Goal: Task Accomplishment & Management: Complete application form

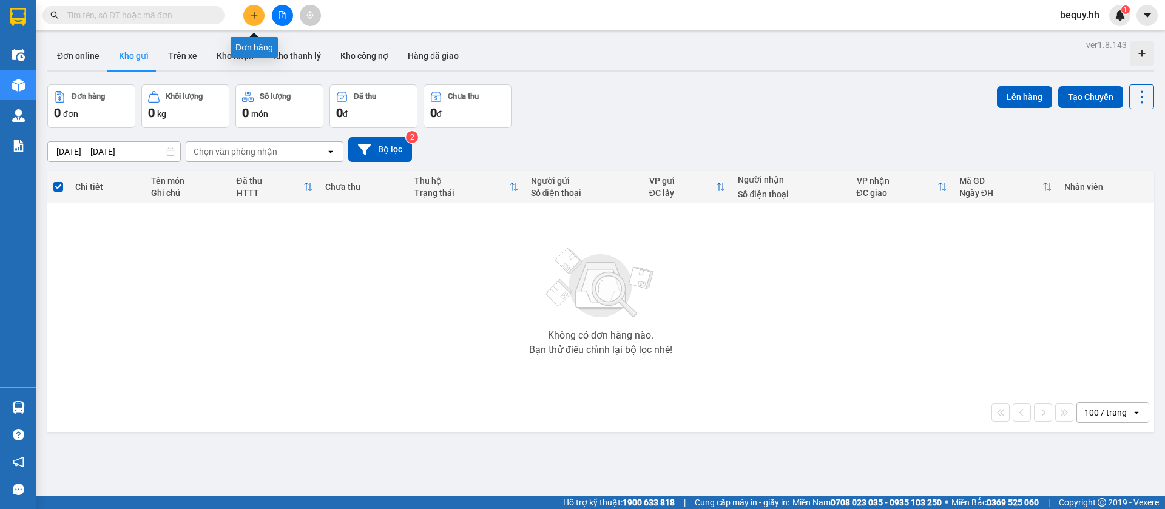
click at [252, 14] on icon "plus" at bounding box center [254, 15] width 8 height 8
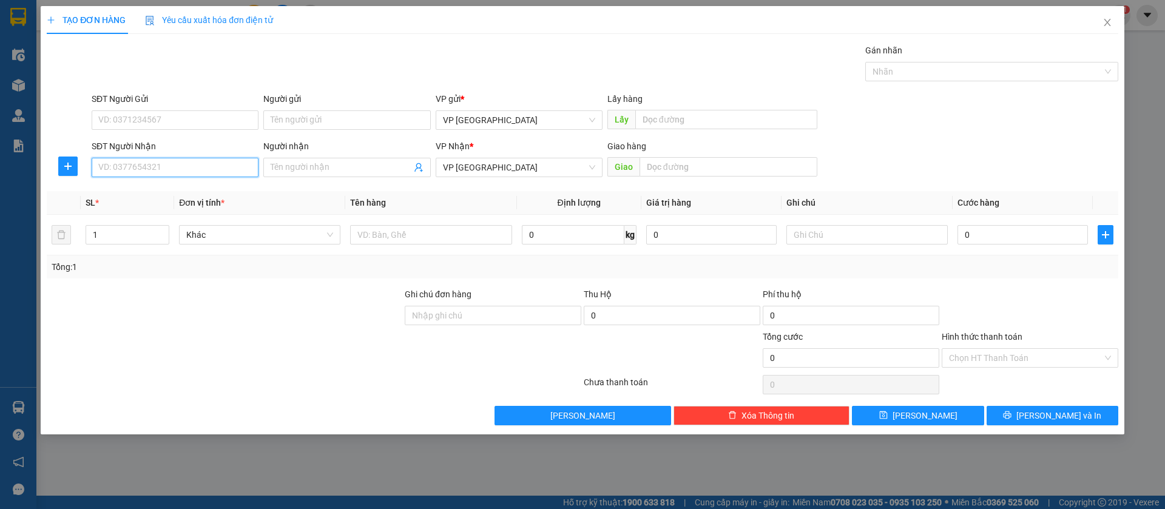
click at [208, 161] on input "SĐT Người Nhận" at bounding box center [175, 167] width 167 height 19
type input "0948898178"
click at [172, 194] on div "0948898178 - du dien thoai" at bounding box center [175, 191] width 152 height 13
type input "du dien thoai"
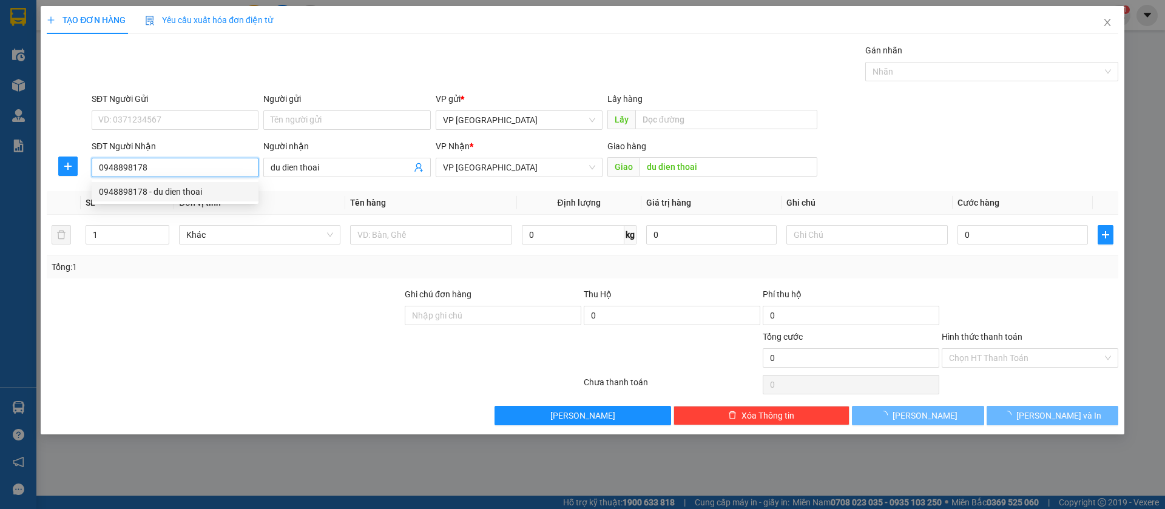
type input "50.000"
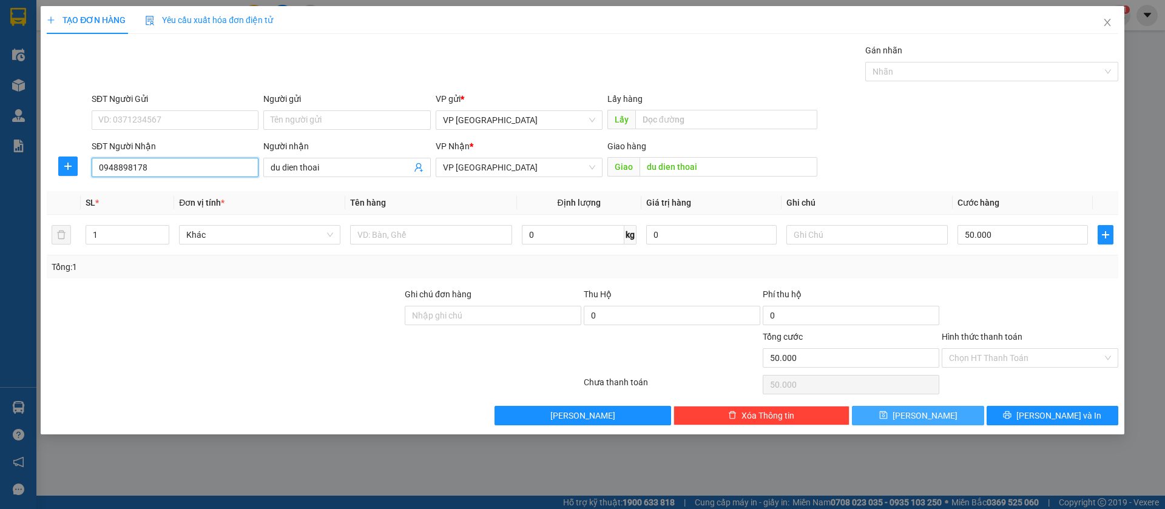
type input "0948898178"
click at [944, 413] on button "[PERSON_NAME]" at bounding box center [918, 415] width 132 height 19
type input "0"
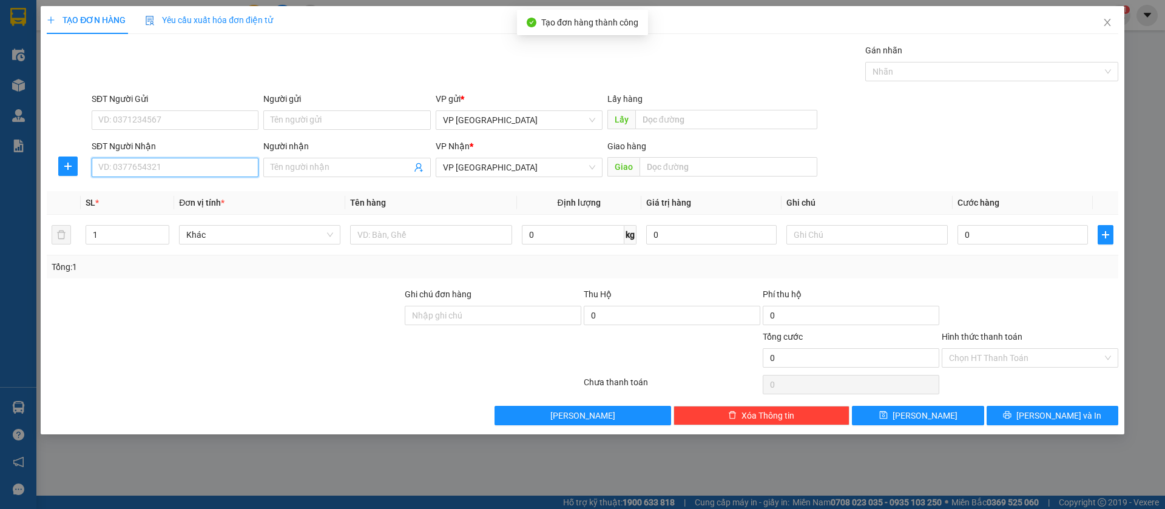
click at [235, 158] on input "SĐT Người Nhận" at bounding box center [175, 167] width 167 height 19
click at [220, 192] on div "0967272290" at bounding box center [175, 191] width 152 height 13
type input "0967272290"
type input "Shop Huyền My loc ninh"
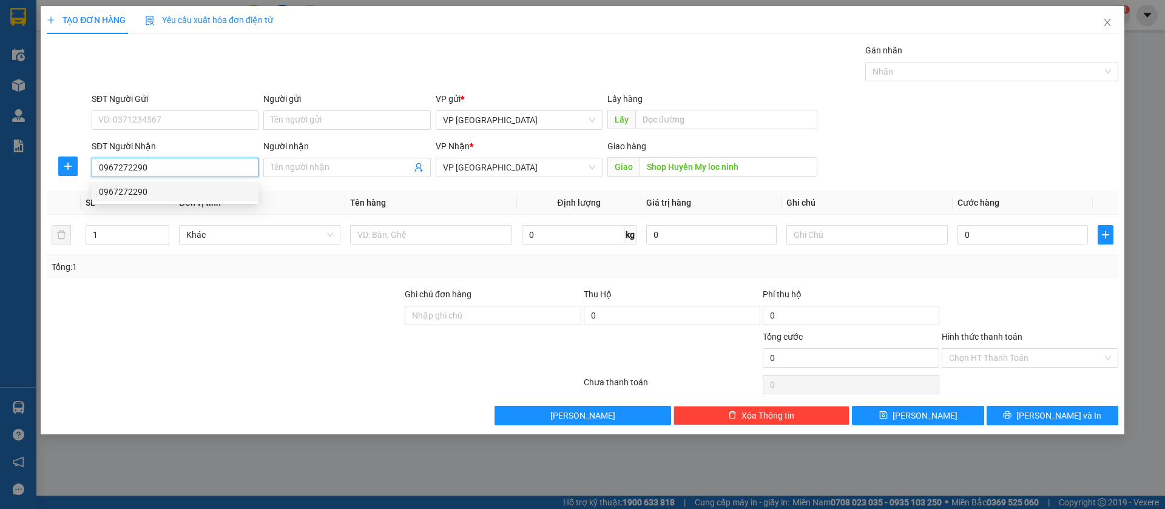
type input "40.000"
type input "0967272290"
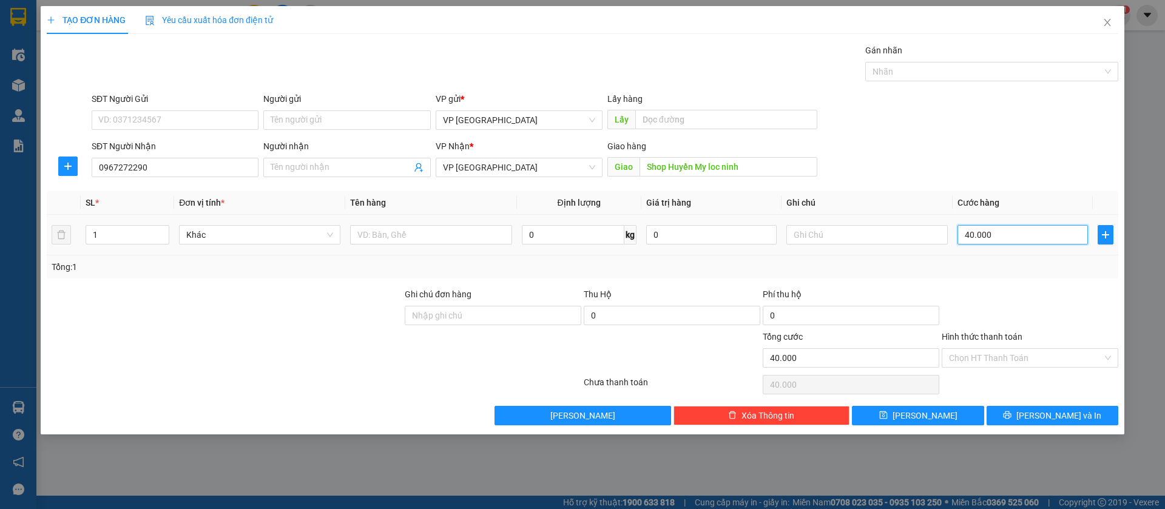
click at [999, 236] on input "40.000" at bounding box center [1023, 234] width 130 height 19
type input "5"
type input "50"
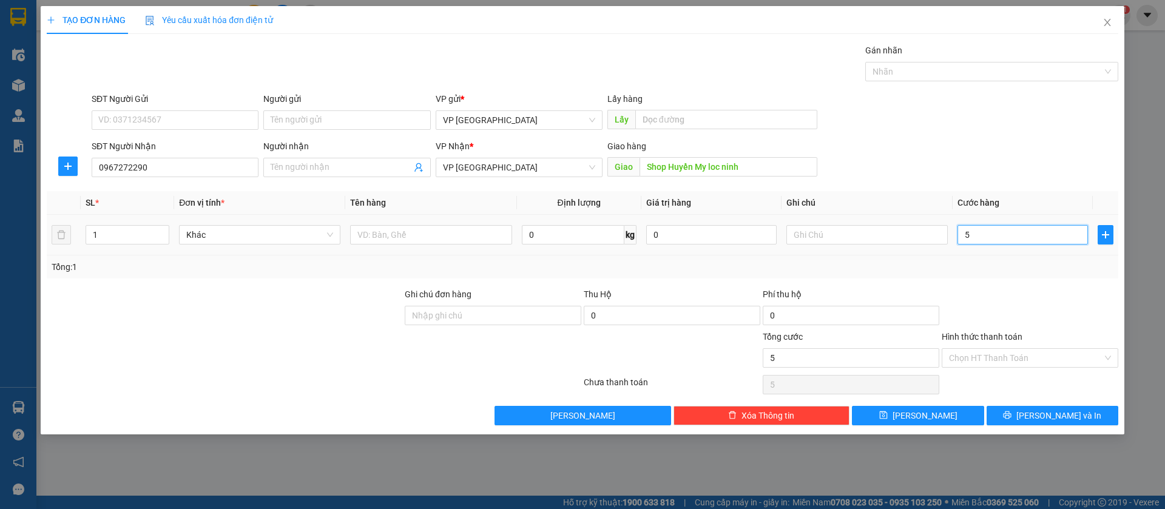
type input "50"
type input "500"
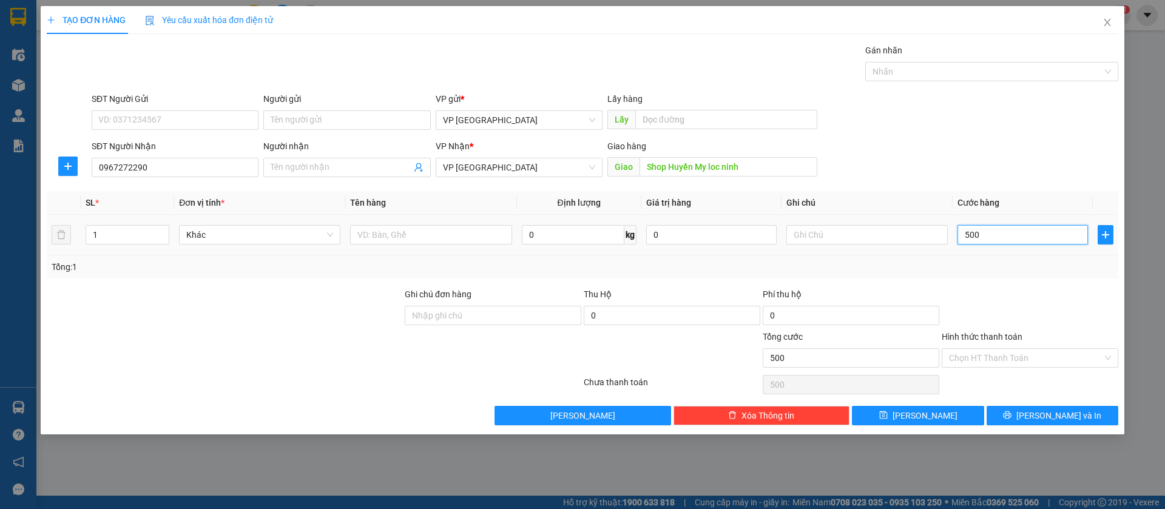
type input "5.000"
type input "50.000"
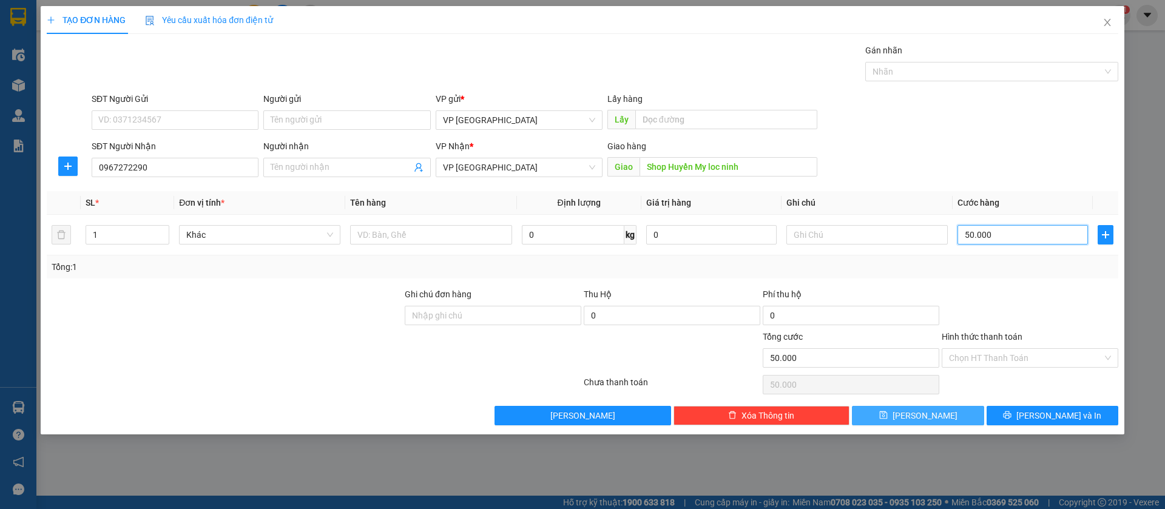
type input "50.000"
click at [946, 411] on button "[PERSON_NAME]" at bounding box center [918, 415] width 132 height 19
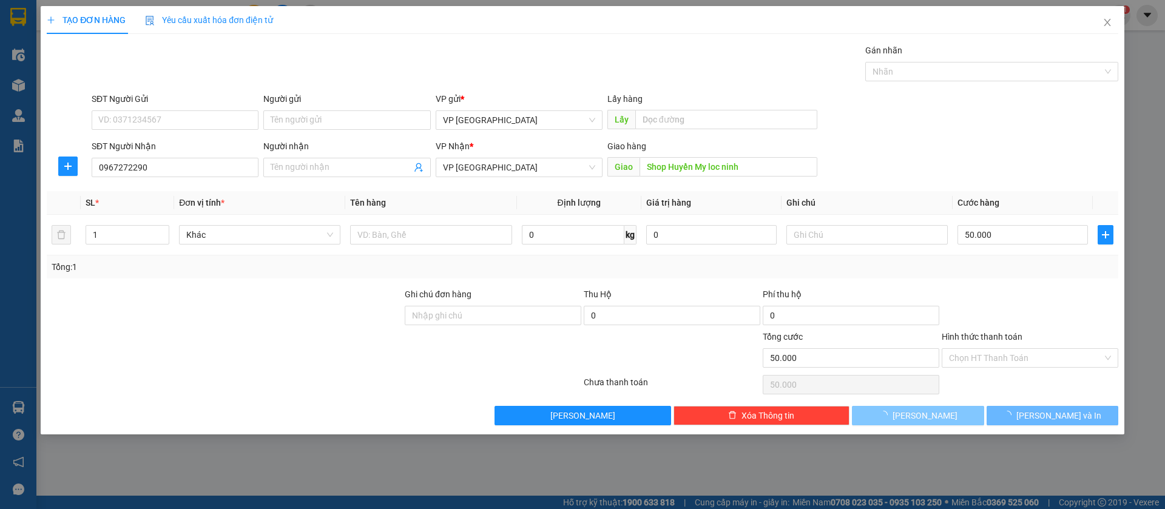
type input "0"
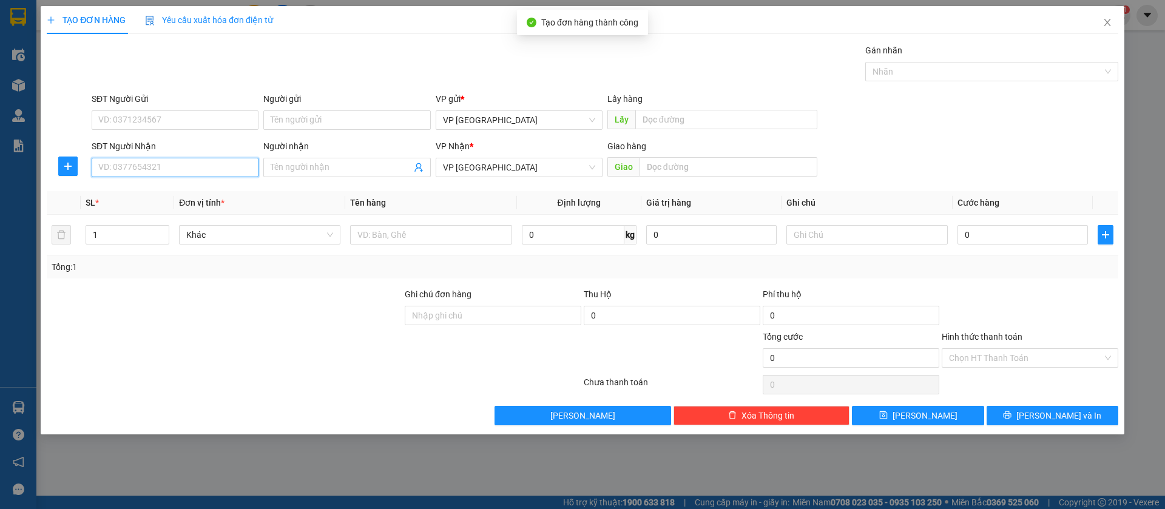
click at [236, 168] on input "SĐT Người Nhận" at bounding box center [175, 167] width 167 height 19
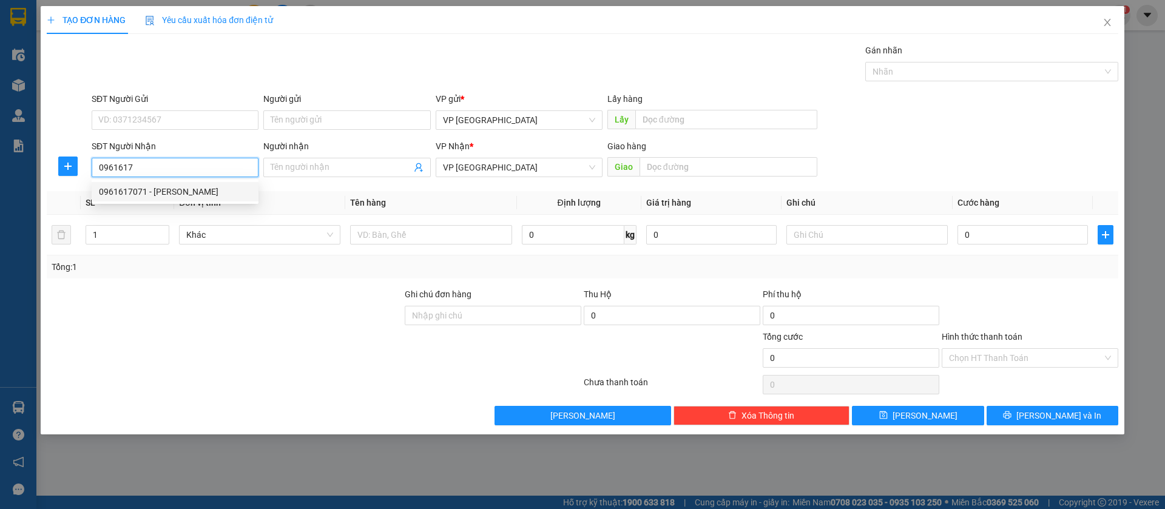
click at [224, 190] on div "0961617071 - [PERSON_NAME]" at bounding box center [175, 191] width 152 height 13
type input "0961617071"
type input "[PERSON_NAME]"
type input "ben cat"
type input "50.000"
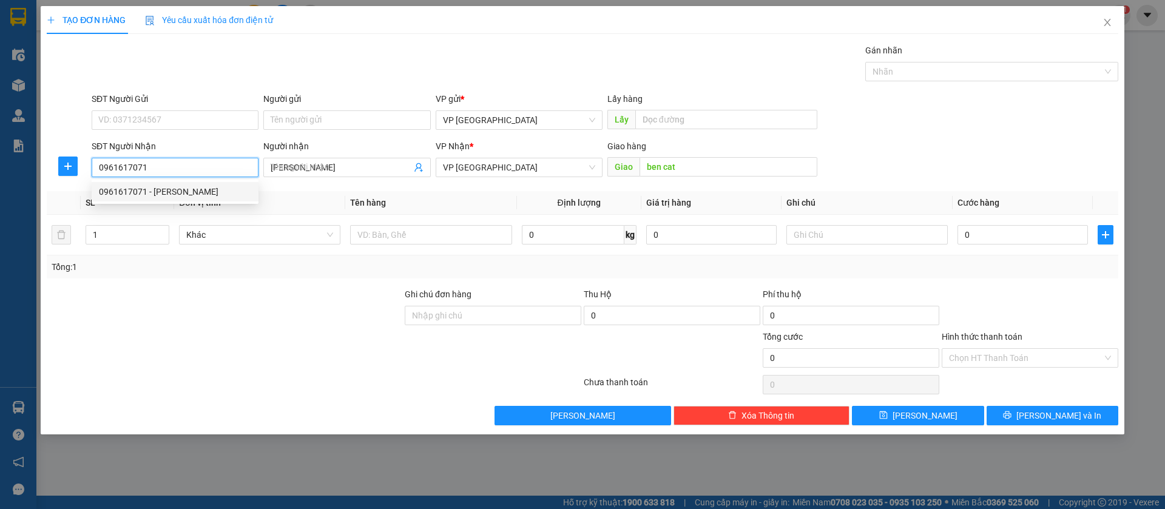
type input "50.000"
type input "0961617071"
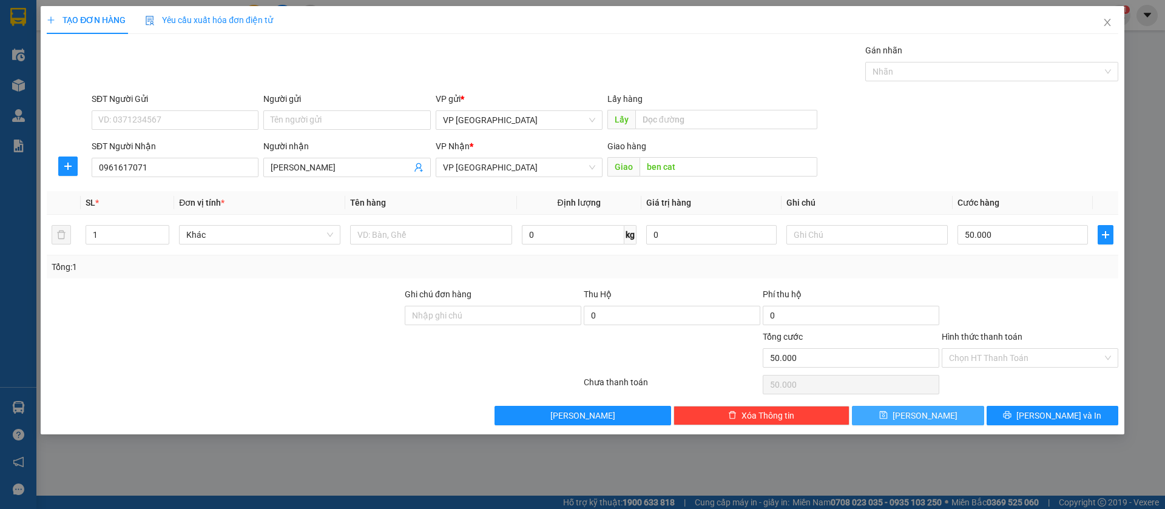
drag, startPoint x: 937, startPoint y: 418, endPoint x: 669, endPoint y: 347, distance: 276.9
click at [930, 418] on button "[PERSON_NAME]" at bounding box center [918, 415] width 132 height 19
type input "0"
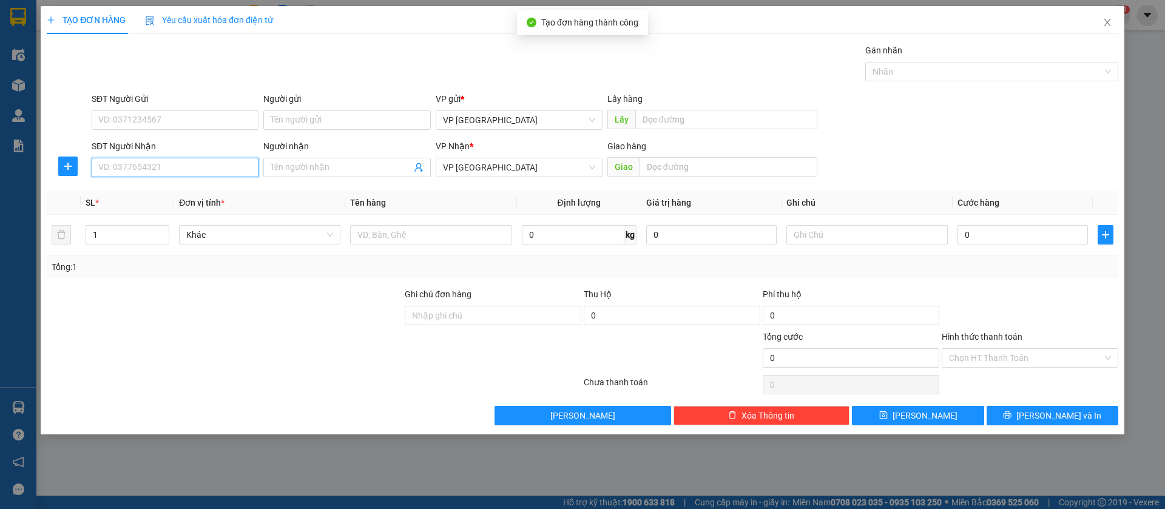
click at [193, 162] on input "SĐT Người Nhận" at bounding box center [175, 167] width 167 height 19
type input "0976616026"
click at [175, 192] on div "0976616026" at bounding box center [175, 191] width 152 height 13
type input "tân khai"
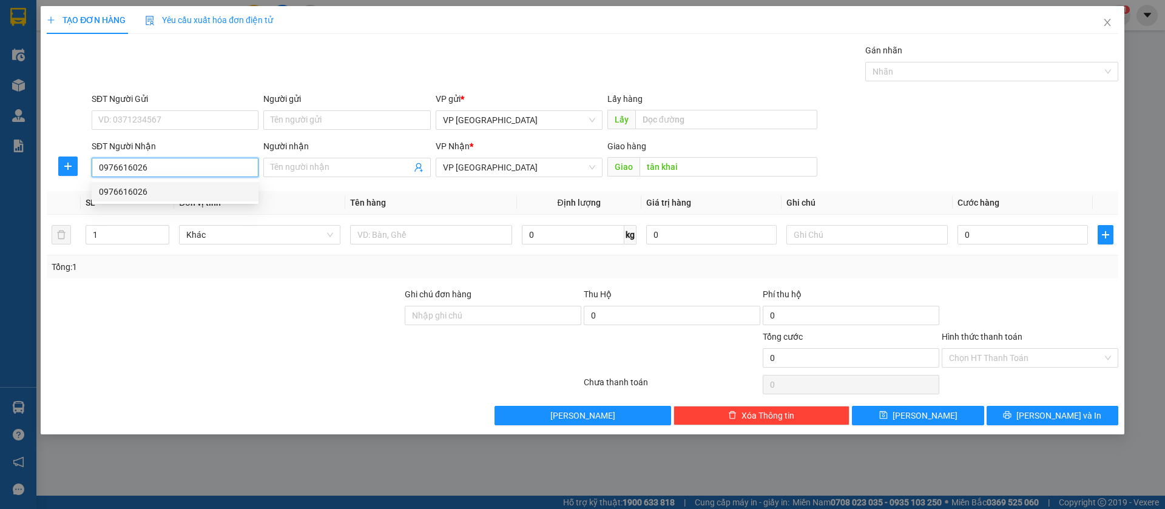
type input "70.000"
type input "0976616026"
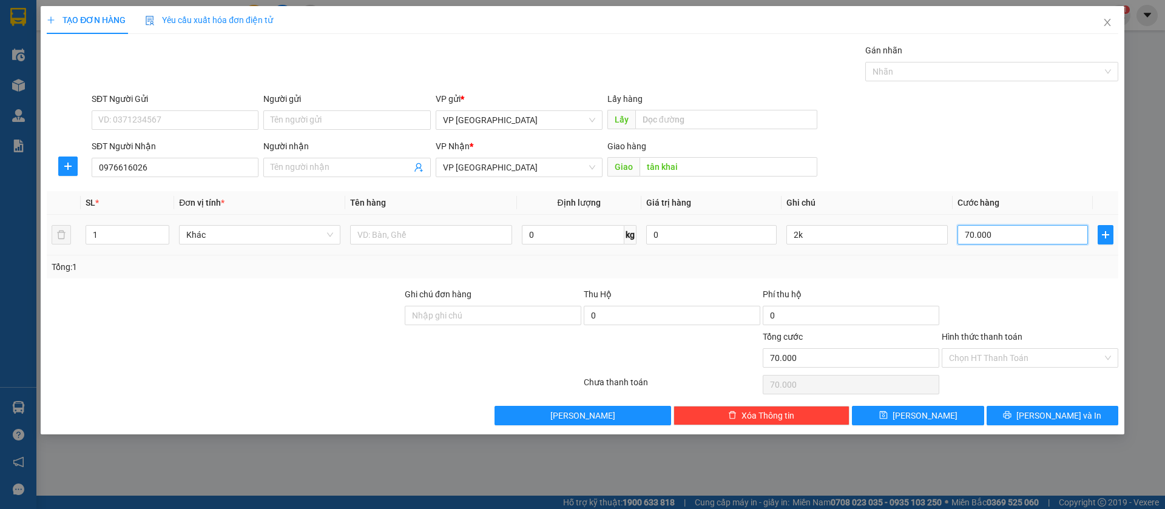
click at [990, 230] on input "70.000" at bounding box center [1023, 234] width 130 height 19
type input "3"
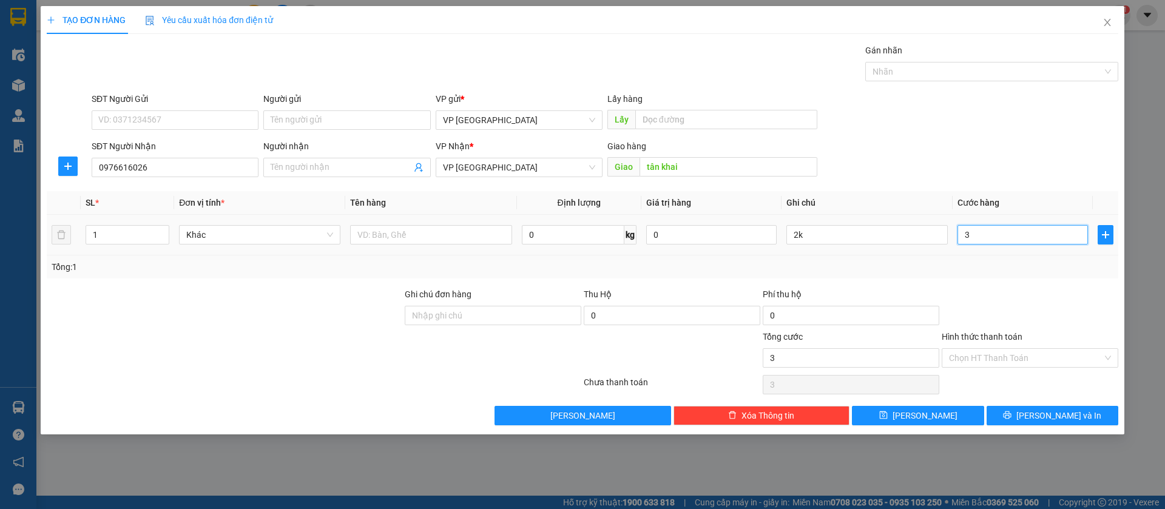
type input "30"
type input "300"
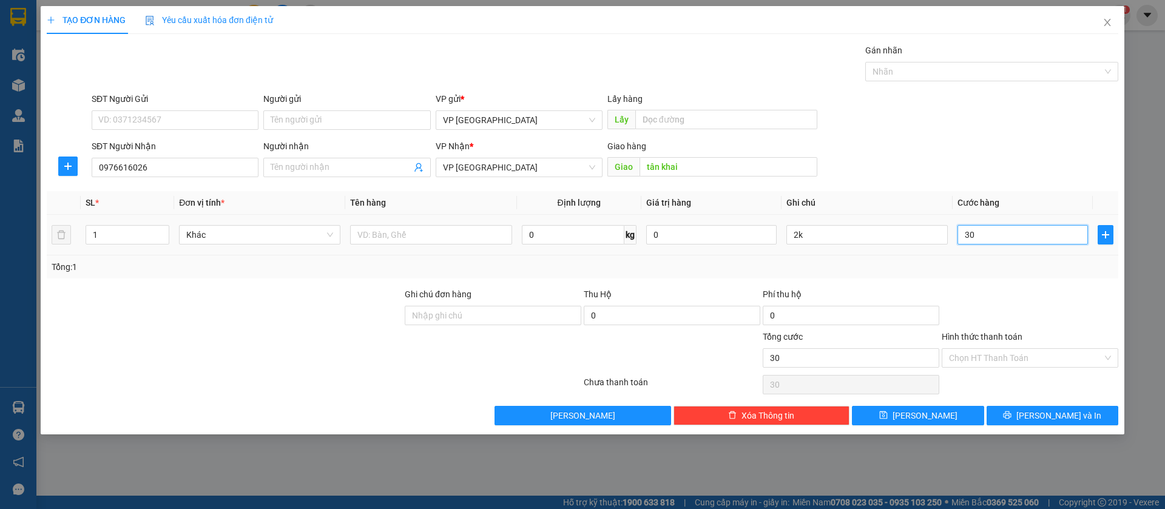
type input "300"
type input "3.000"
type input "30.000"
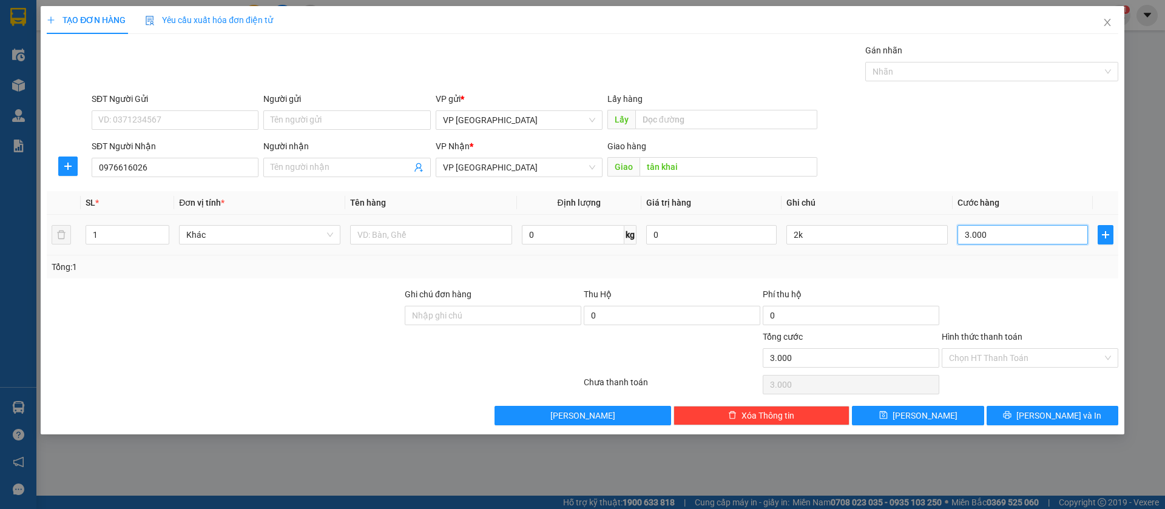
type input "30.000"
type input "300.000"
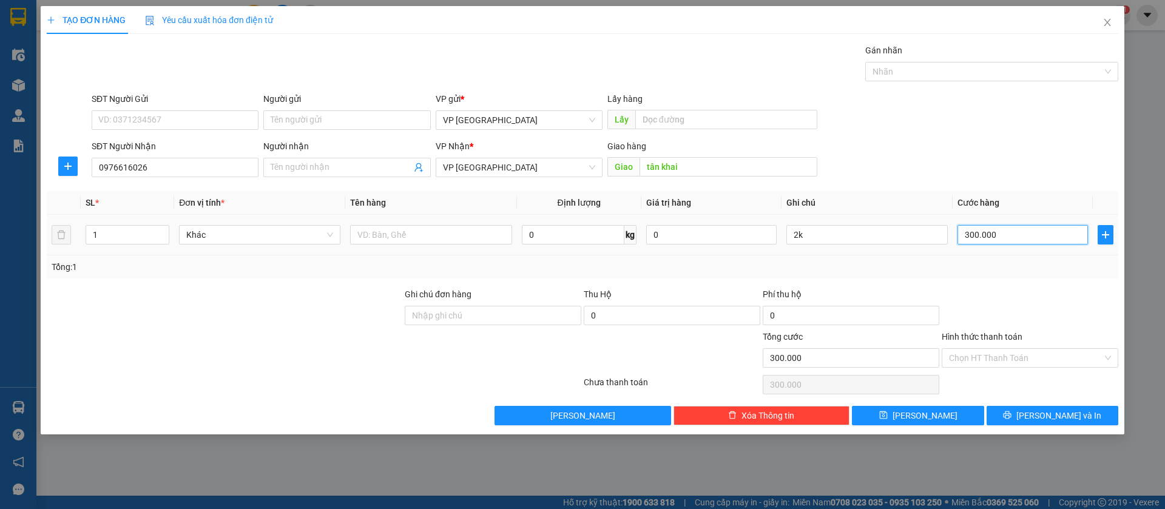
type input "30.000"
click at [850, 234] on input "2k" at bounding box center [867, 234] width 161 height 19
type input "2"
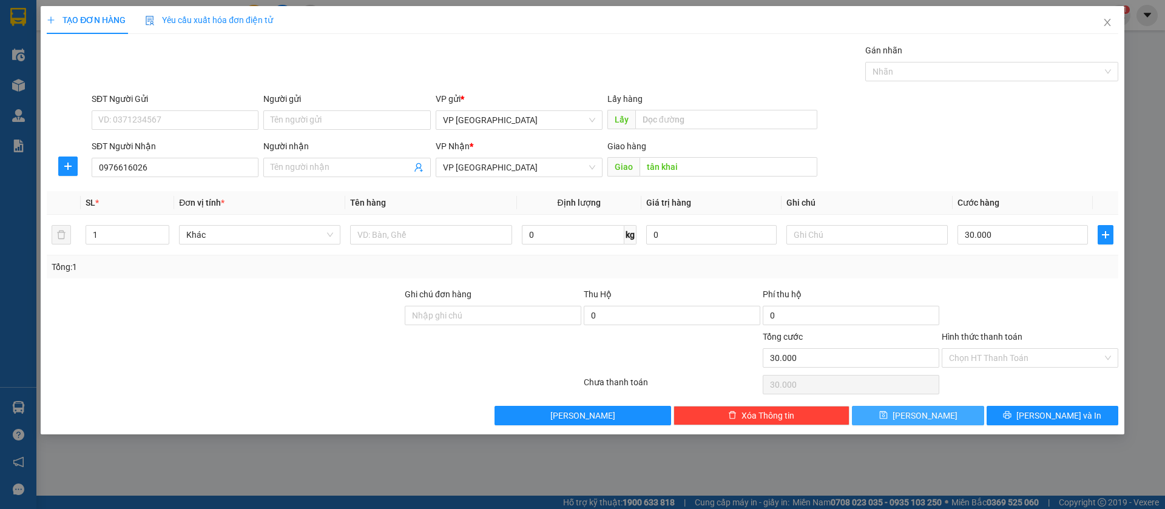
click at [959, 412] on button "[PERSON_NAME]" at bounding box center [918, 415] width 132 height 19
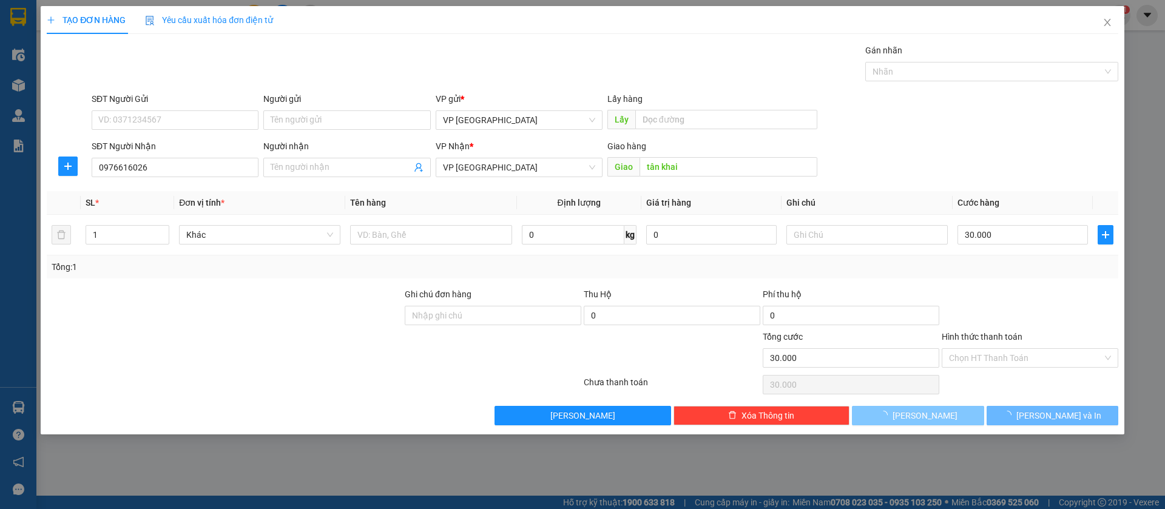
type input "0"
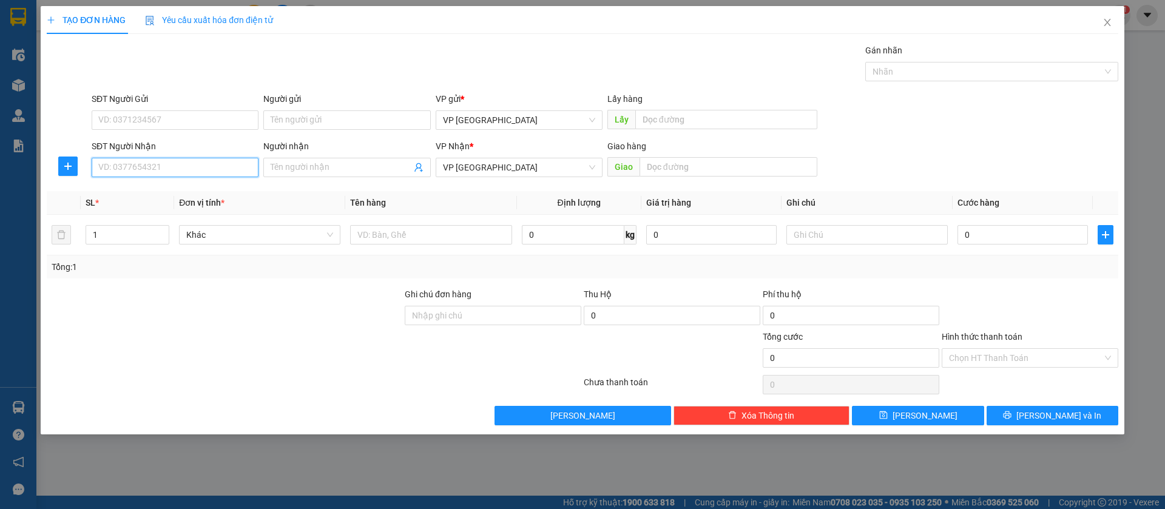
click at [217, 167] on input "SĐT Người Nhận" at bounding box center [175, 167] width 167 height 19
click at [217, 167] on input "0948037419" at bounding box center [175, 167] width 167 height 19
type input "0948037419"
click at [672, 163] on input "text" at bounding box center [729, 166] width 178 height 19
type input "loc hung"
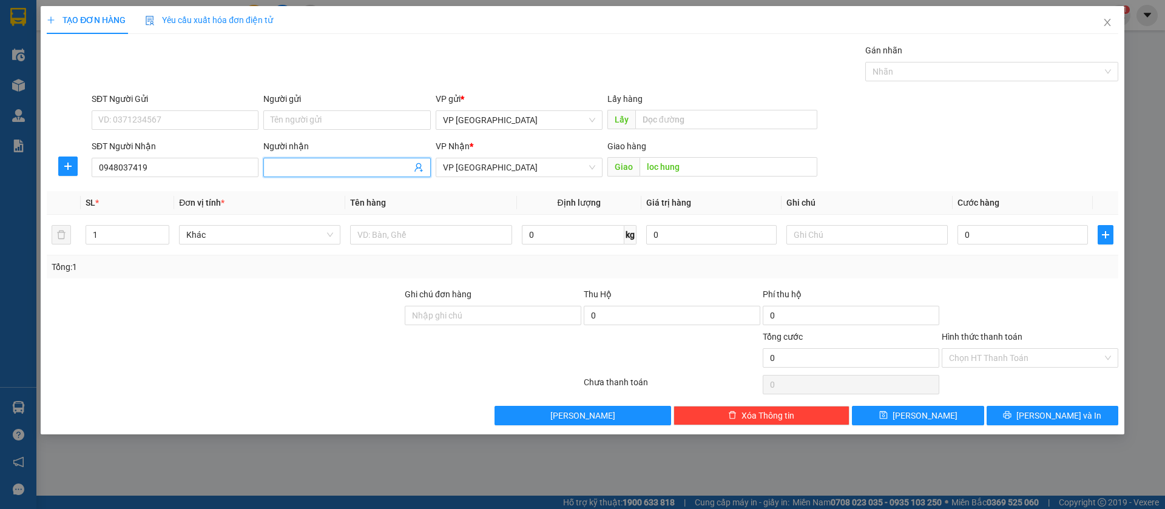
click at [377, 162] on input "Người nhận" at bounding box center [341, 167] width 140 height 13
type input "tra sua be trang"
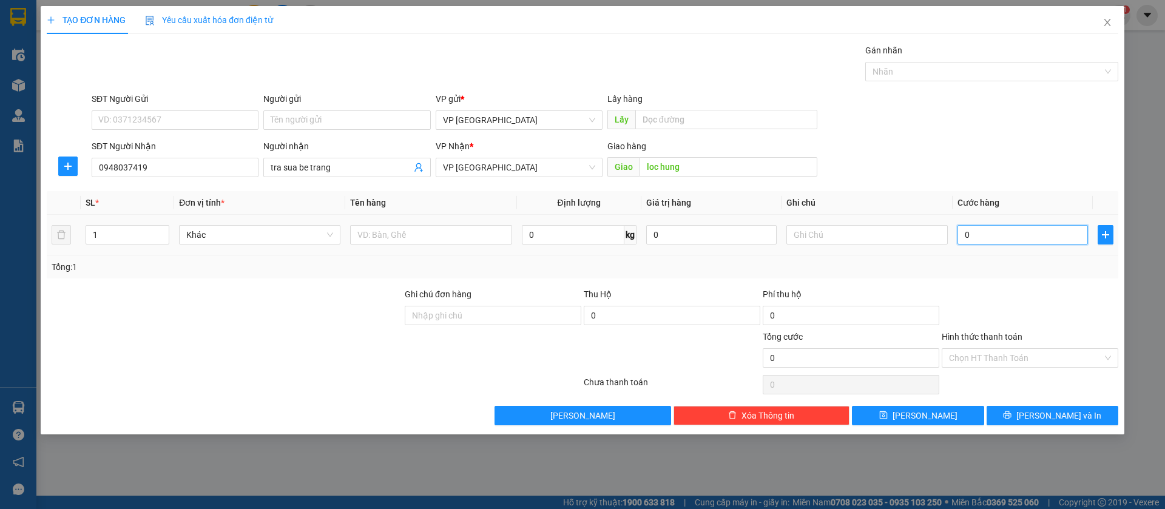
click at [1035, 237] on input "0" at bounding box center [1023, 234] width 130 height 19
type input "4"
type input "40"
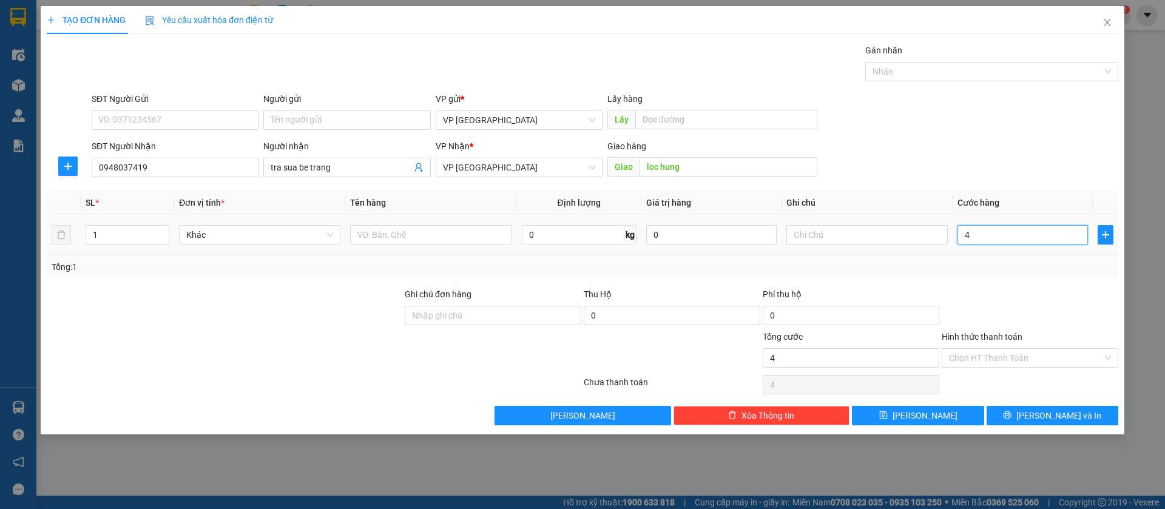
type input "40"
type input "400"
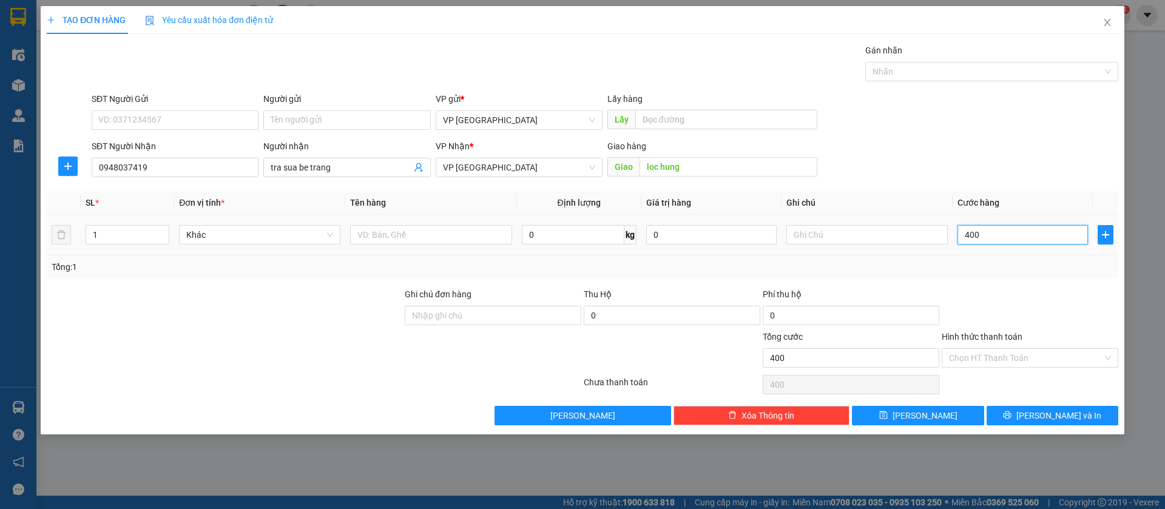
type input "4.000"
type input "40.000"
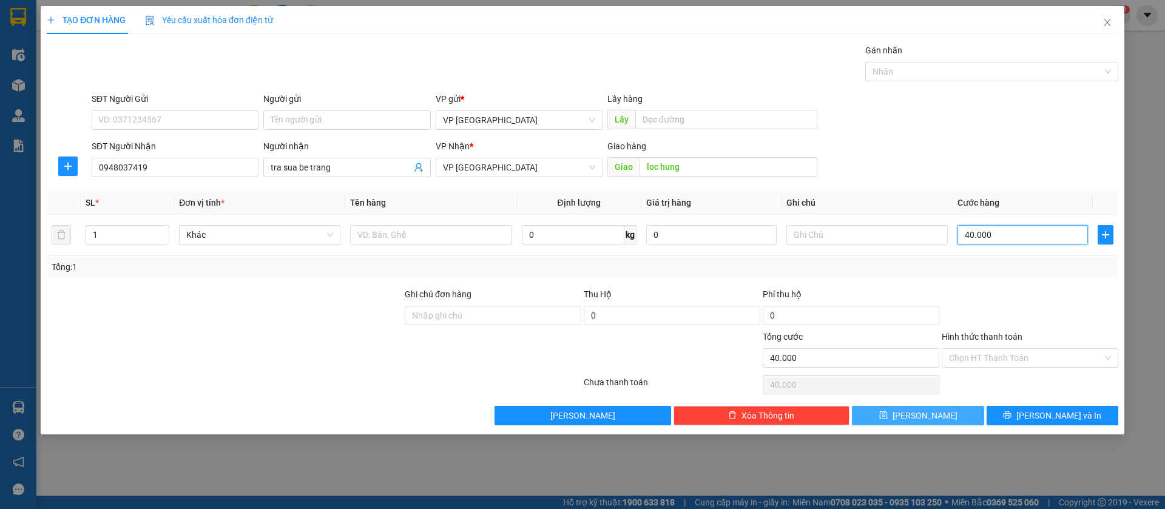
type input "40.000"
drag, startPoint x: 961, startPoint y: 412, endPoint x: 840, endPoint y: 344, distance: 138.6
click at [960, 412] on button "[PERSON_NAME]" at bounding box center [918, 415] width 132 height 19
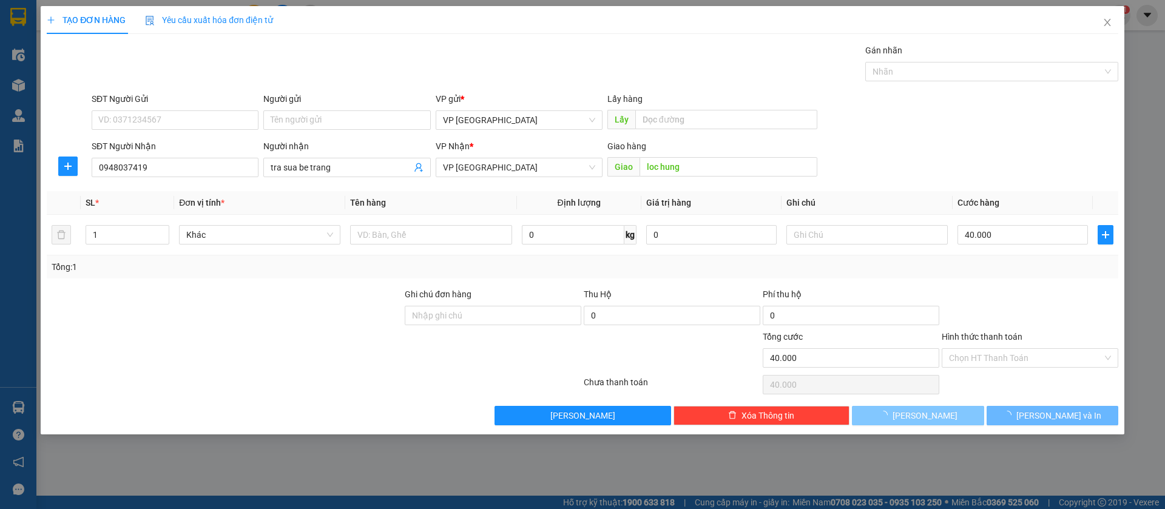
type input "0"
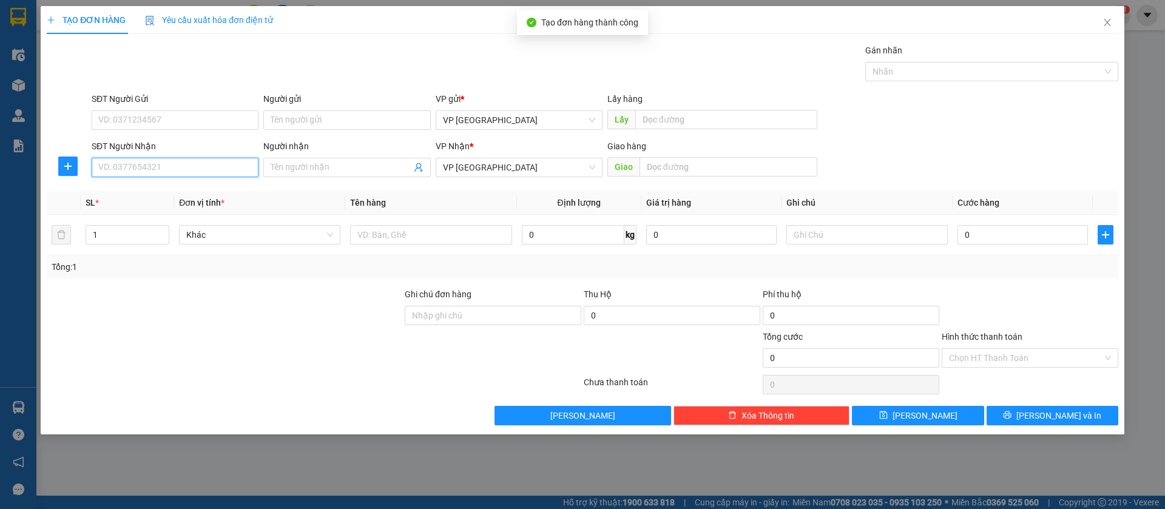
click at [197, 162] on input "SĐT Người Nhận" at bounding box center [175, 167] width 167 height 19
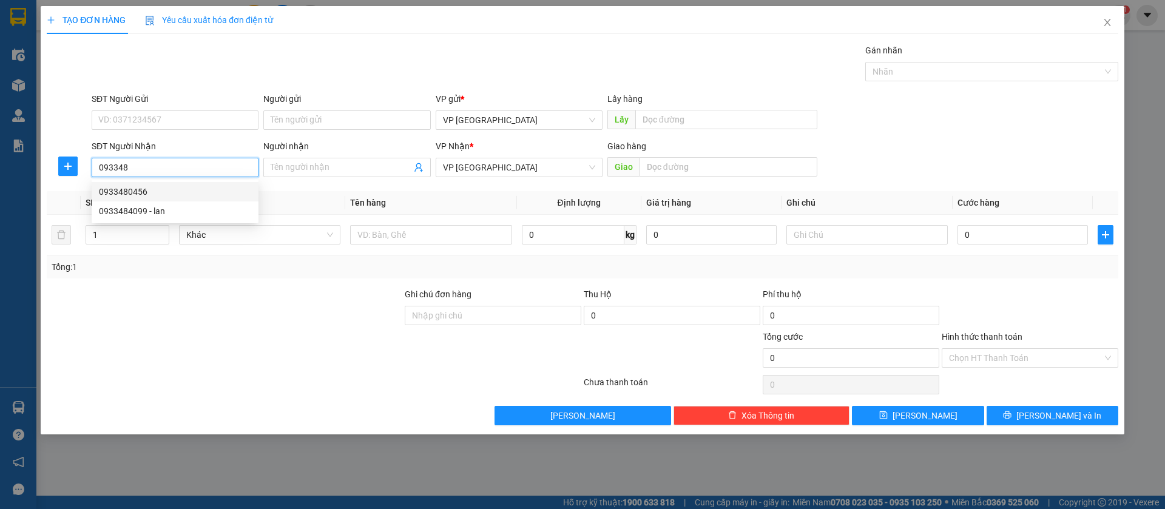
click at [154, 194] on div "0933480456" at bounding box center [175, 191] width 152 height 13
type input "0933480456"
type input "[PERSON_NAME]"
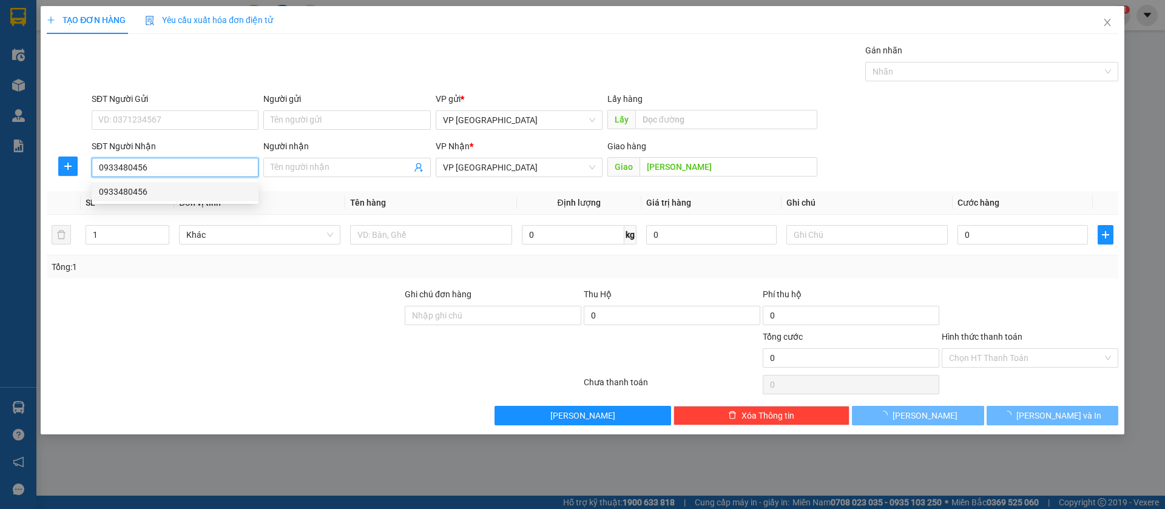
type input "100.000"
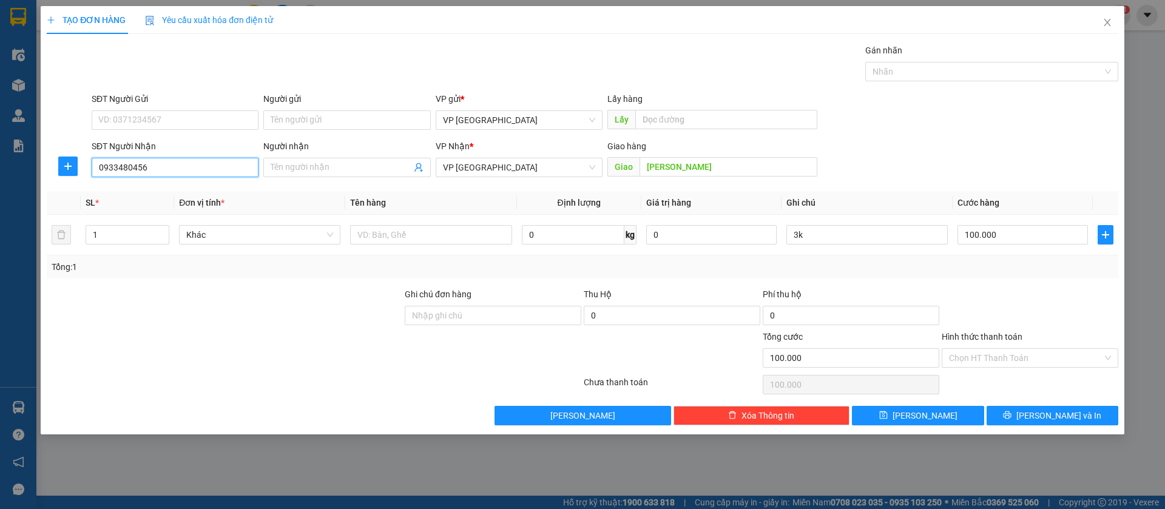
click at [178, 168] on input "0933480456" at bounding box center [175, 167] width 167 height 19
click at [178, 167] on input "0933480" at bounding box center [175, 167] width 167 height 19
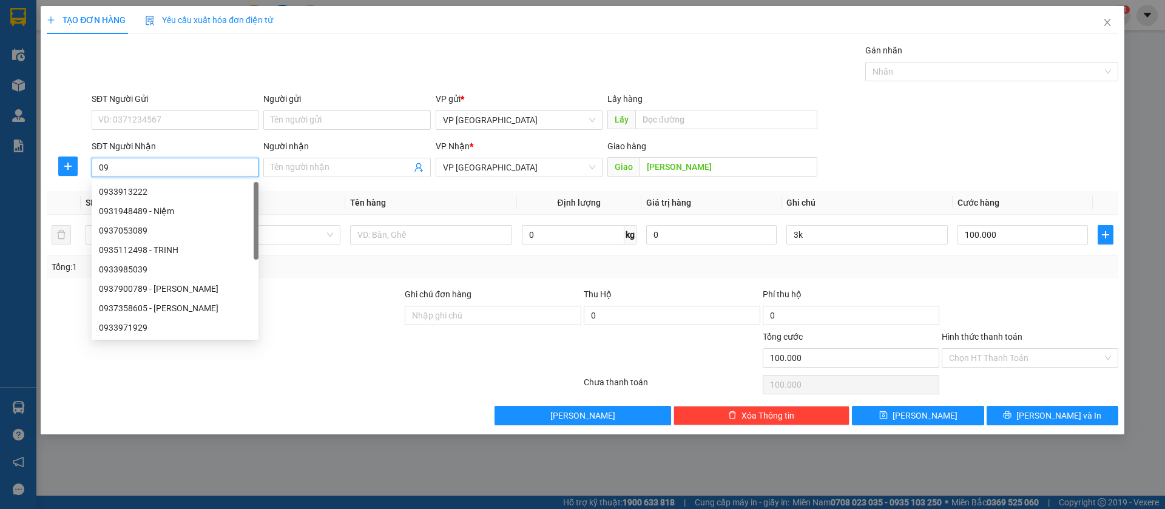
type input "0"
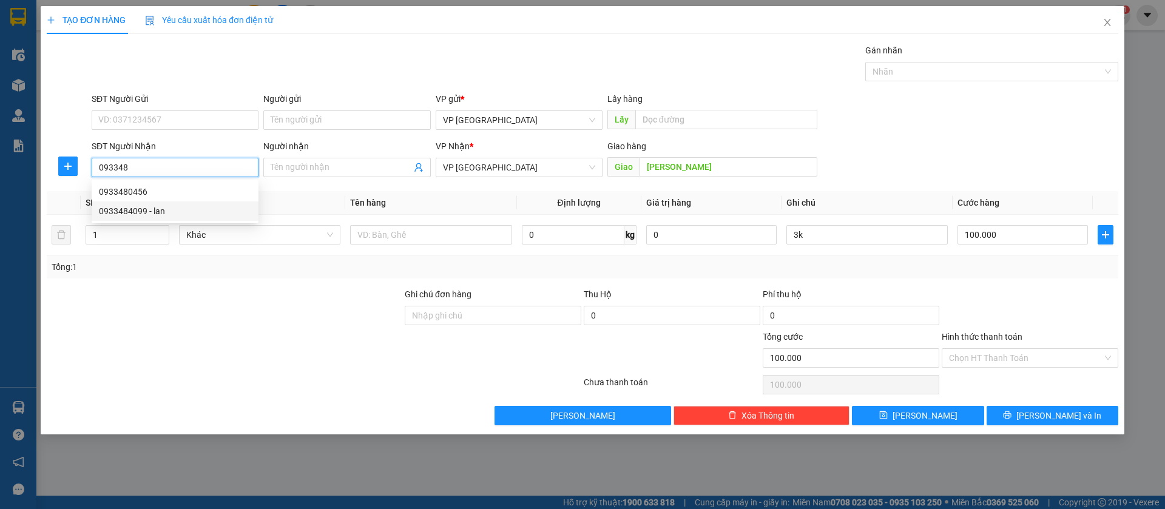
click at [161, 206] on div "0933484099 - lan" at bounding box center [175, 211] width 152 height 13
type input "0933484099"
type input "lan"
type input "[PERSON_NAME]"
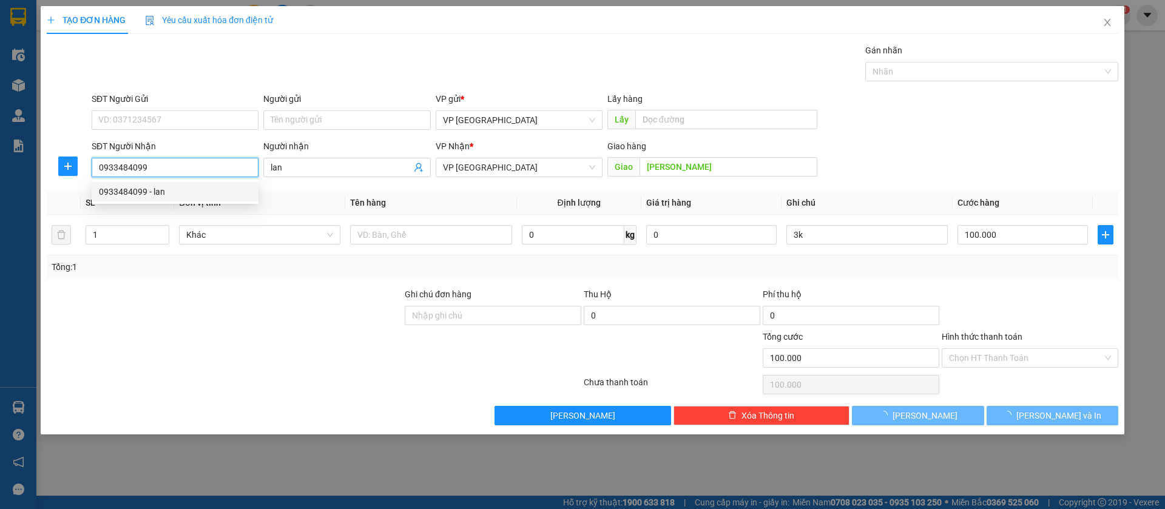
type input "40.000"
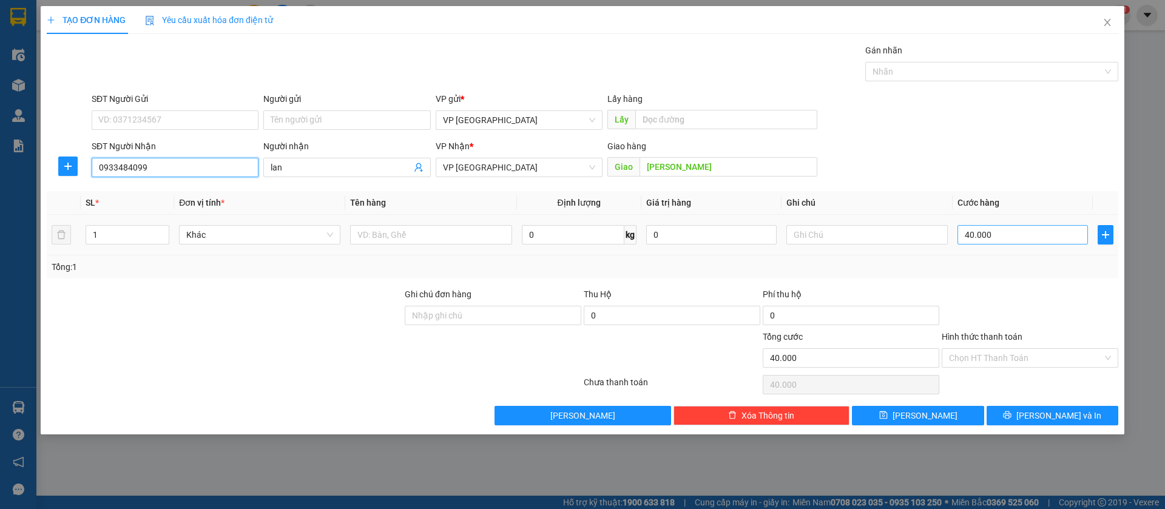
type input "0933484099"
click at [1009, 235] on input "40.000" at bounding box center [1023, 234] width 130 height 19
type input "6"
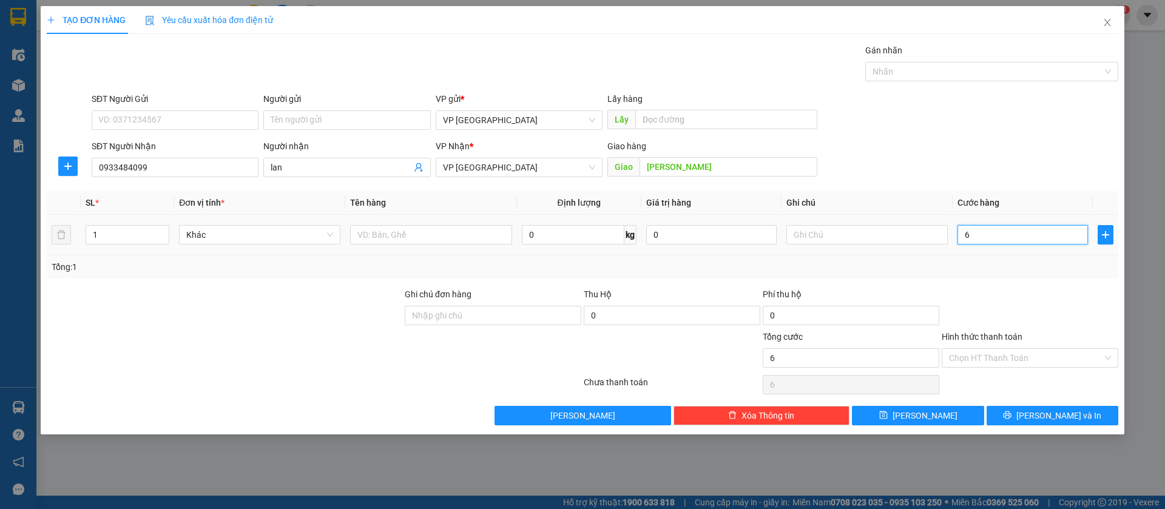
type input "60"
type input "600"
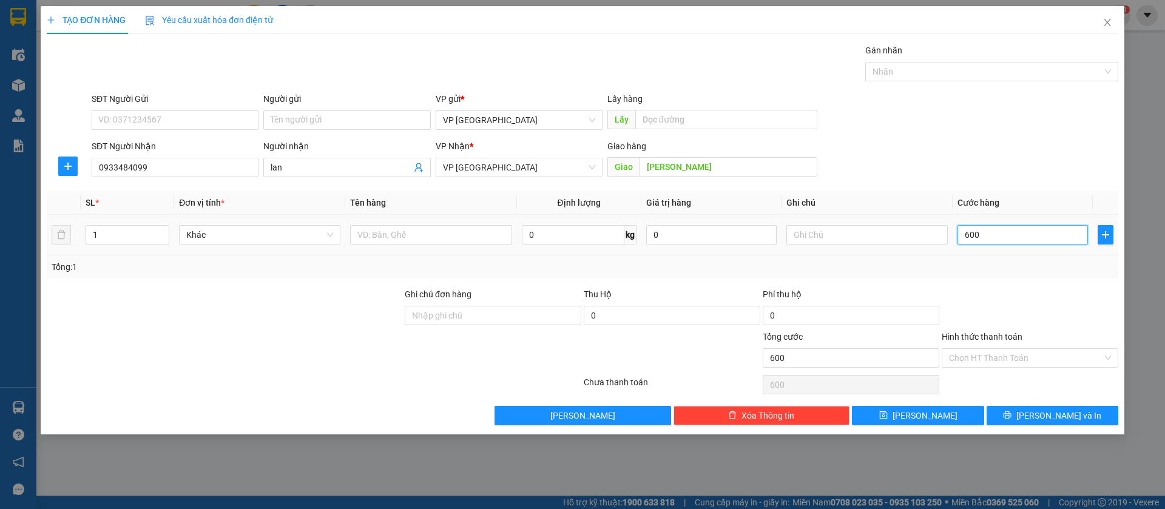
type input "6.000"
type input "60.000"
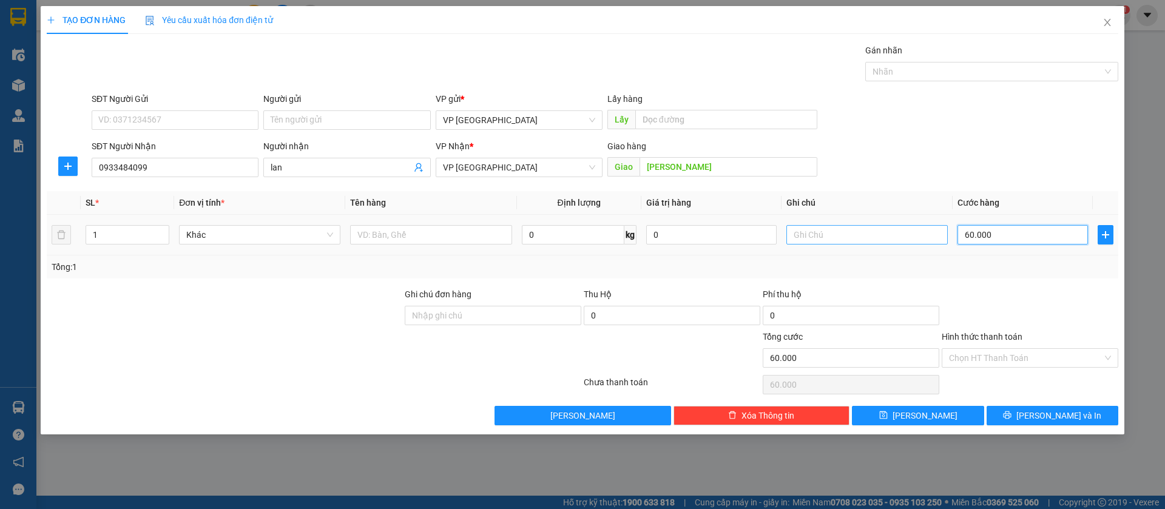
type input "60.000"
click at [919, 239] on input "text" at bounding box center [867, 234] width 161 height 19
type input "2k"
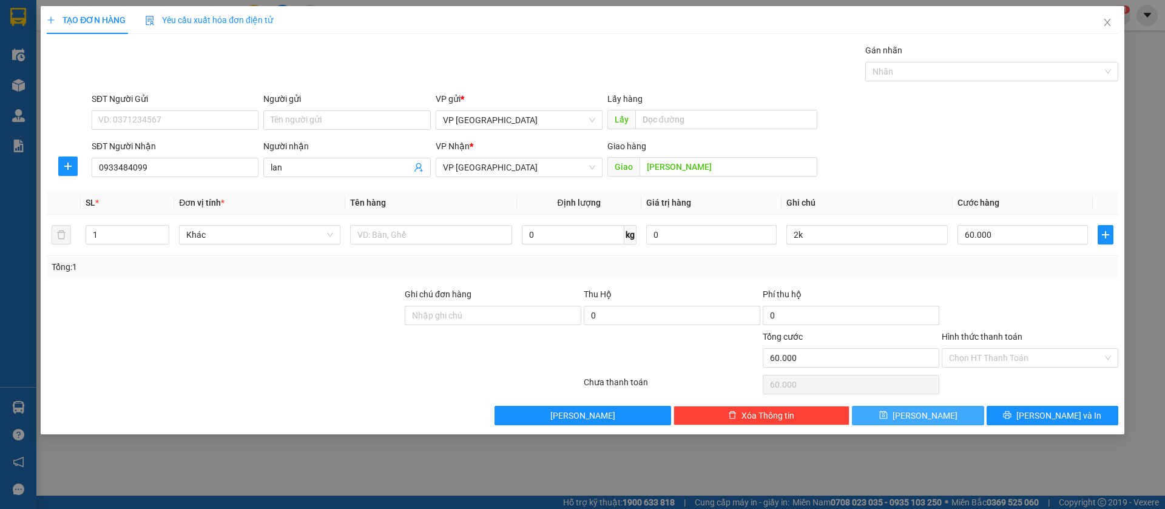
click at [961, 413] on button "[PERSON_NAME]" at bounding box center [918, 415] width 132 height 19
type input "0"
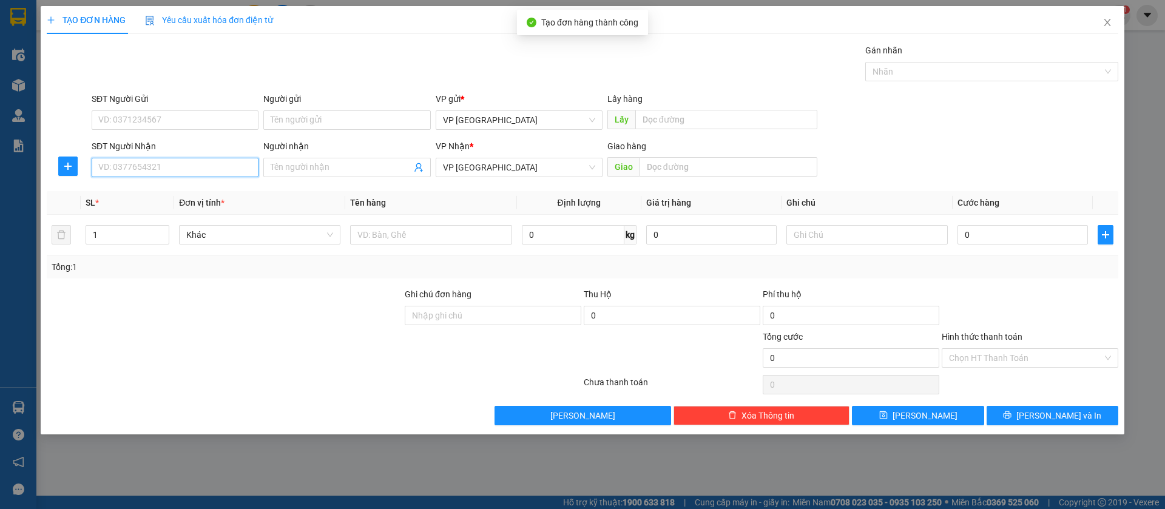
click at [198, 158] on input "SĐT Người Nhận" at bounding box center [175, 167] width 167 height 19
click at [168, 196] on div "0842000068" at bounding box center [175, 191] width 152 height 13
type input "0842000068"
type input "bao trang my phuoc"
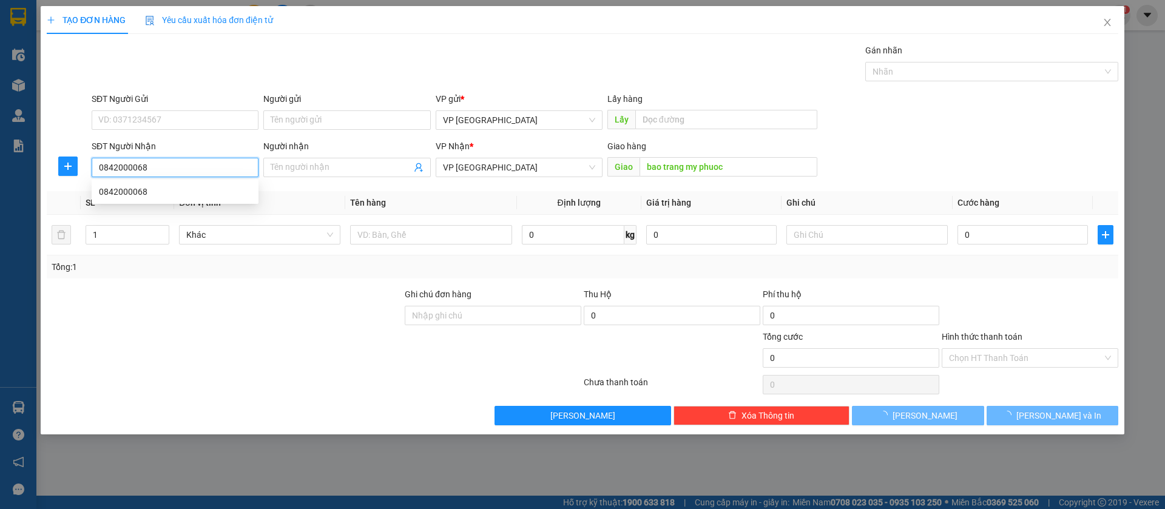
type input "60.000"
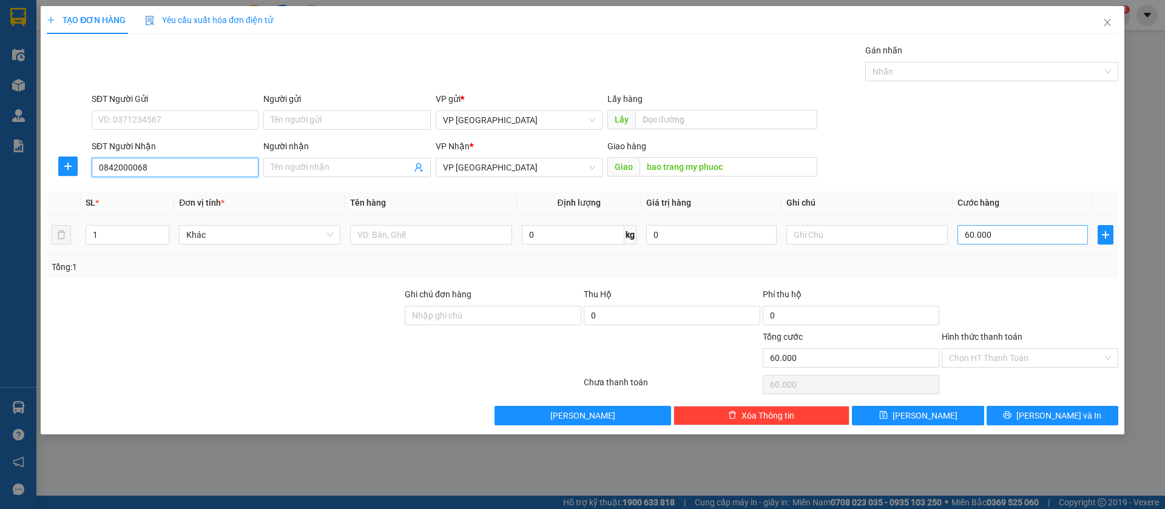
type input "0842000068"
click at [966, 231] on input "60.000" at bounding box center [1023, 234] width 130 height 19
type input "1"
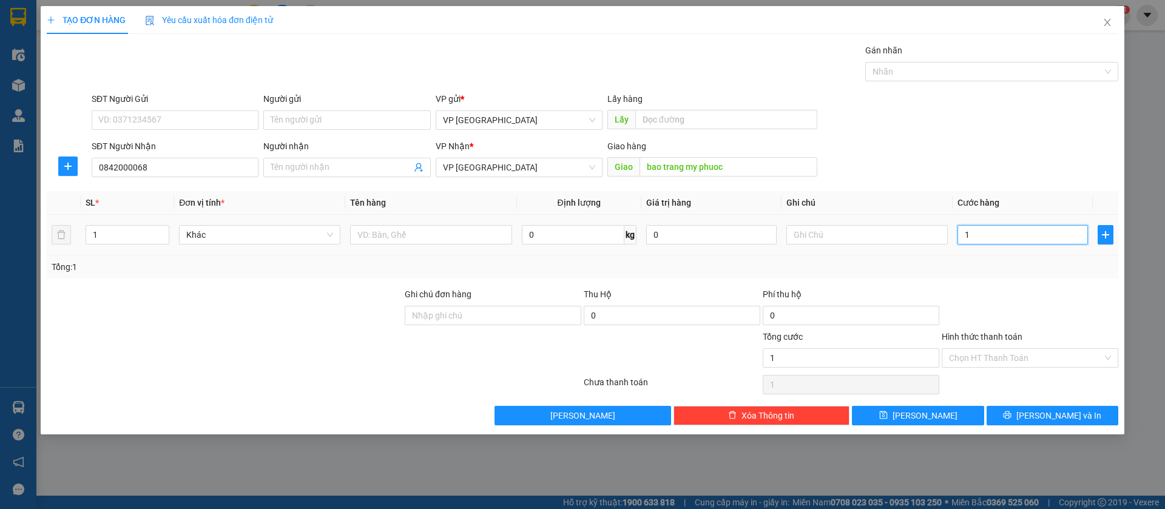
type input "10"
type input "100"
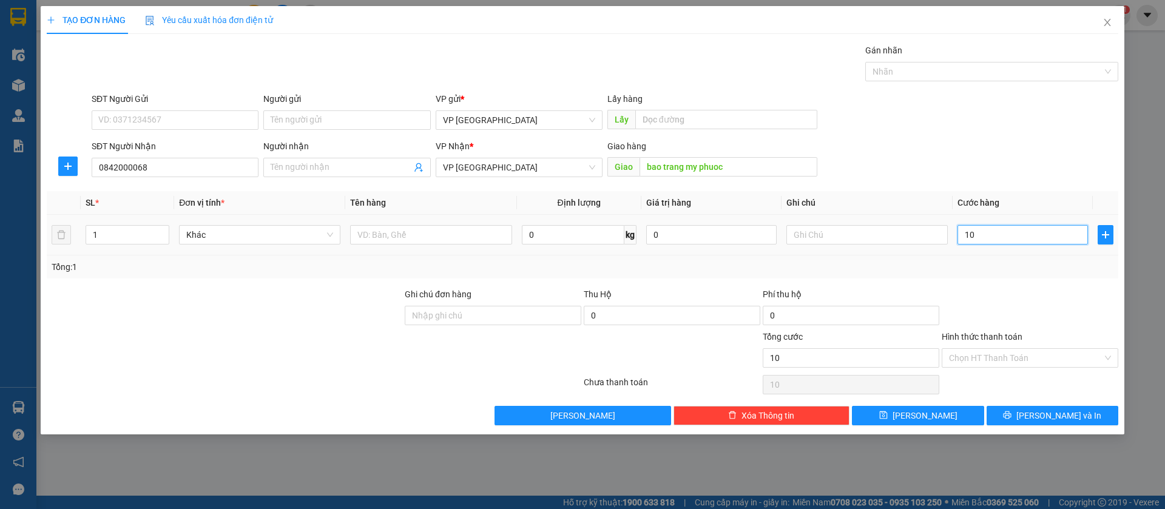
type input "100"
type input "1.000"
type input "10.000"
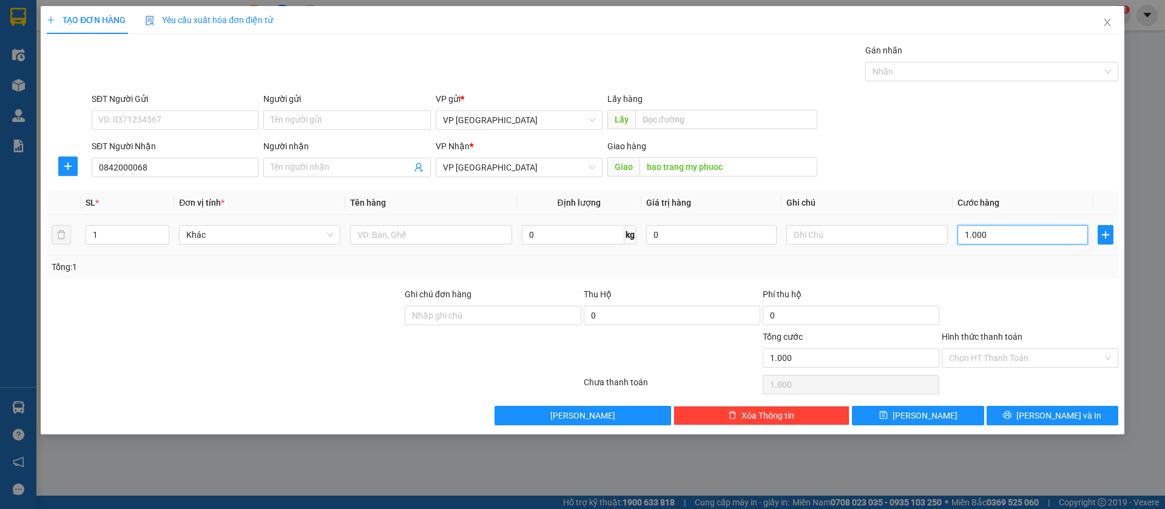
type input "10.000"
type input "100.000"
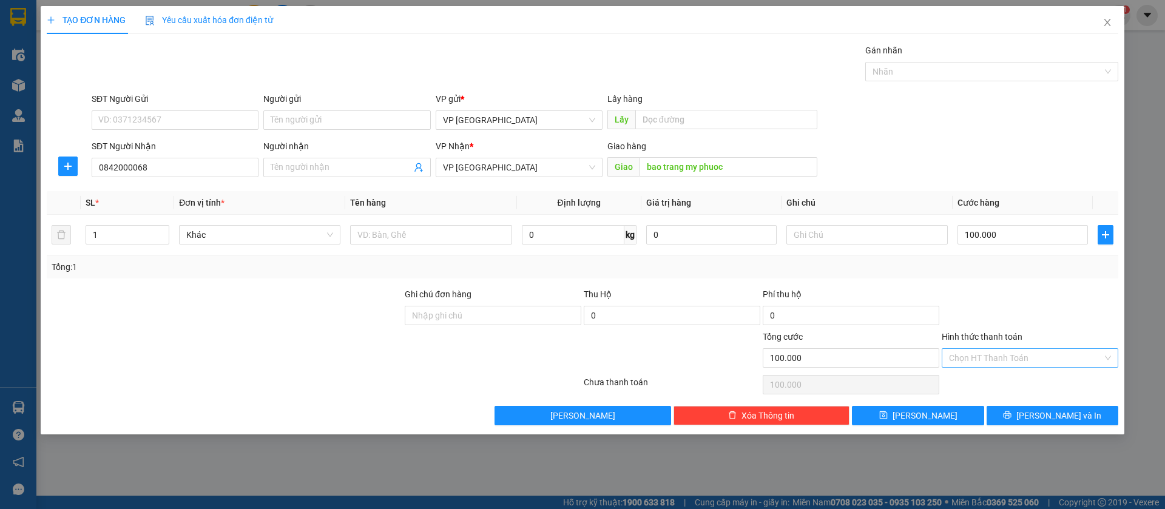
click at [1054, 354] on input "Hình thức thanh toán" at bounding box center [1026, 358] width 154 height 18
click at [985, 381] on div "Tại văn phòng" at bounding box center [1030, 382] width 162 height 13
type input "0"
drag, startPoint x: 952, startPoint y: 412, endPoint x: 813, endPoint y: 396, distance: 139.9
click at [941, 413] on button "[PERSON_NAME]" at bounding box center [918, 415] width 132 height 19
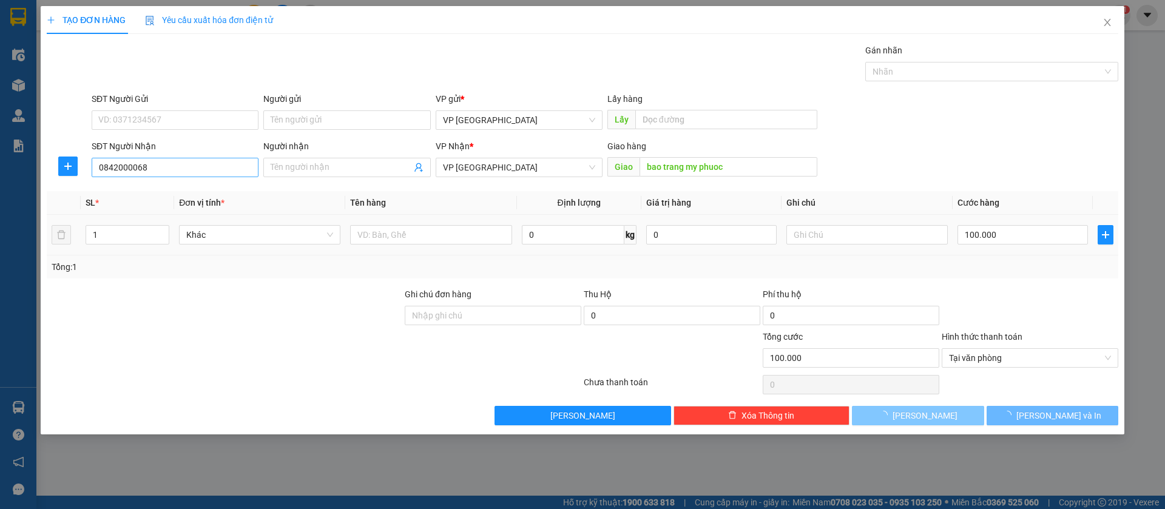
type input "0"
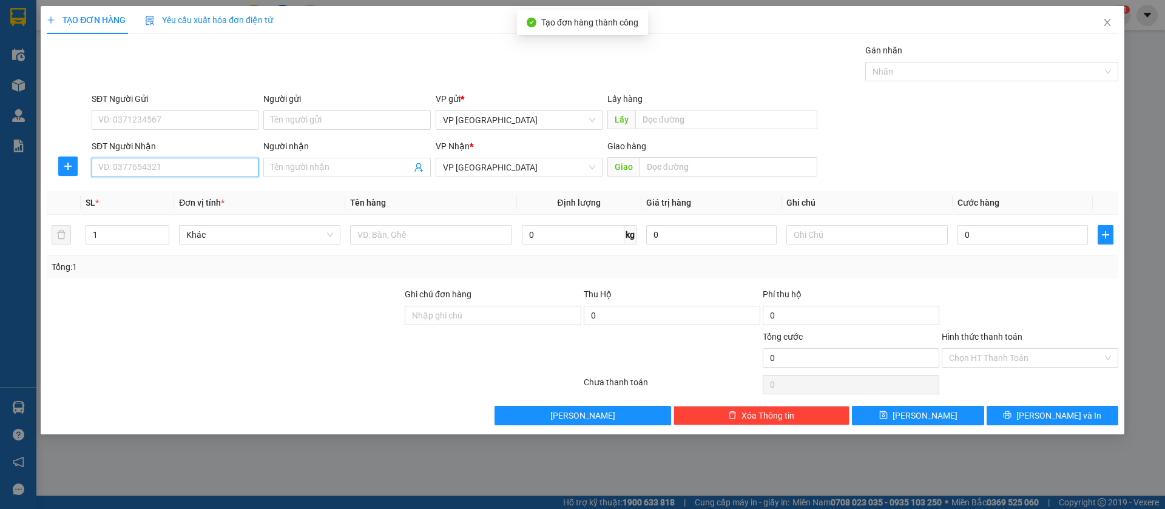
click at [184, 166] on input "SĐT Người Nhận" at bounding box center [175, 167] width 167 height 19
click at [148, 169] on input "SĐT Người Nhận" at bounding box center [175, 167] width 167 height 19
type input "0971899979"
click at [144, 188] on div "0971899979" at bounding box center [175, 191] width 152 height 13
type input "thoi hoa ben cat"
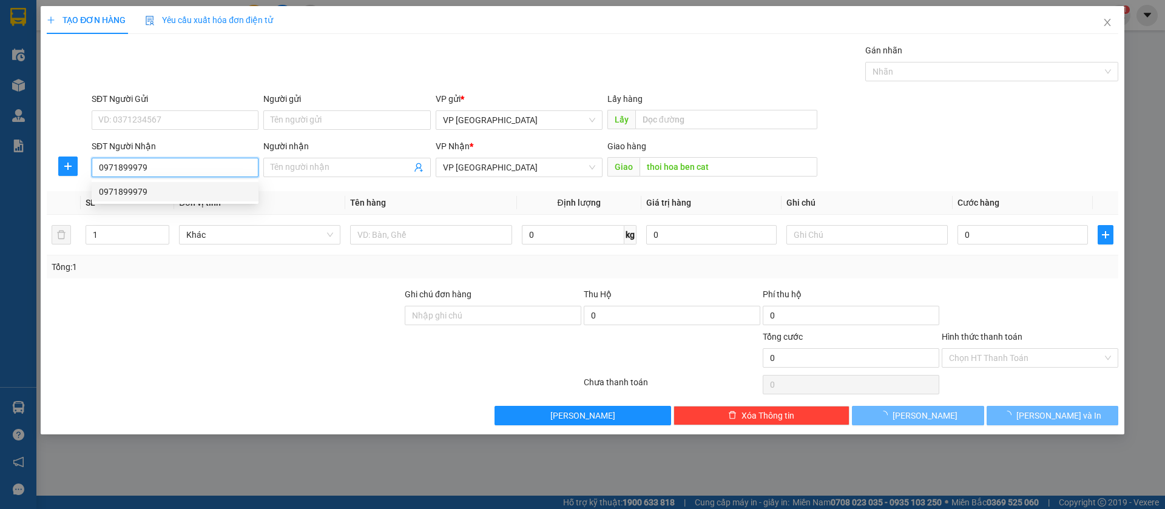
type input "50.000"
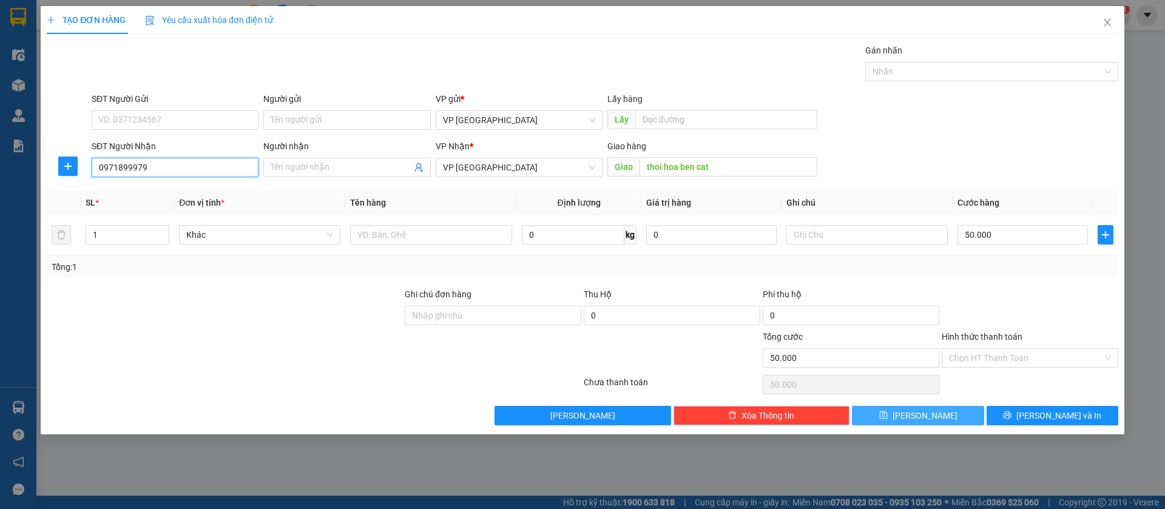
type input "0971899979"
click at [939, 414] on button "[PERSON_NAME]" at bounding box center [918, 415] width 132 height 19
type input "0"
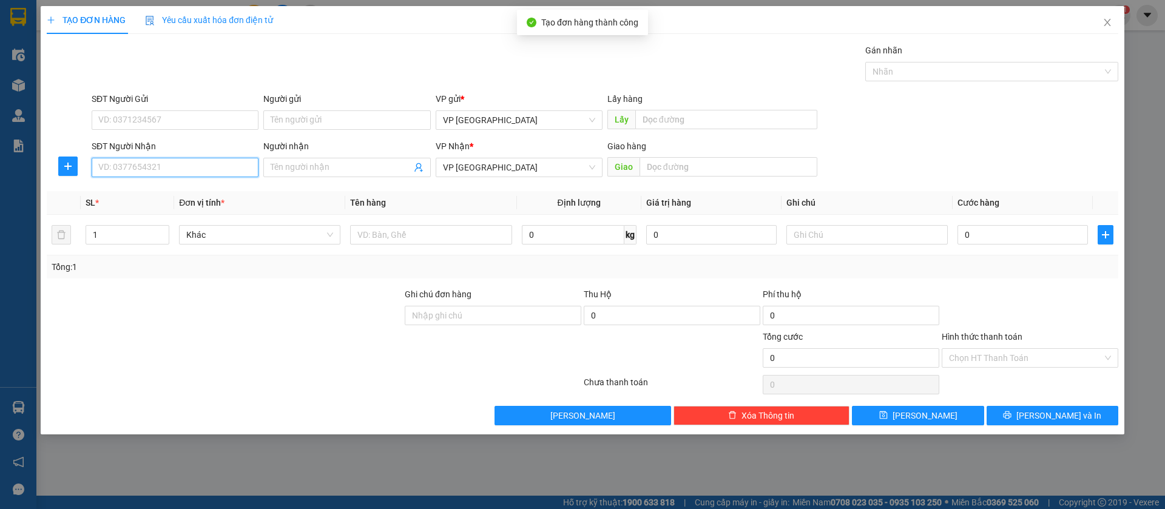
click at [185, 163] on input "SĐT Người Nhận" at bounding box center [175, 167] width 167 height 19
click at [1108, 19] on icon "close" at bounding box center [1108, 23] width 10 height 10
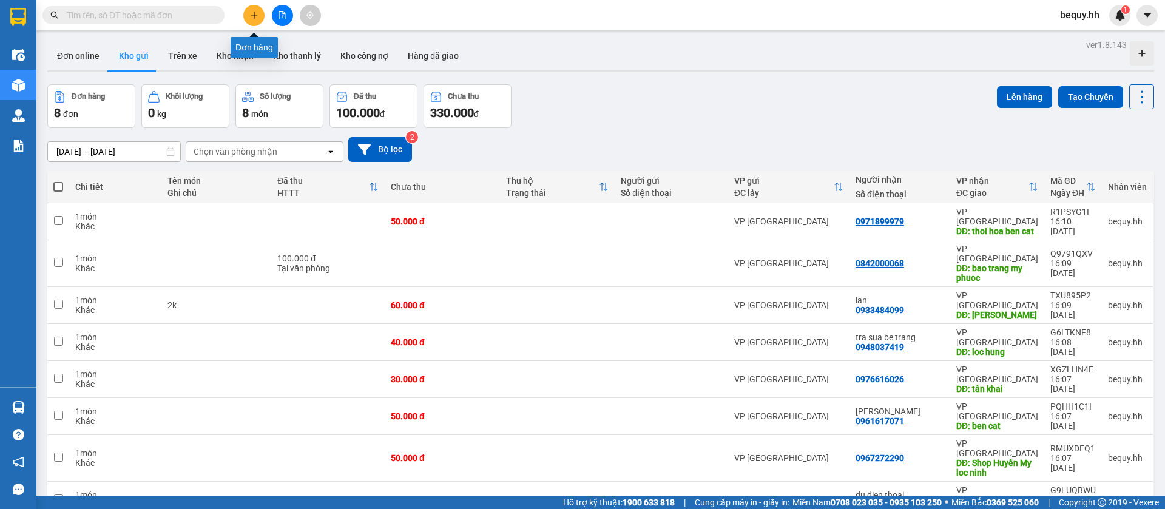
click at [251, 14] on icon "plus" at bounding box center [254, 15] width 8 height 8
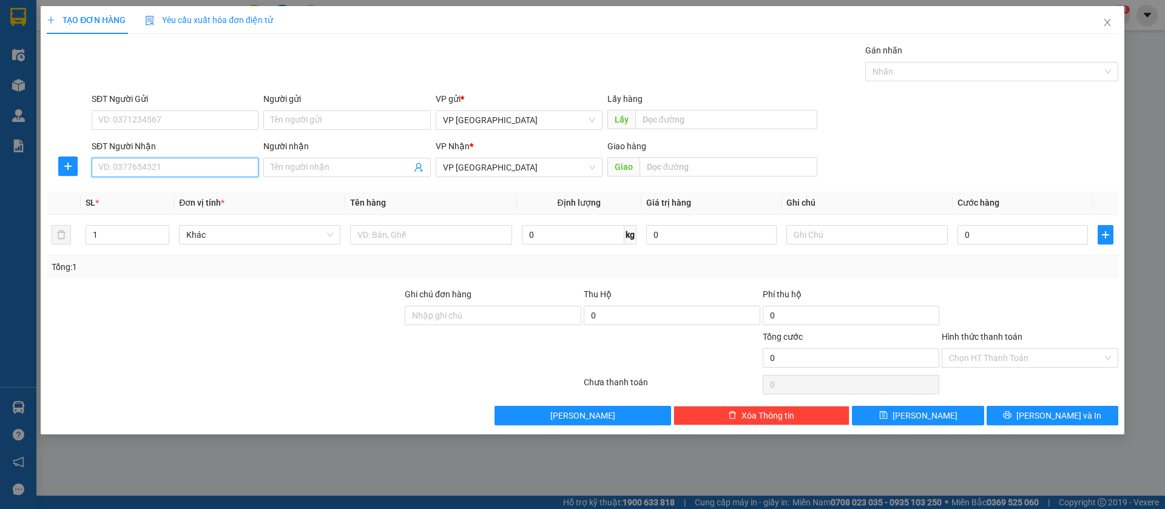
click at [209, 163] on input "SĐT Người Nhận" at bounding box center [175, 167] width 167 height 19
click at [186, 188] on div "0948898178 - du dien thoai" at bounding box center [175, 191] width 152 height 13
type input "0948898178"
type input "du dien thoai"
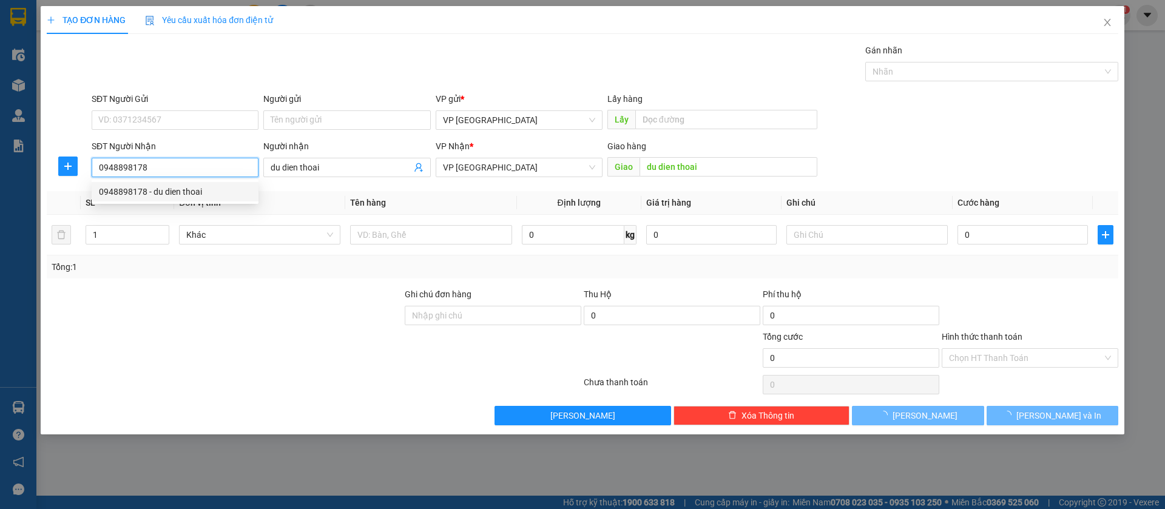
type input "50.000"
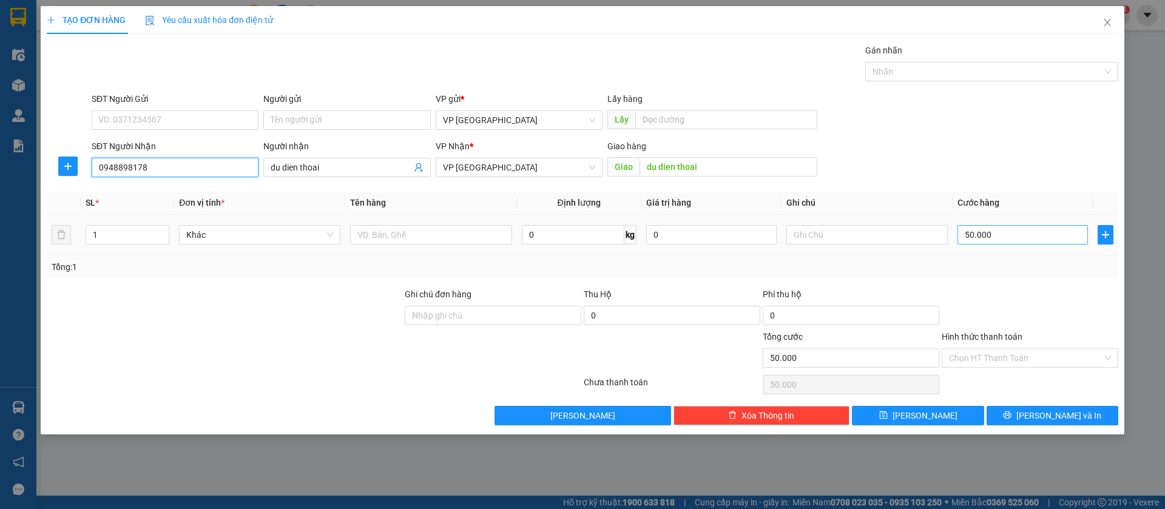
type input "0948898178"
click at [1060, 240] on input "50.000" at bounding box center [1023, 234] width 130 height 19
type input "4"
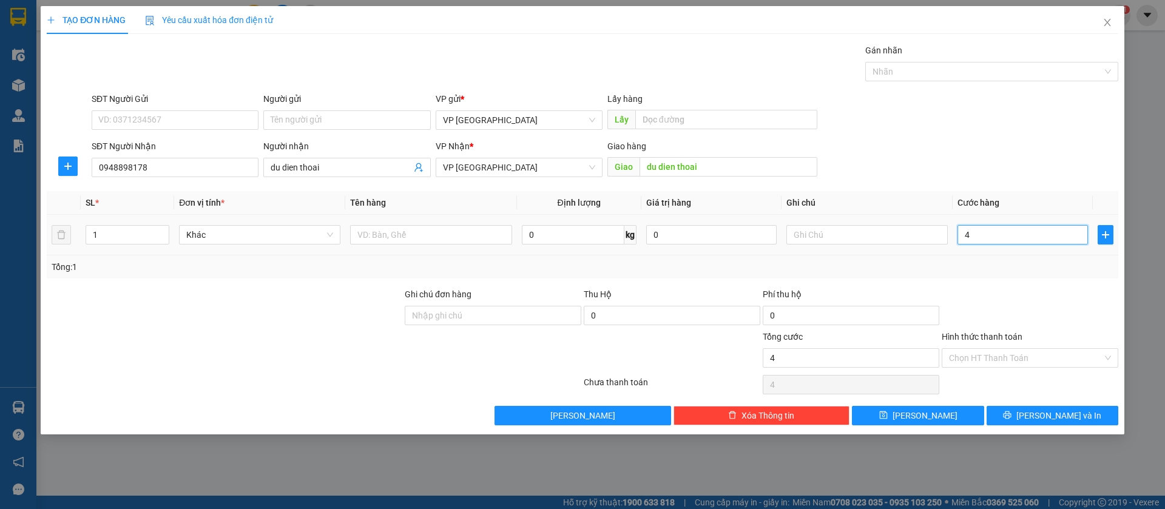
type input "40"
type input "400"
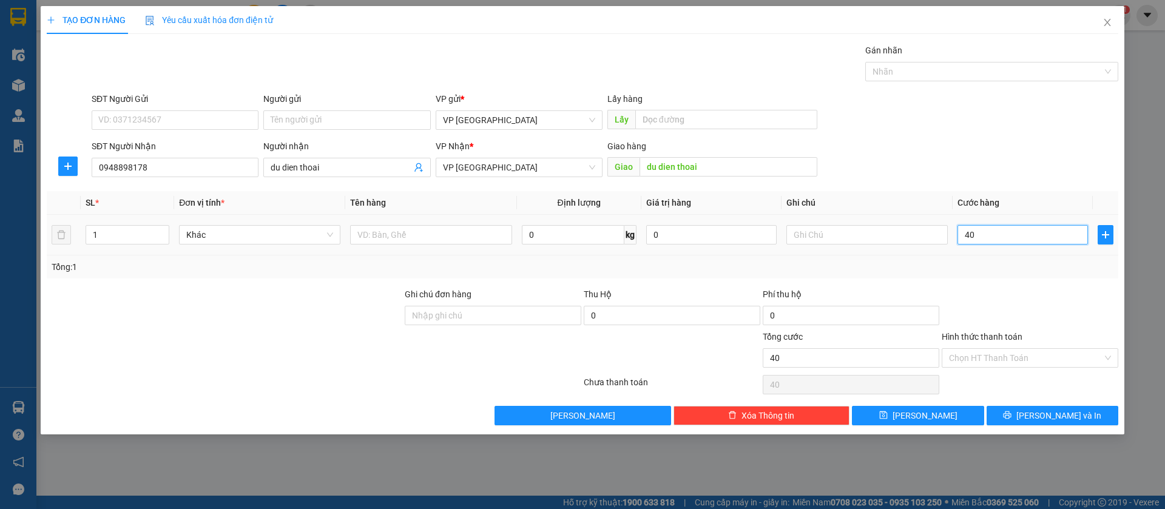
type input "400"
type input "4.000"
type input "40.000"
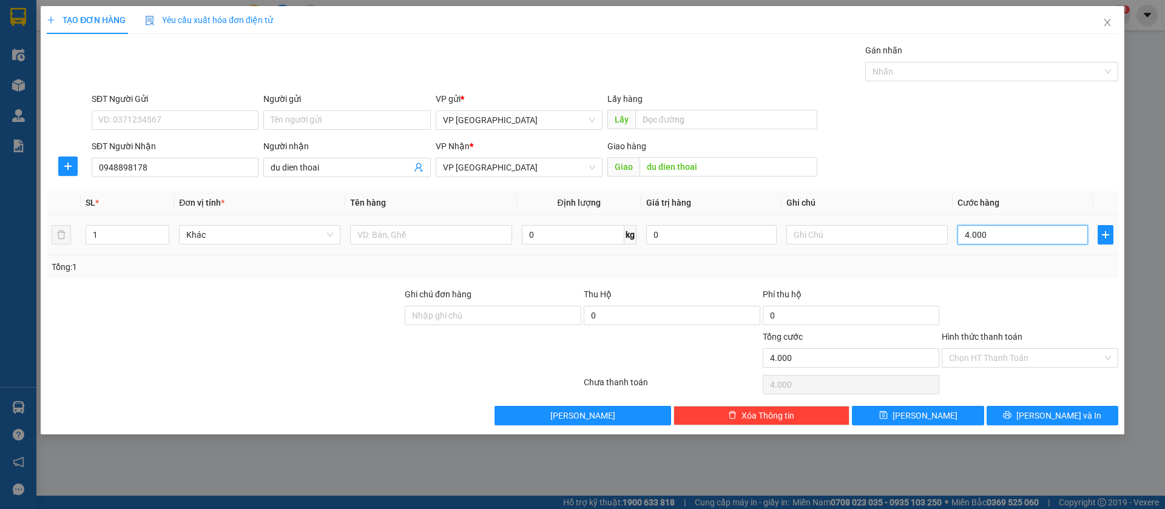
type input "40.000"
click at [961, 416] on button "[PERSON_NAME]" at bounding box center [918, 415] width 132 height 19
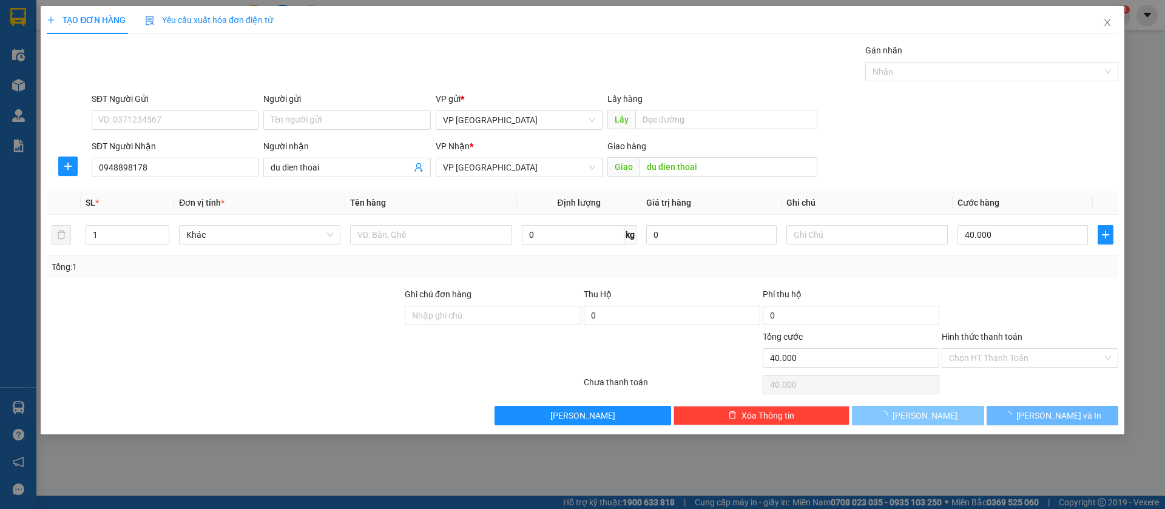
type input "0"
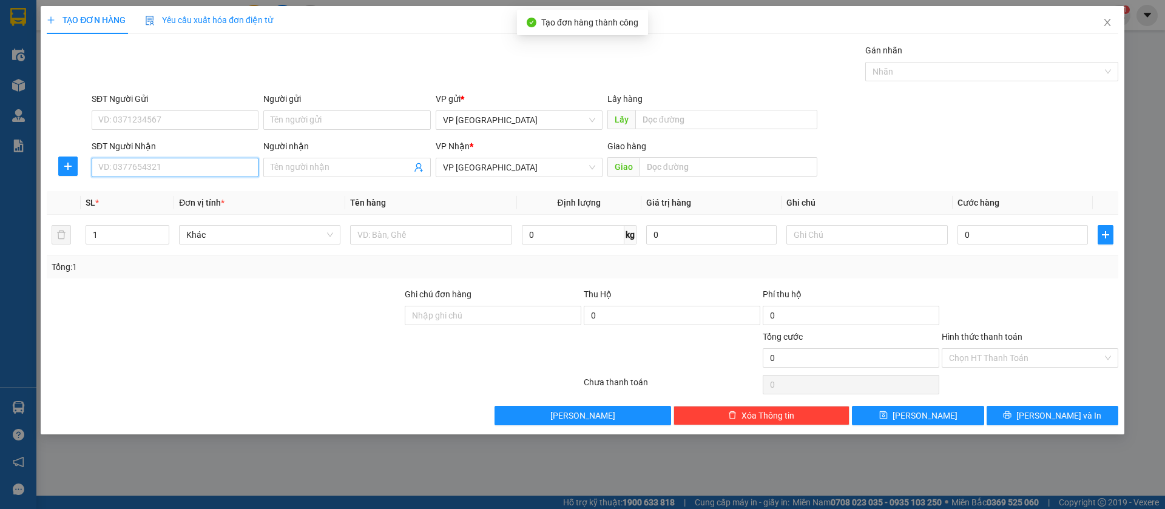
click at [181, 165] on input "SĐT Người Nhận" at bounding box center [175, 167] width 167 height 19
click at [292, 168] on input "Người nhận" at bounding box center [341, 167] width 140 height 13
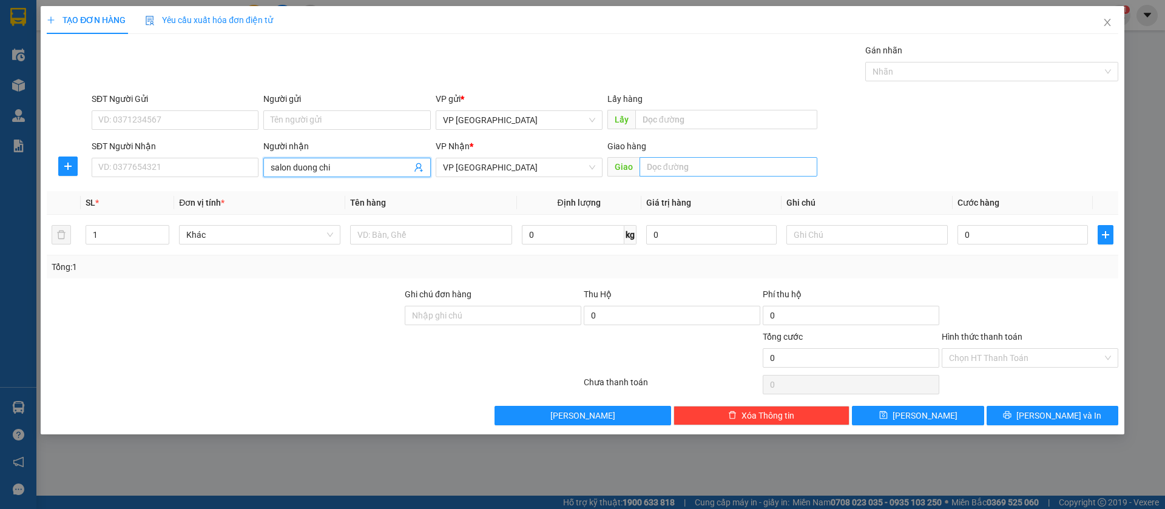
type input "salon duong chi"
click at [678, 165] on input "text" at bounding box center [729, 166] width 178 height 19
type input "salon duong chi loc ninh"
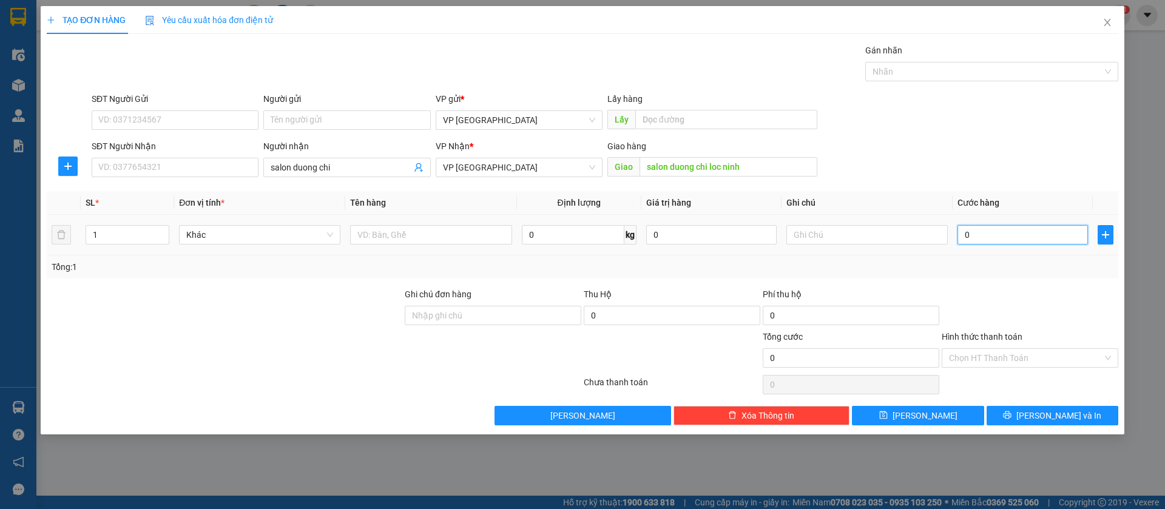
click at [989, 228] on input "0" at bounding box center [1023, 234] width 130 height 19
type input "3"
click at [936, 416] on button "[PERSON_NAME]" at bounding box center [918, 415] width 132 height 19
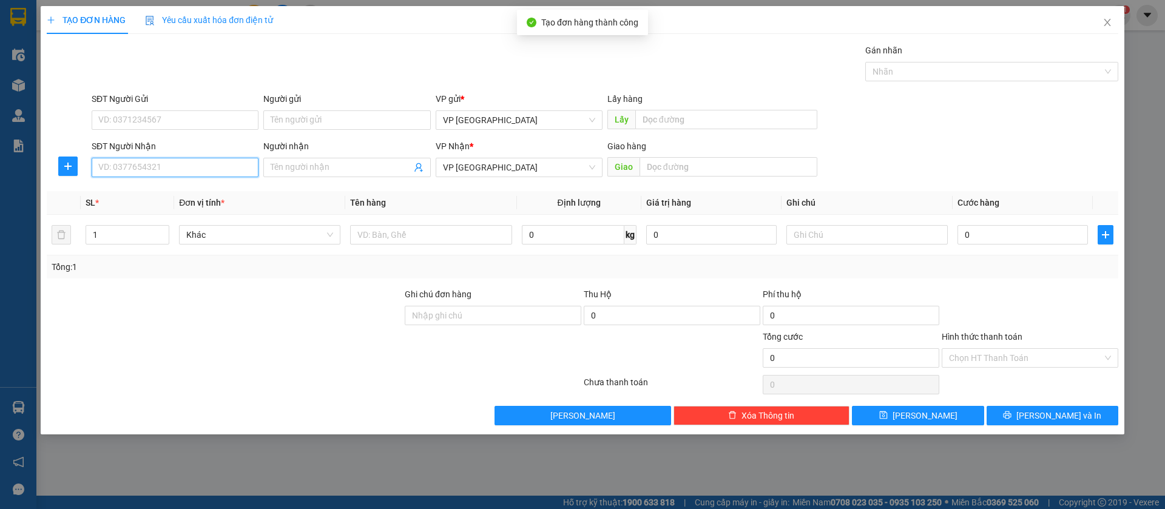
click at [225, 164] on input "SĐT Người Nhận" at bounding box center [175, 167] width 167 height 19
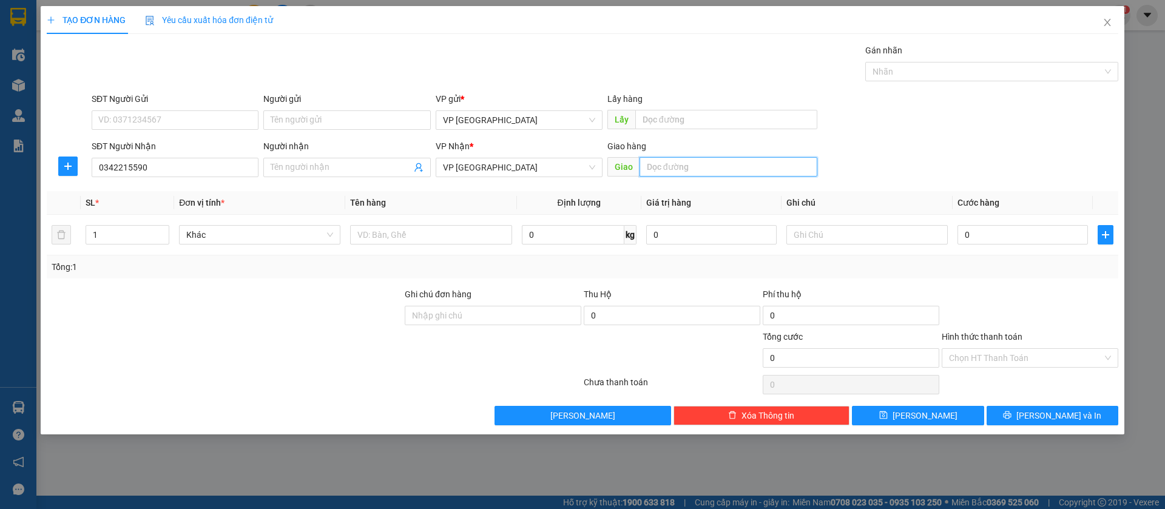
click at [788, 170] on input "text" at bounding box center [729, 166] width 178 height 19
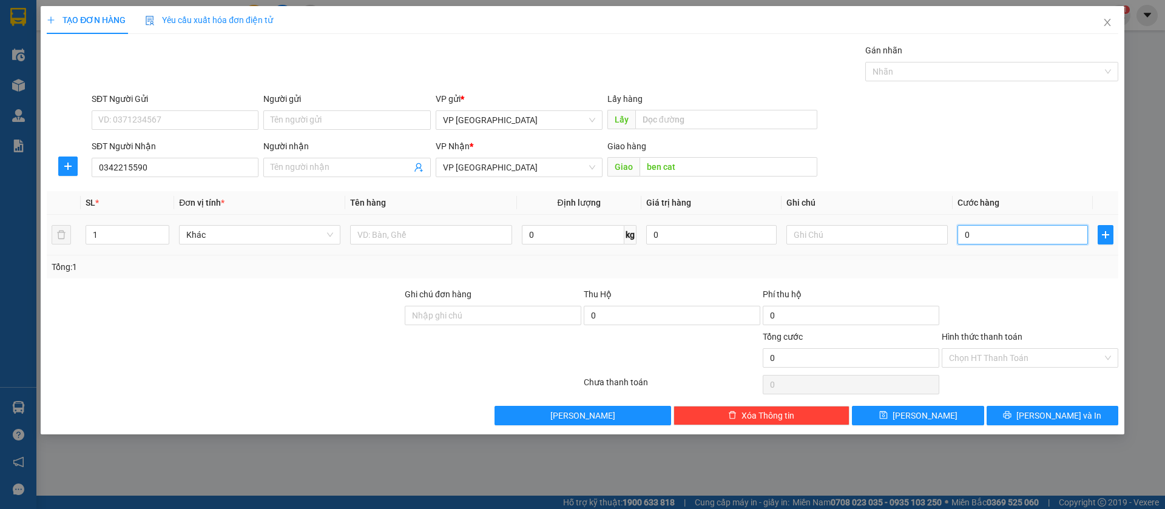
click at [986, 228] on input "0" at bounding box center [1023, 234] width 130 height 19
click at [980, 229] on input "0" at bounding box center [1023, 234] width 130 height 19
click at [933, 409] on button "[PERSON_NAME]" at bounding box center [918, 415] width 132 height 19
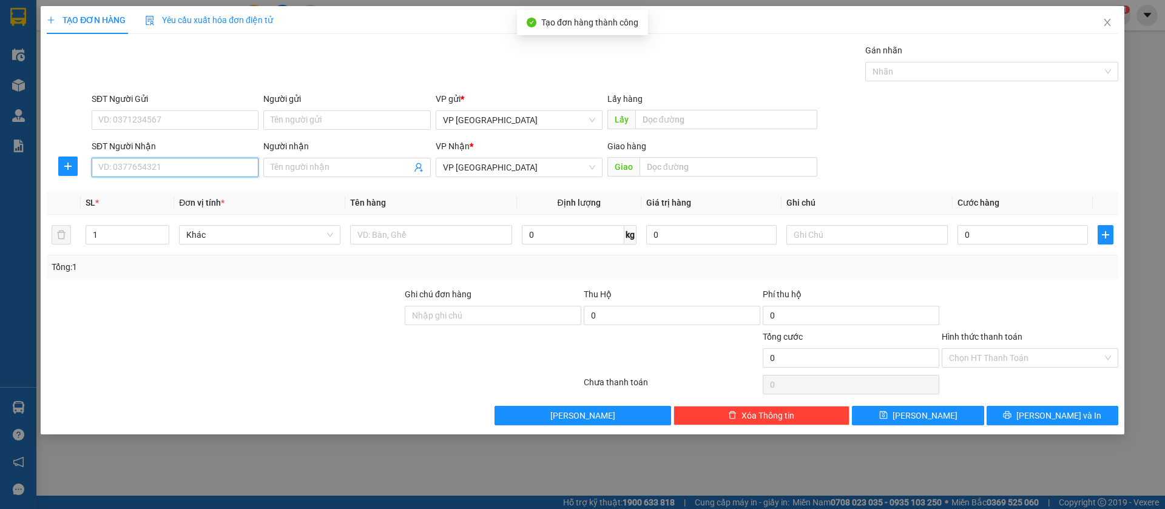
click at [220, 164] on input "SĐT Người Nhận" at bounding box center [175, 167] width 167 height 19
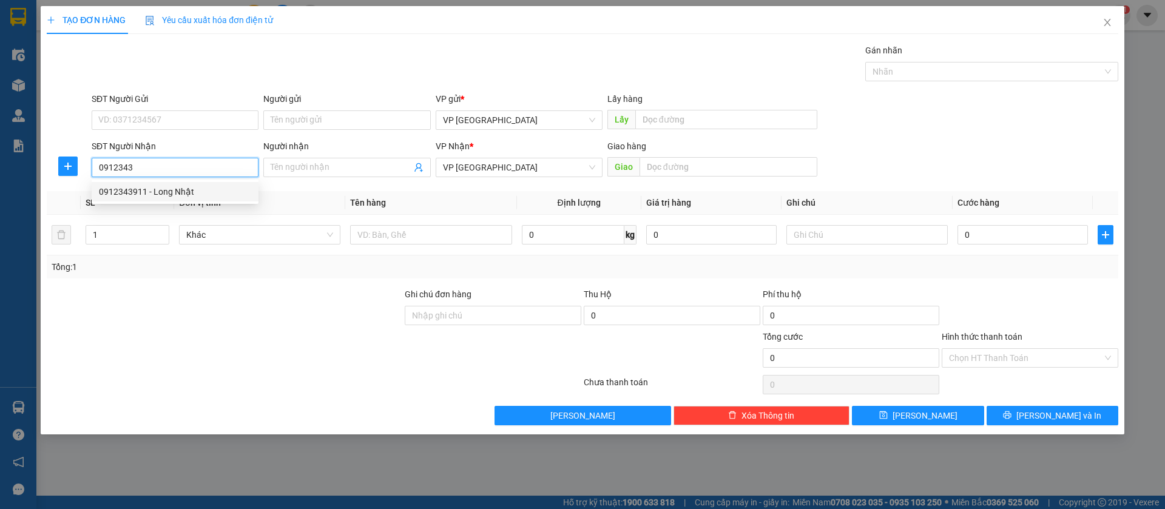
click at [216, 189] on div "0912343911 - Long Nhật" at bounding box center [175, 191] width 152 height 13
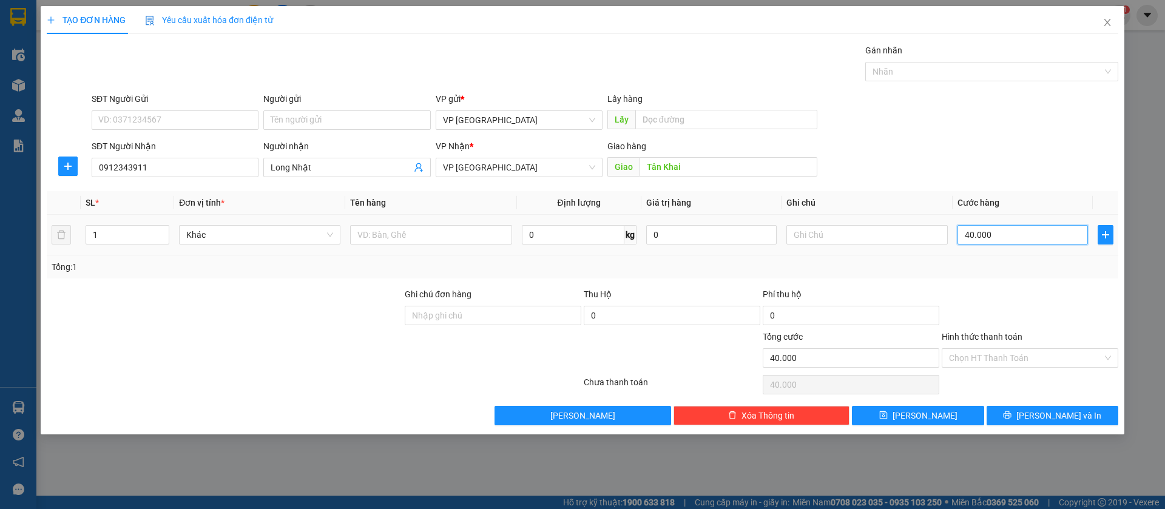
click at [1022, 227] on input "40.000" at bounding box center [1023, 234] width 130 height 19
click at [927, 410] on span "[PERSON_NAME]" at bounding box center [925, 415] width 65 height 13
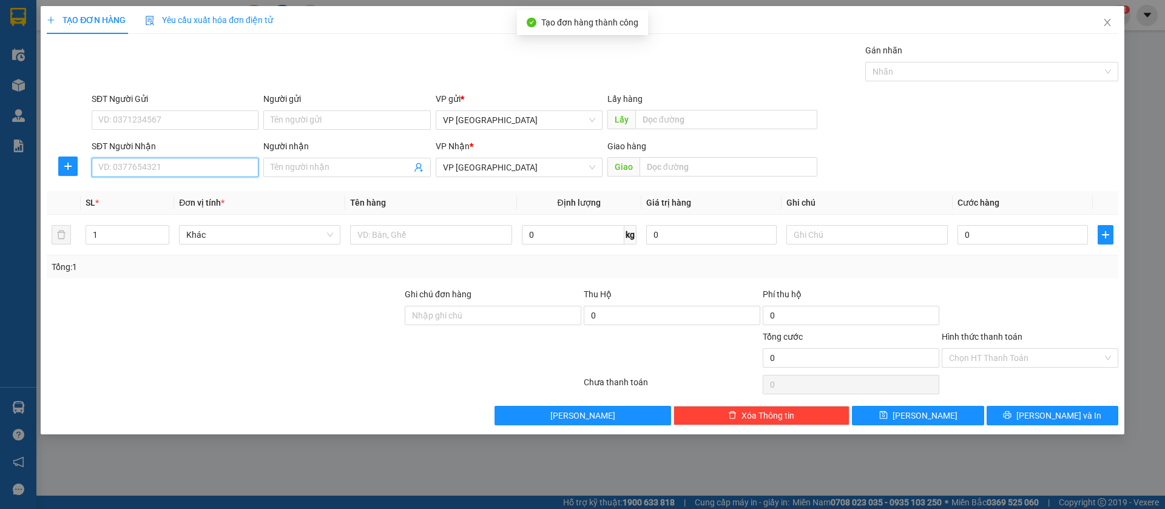
click at [180, 158] on input "SĐT Người Nhận" at bounding box center [175, 167] width 167 height 19
click at [180, 193] on div "0902311918" at bounding box center [175, 191] width 152 height 13
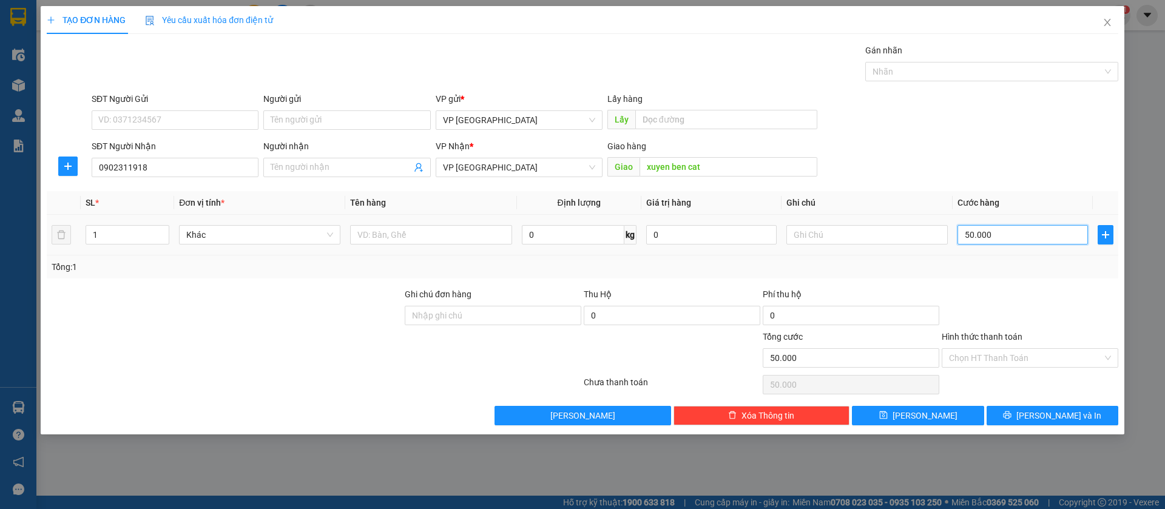
click at [1039, 232] on input "50.000" at bounding box center [1023, 234] width 130 height 19
click at [950, 415] on button "[PERSON_NAME]" at bounding box center [918, 415] width 132 height 19
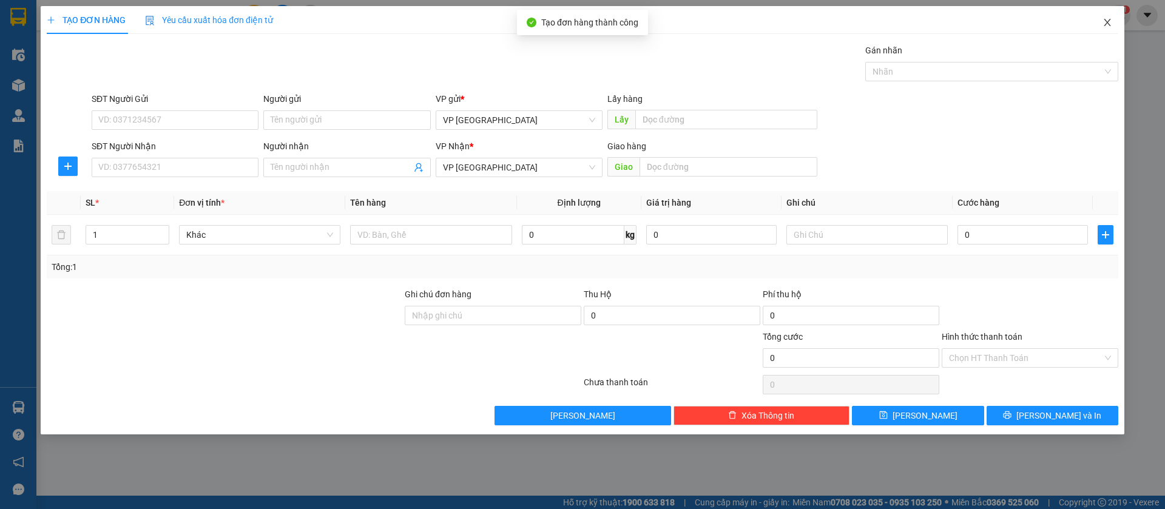
click at [1106, 17] on span "Close" at bounding box center [1108, 23] width 34 height 34
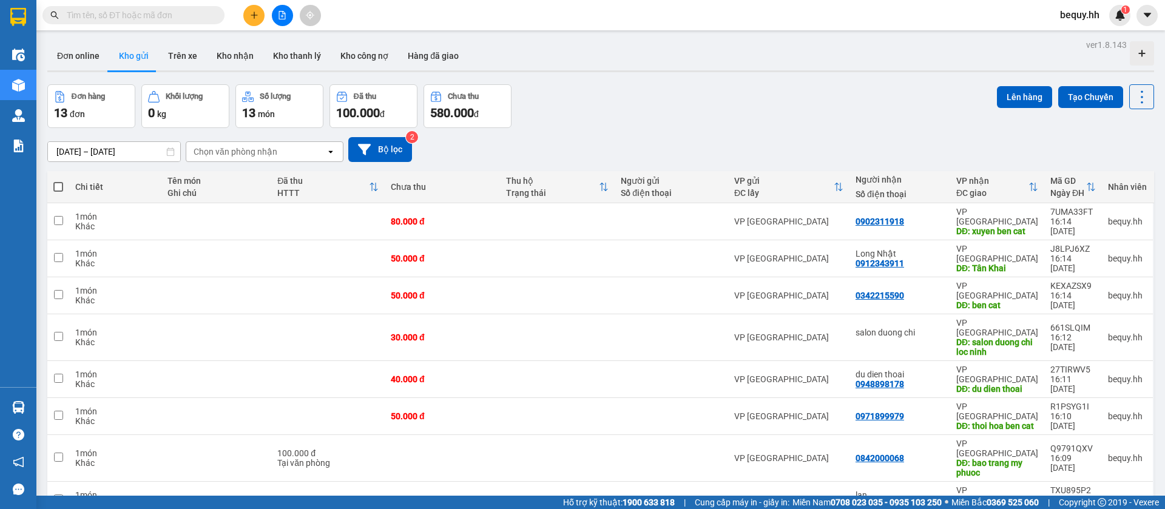
click at [64, 186] on th at bounding box center [58, 187] width 22 height 32
click at [56, 186] on span at bounding box center [58, 187] width 10 height 10
click at [58, 181] on input "checkbox" at bounding box center [58, 181] width 0 height 0
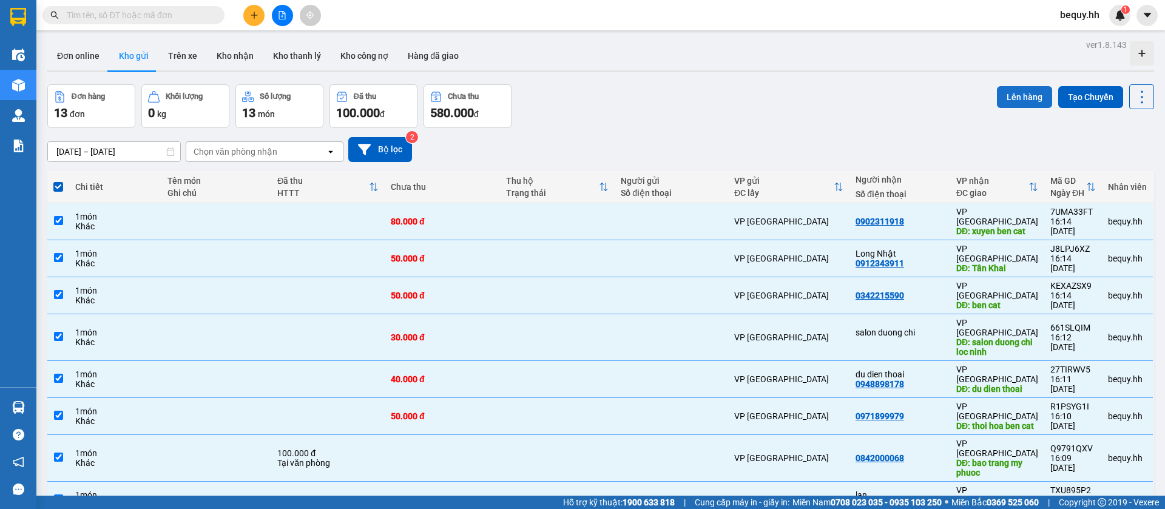
click at [1002, 97] on button "Lên hàng" at bounding box center [1024, 97] width 55 height 22
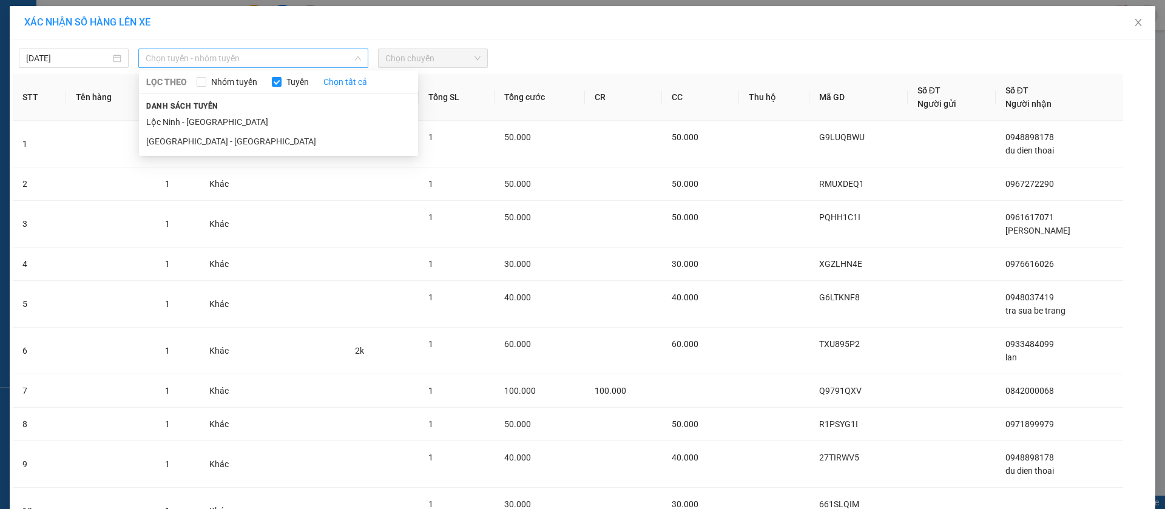
click at [280, 55] on span "Chọn tuyến - nhóm tuyến" at bounding box center [253, 58] width 215 height 18
click at [226, 135] on li "[GEOGRAPHIC_DATA] - [GEOGRAPHIC_DATA]" at bounding box center [278, 141] width 279 height 19
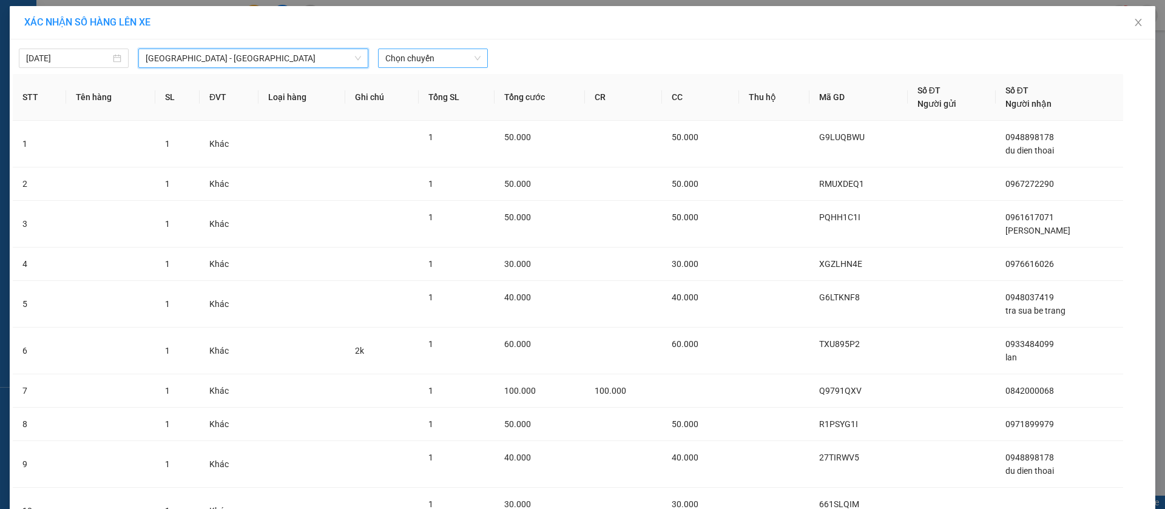
click at [395, 57] on span "Chọn chuyến" at bounding box center [432, 58] width 95 height 18
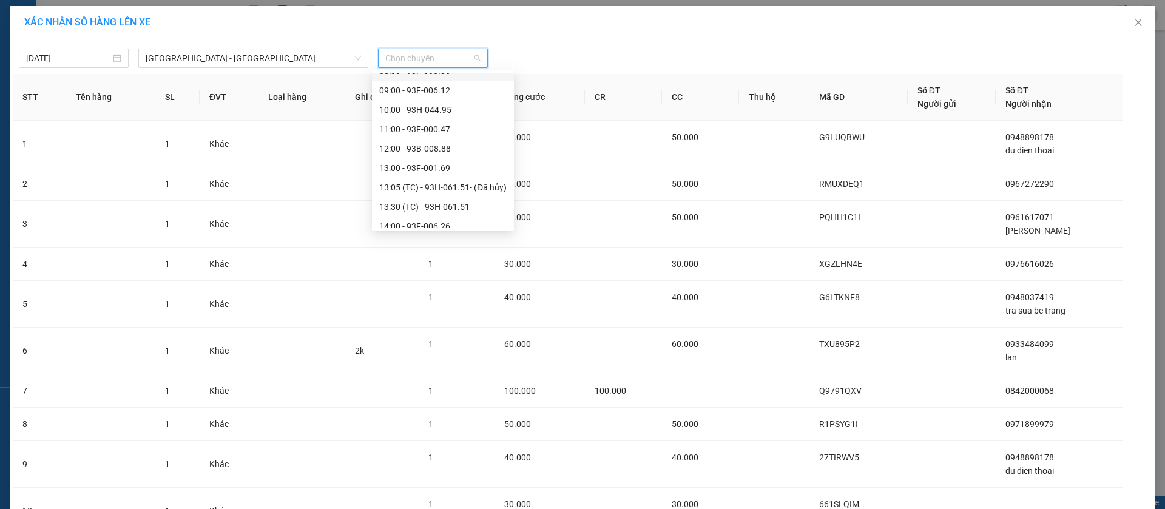
scroll to position [252, 0]
click at [436, 100] on div "16:00 - 50F-012.93" at bounding box center [442, 101] width 127 height 13
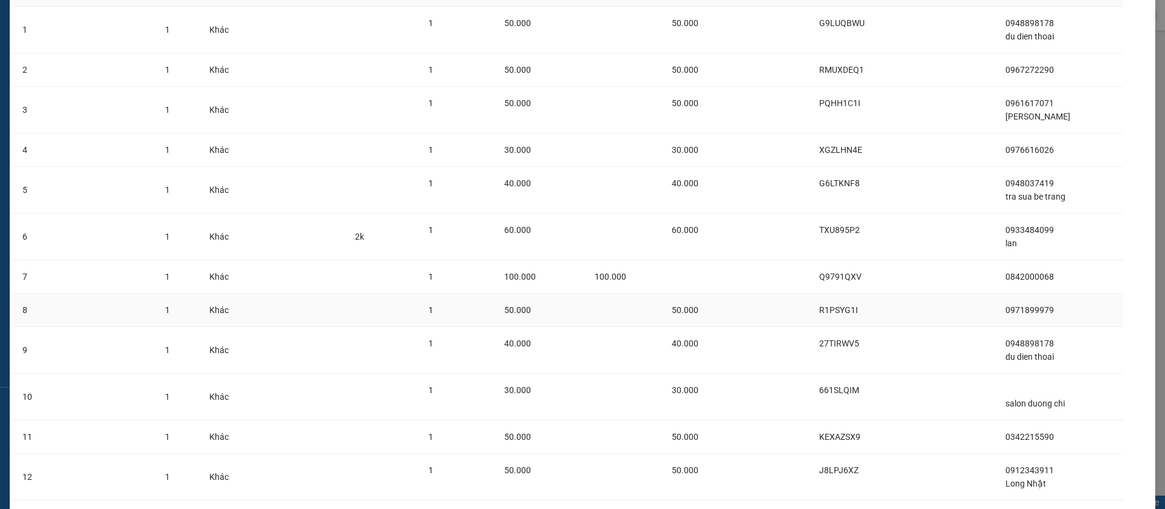
scroll to position [235, 0]
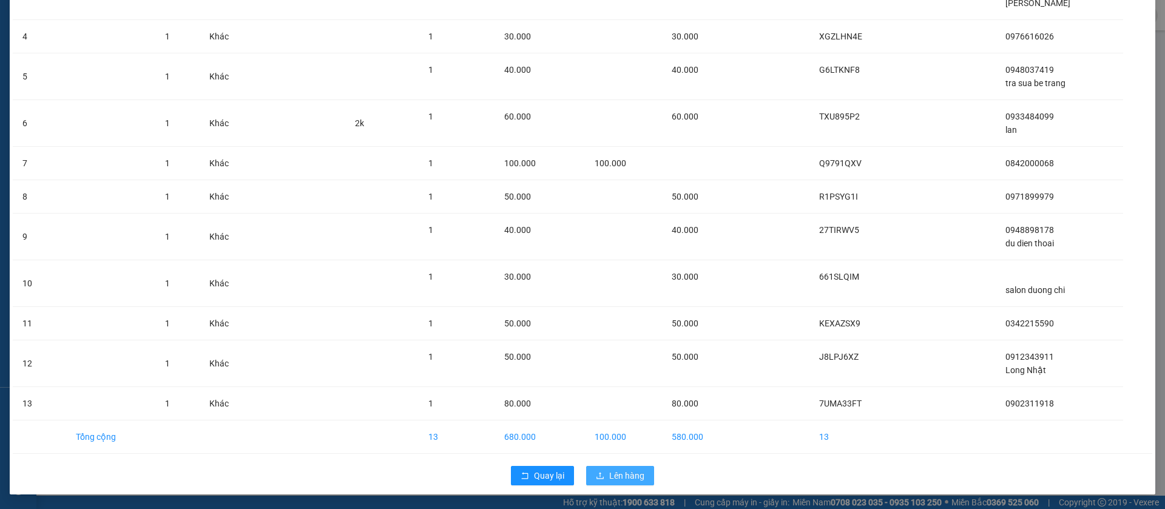
click at [627, 474] on span "Lên hàng" at bounding box center [626, 475] width 35 height 13
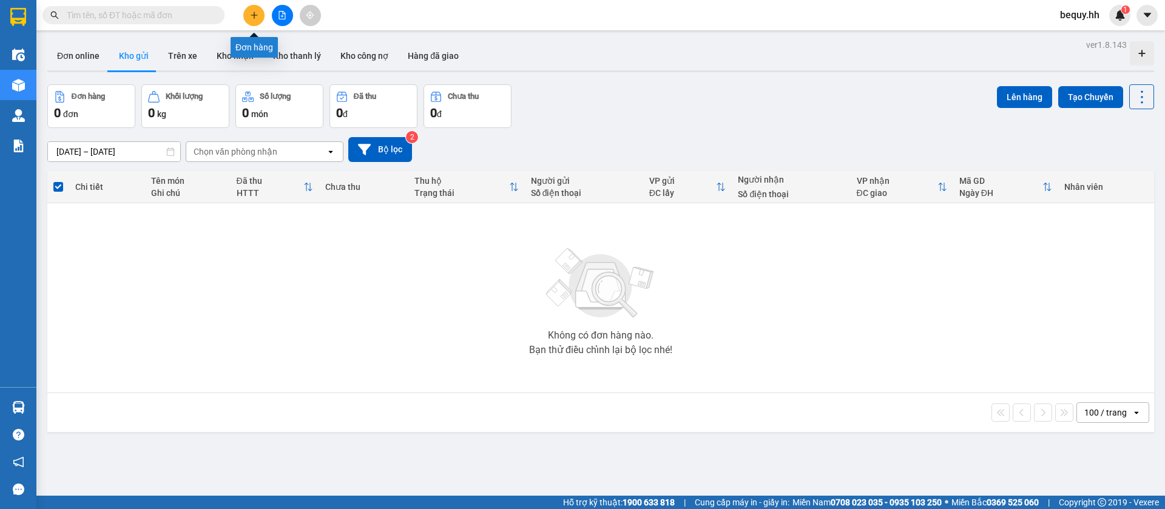
click at [258, 12] on icon "plus" at bounding box center [254, 15] width 8 height 8
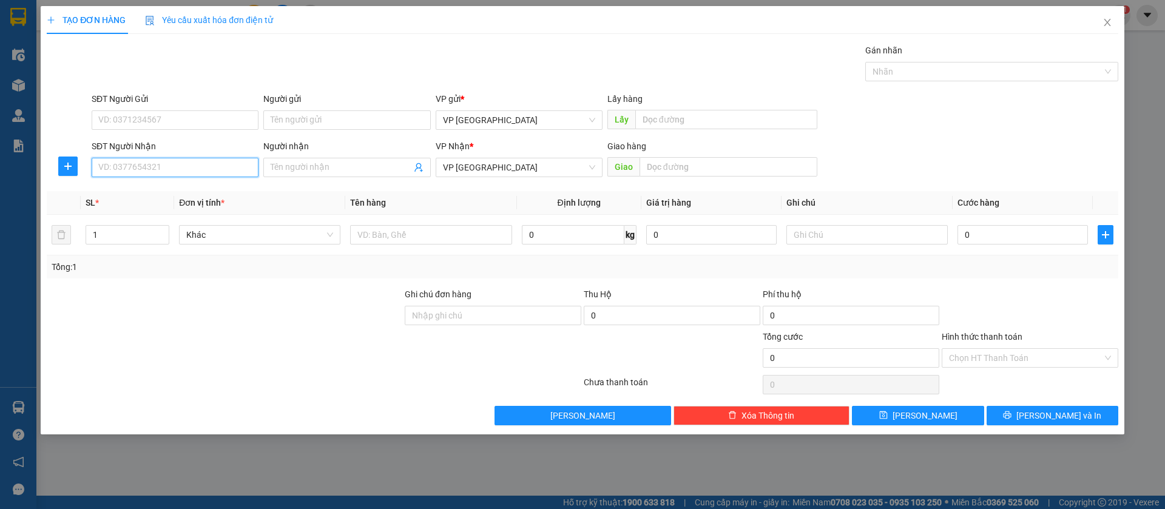
click at [193, 164] on input "SĐT Người Nhận" at bounding box center [175, 167] width 167 height 19
click at [132, 188] on div "0963556876" at bounding box center [175, 191] width 152 height 13
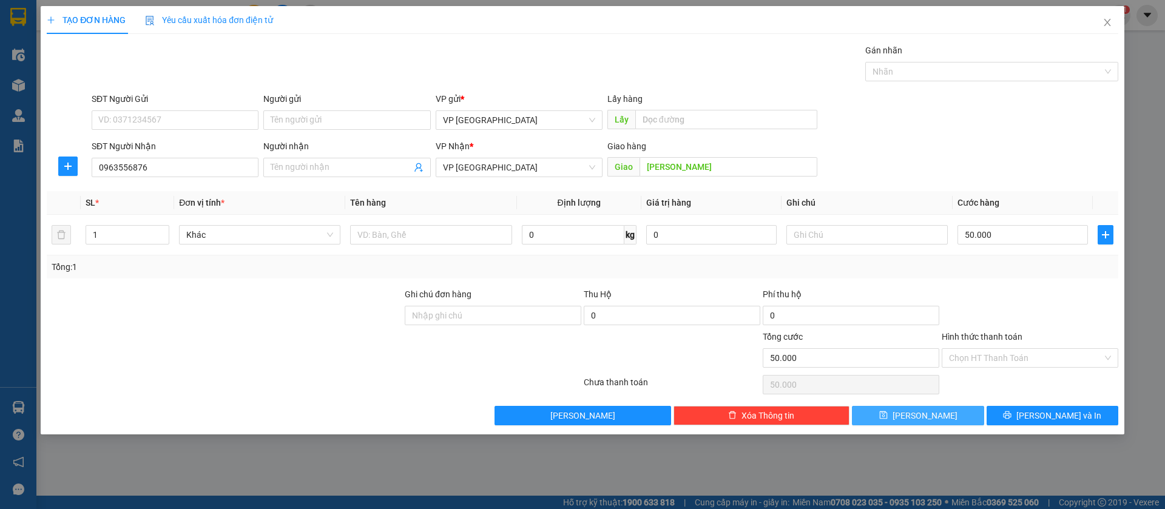
click at [921, 410] on span "[PERSON_NAME]" at bounding box center [925, 415] width 65 height 13
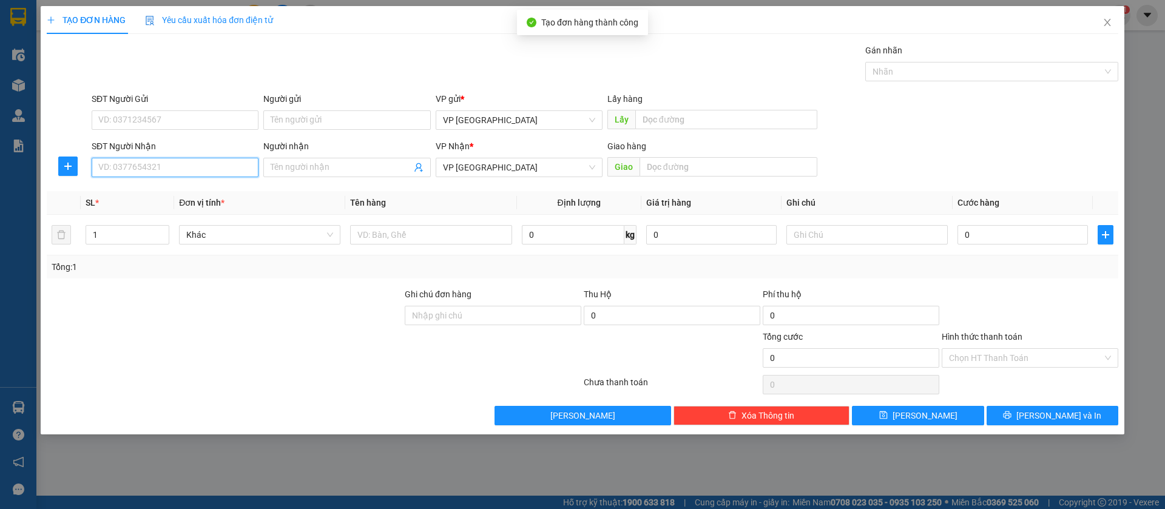
click at [194, 164] on input "SĐT Người Nhận" at bounding box center [175, 167] width 167 height 19
click at [194, 164] on input "0919202279" at bounding box center [175, 167] width 167 height 19
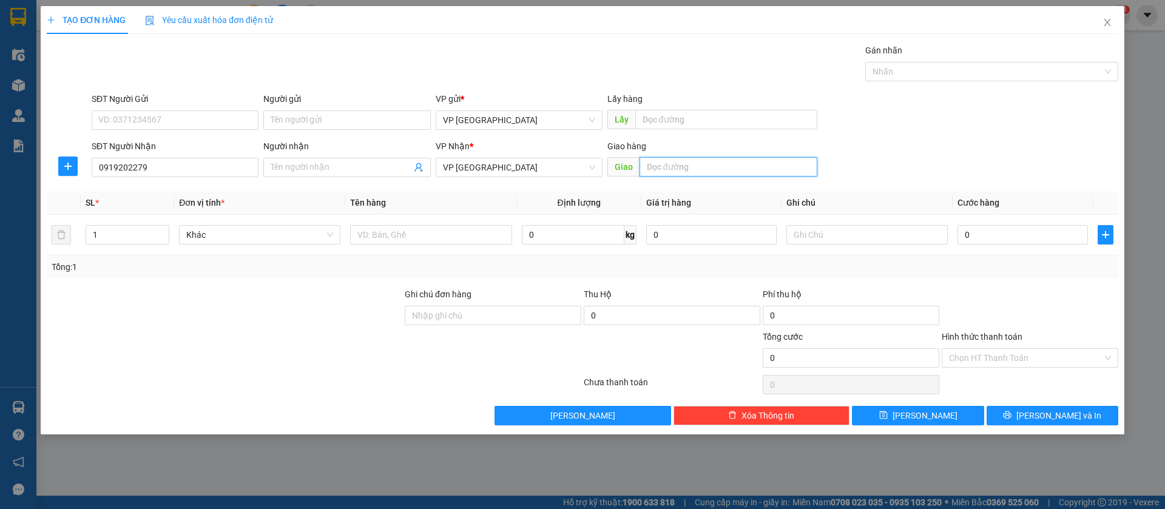
click at [715, 167] on input "text" at bounding box center [729, 166] width 178 height 19
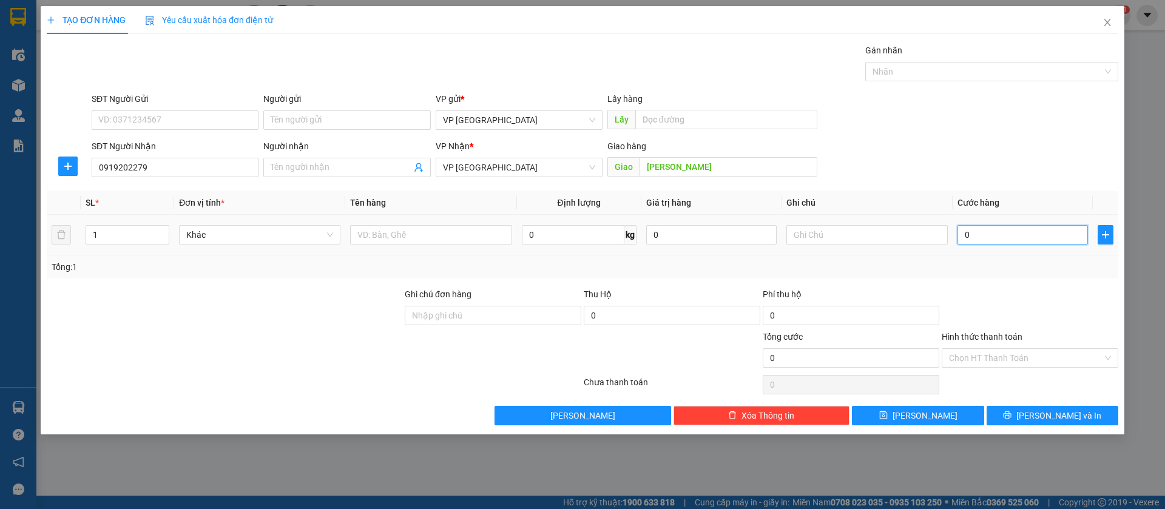
click at [1001, 233] on input "0" at bounding box center [1023, 234] width 130 height 19
click at [1083, 355] on input "Hình thức thanh toán" at bounding box center [1026, 358] width 154 height 18
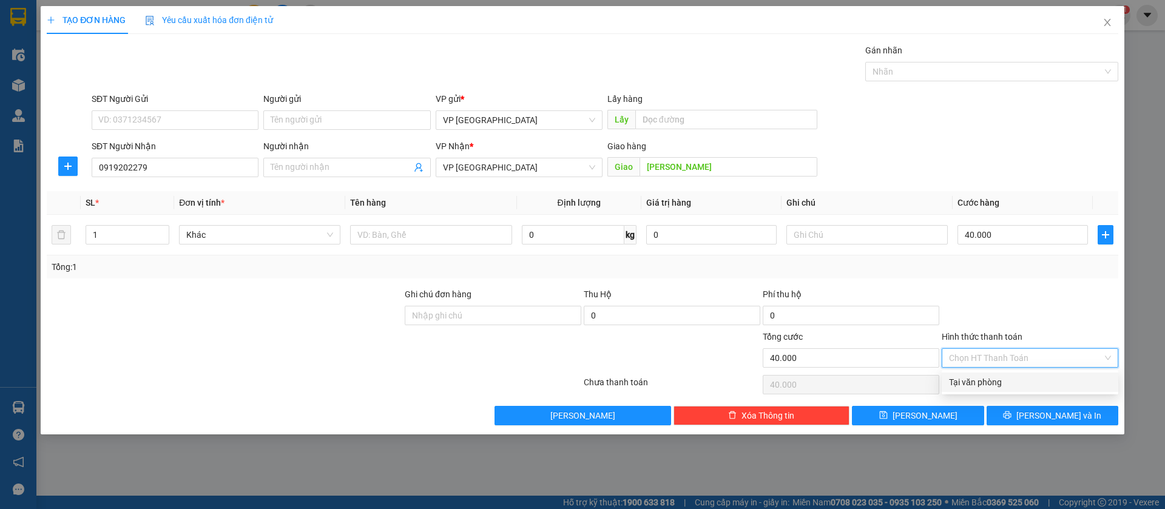
click at [1035, 381] on div "Tại văn phòng" at bounding box center [1030, 382] width 162 height 13
click at [951, 417] on button "[PERSON_NAME]" at bounding box center [918, 415] width 132 height 19
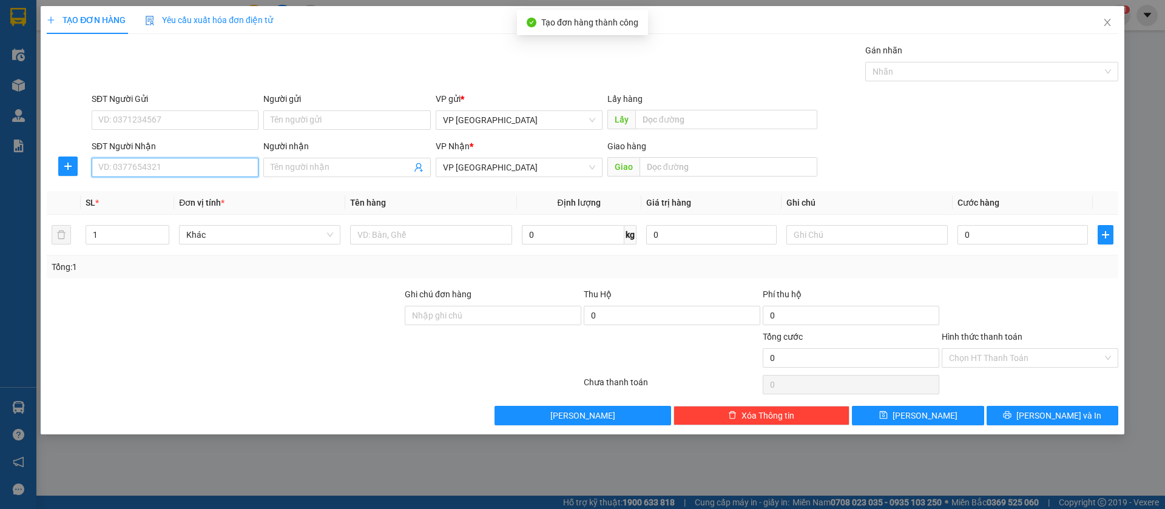
click at [172, 160] on input "SĐT Người Nhận" at bounding box center [175, 167] width 167 height 19
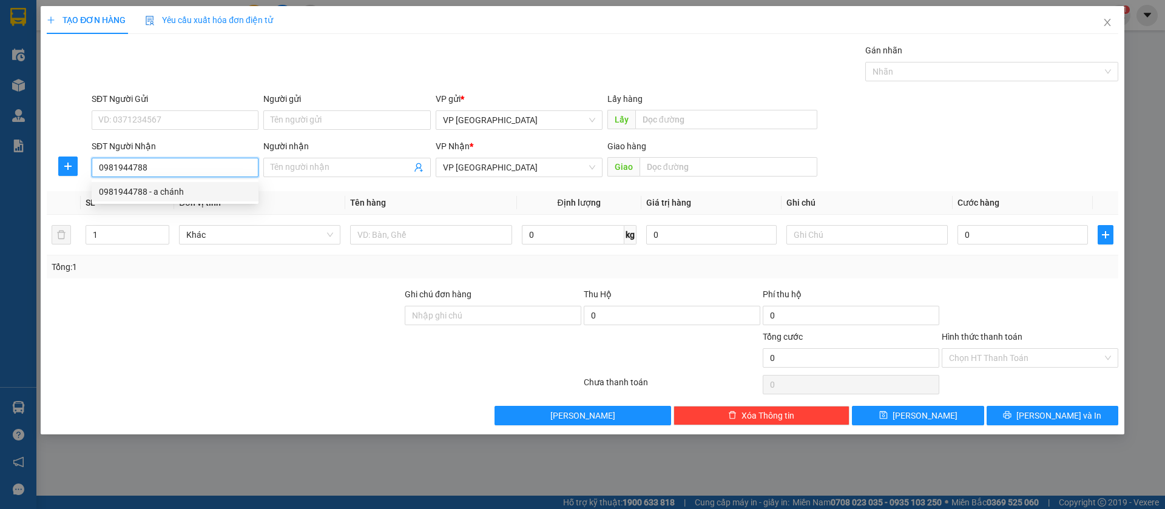
click at [172, 194] on div "0981944788 - a chánh" at bounding box center [175, 191] width 152 height 13
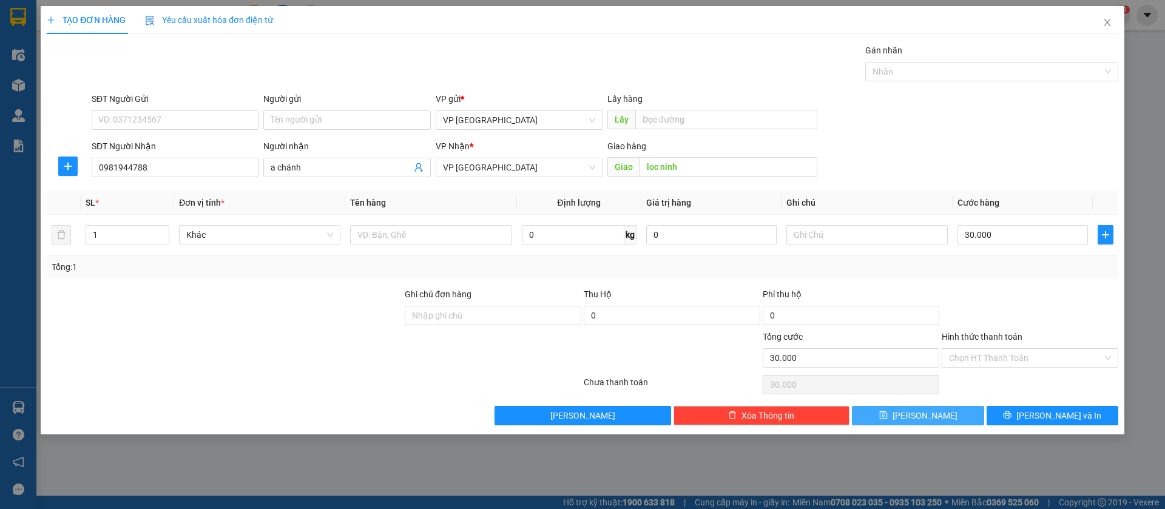
click at [954, 413] on button "[PERSON_NAME]" at bounding box center [918, 415] width 132 height 19
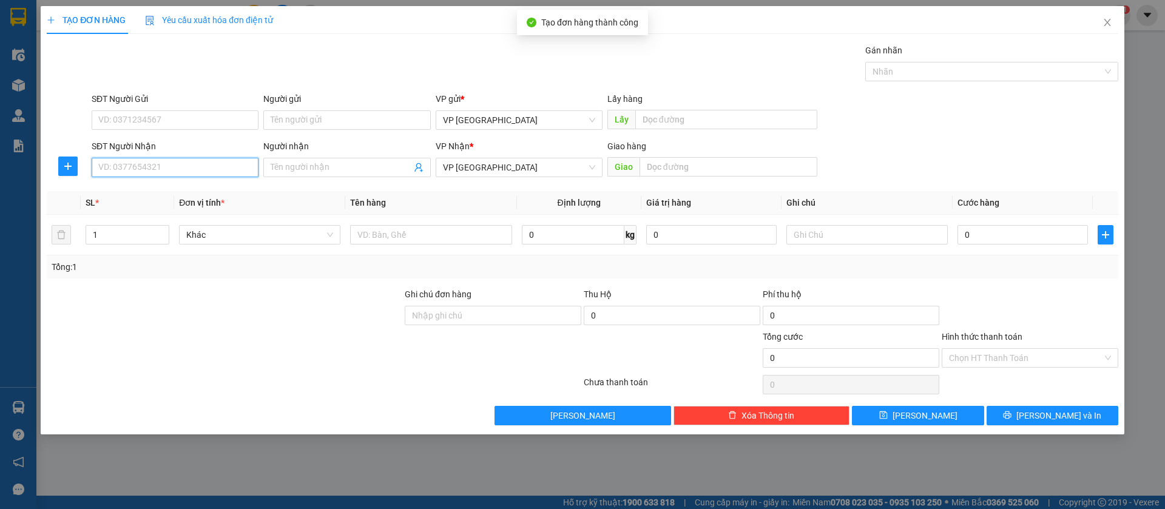
click at [212, 171] on input "SĐT Người Nhận" at bounding box center [175, 167] width 167 height 19
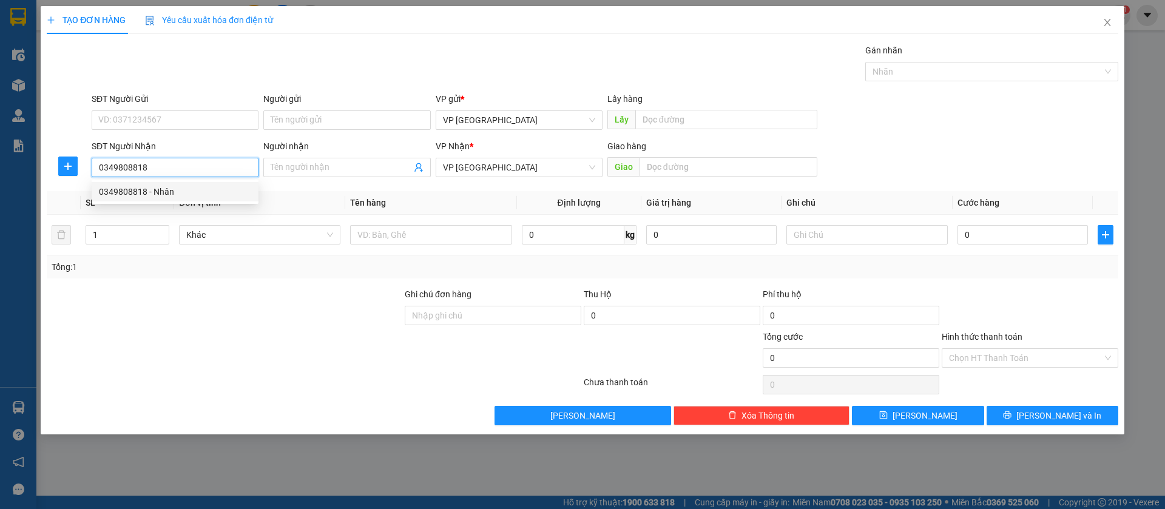
click at [208, 190] on div "0349808818 - Nhân" at bounding box center [175, 191] width 152 height 13
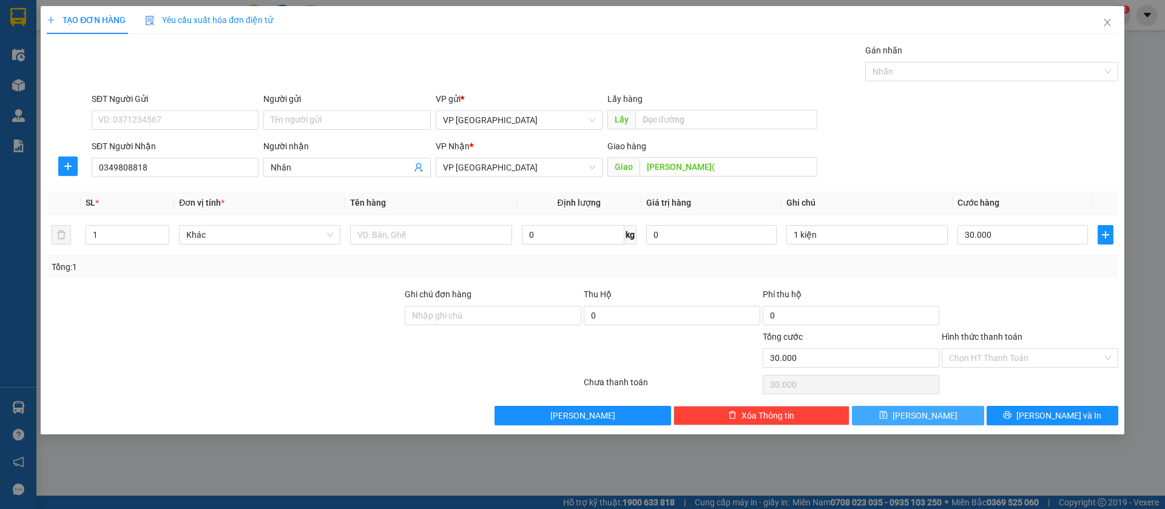
click at [959, 410] on button "[PERSON_NAME]" at bounding box center [918, 415] width 132 height 19
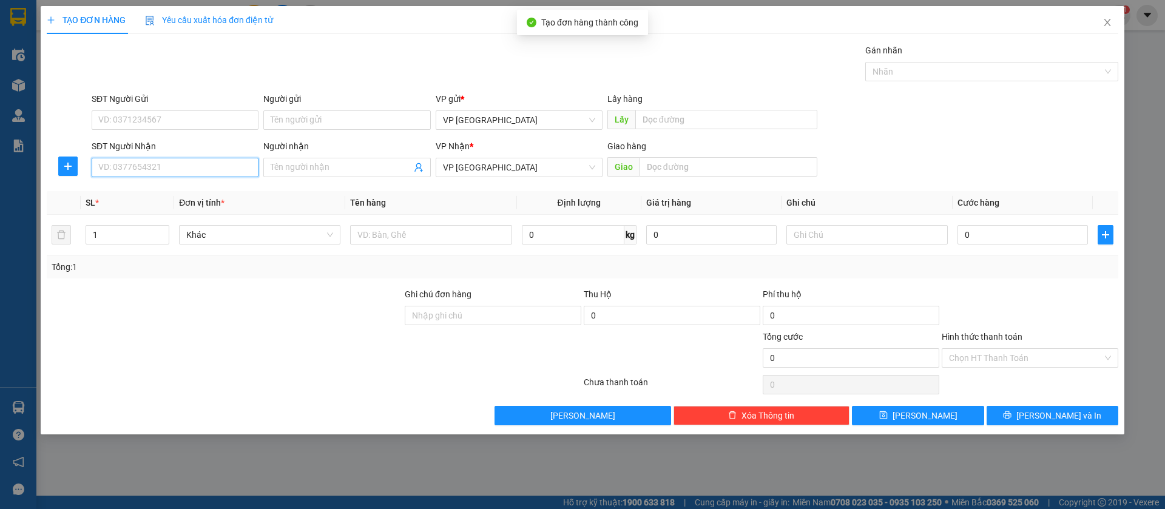
click at [236, 168] on input "SĐT Người Nhận" at bounding box center [175, 167] width 167 height 19
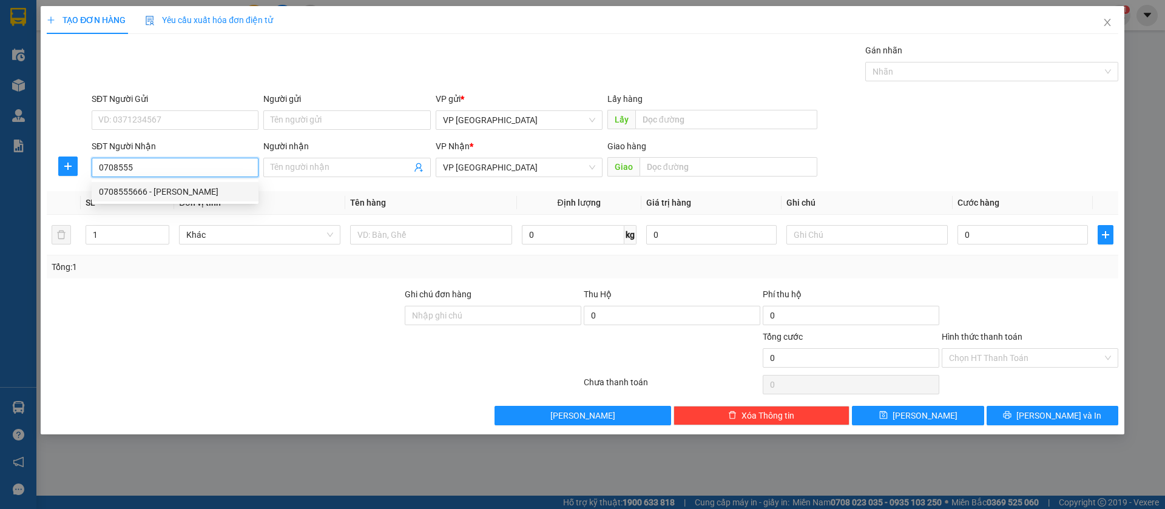
click at [218, 192] on div "0708555666 - [PERSON_NAME]" at bounding box center [175, 191] width 152 height 13
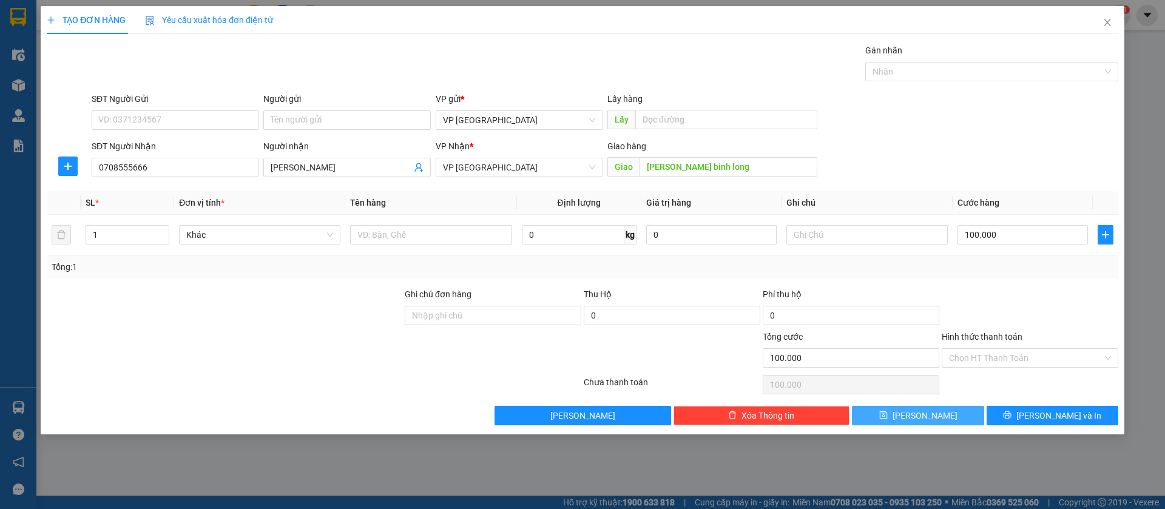
drag, startPoint x: 934, startPoint y: 413, endPoint x: 836, endPoint y: 393, distance: 100.3
click at [935, 411] on button "[PERSON_NAME]" at bounding box center [918, 415] width 132 height 19
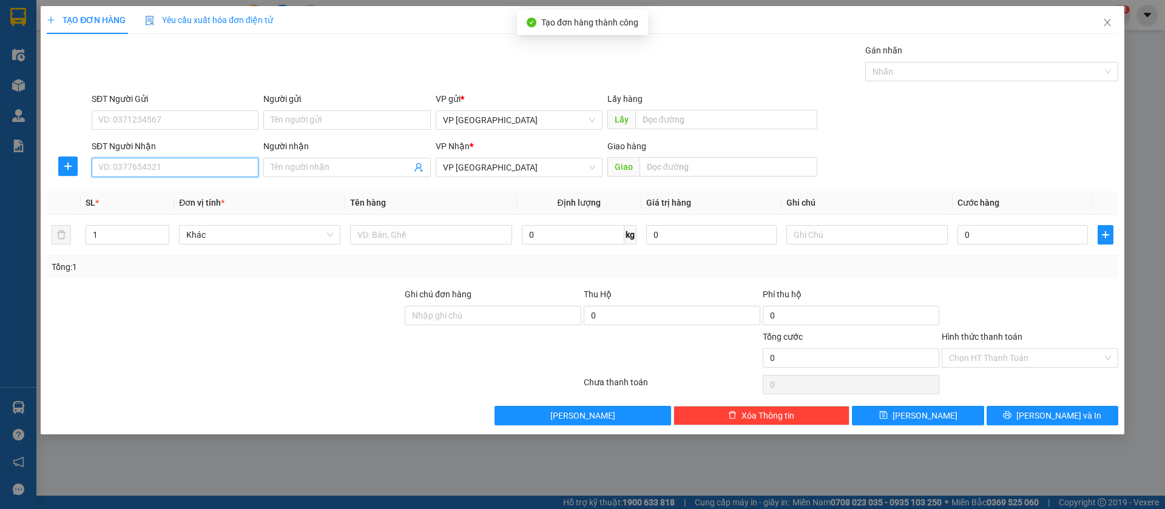
click at [223, 169] on input "SĐT Người Nhận" at bounding box center [175, 167] width 167 height 19
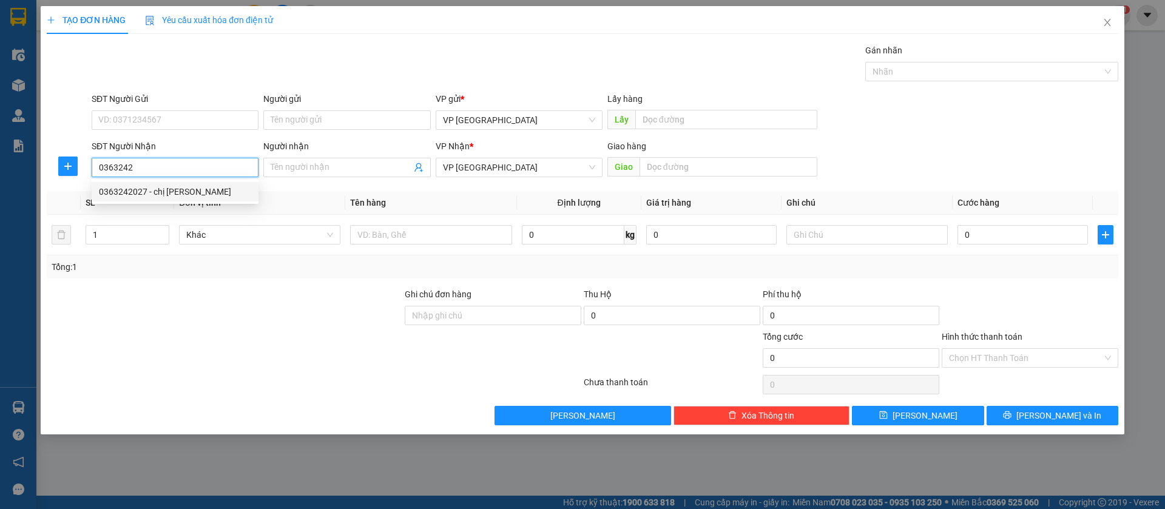
click at [226, 191] on div "0363242027 - chị [PERSON_NAME]" at bounding box center [175, 191] width 152 height 13
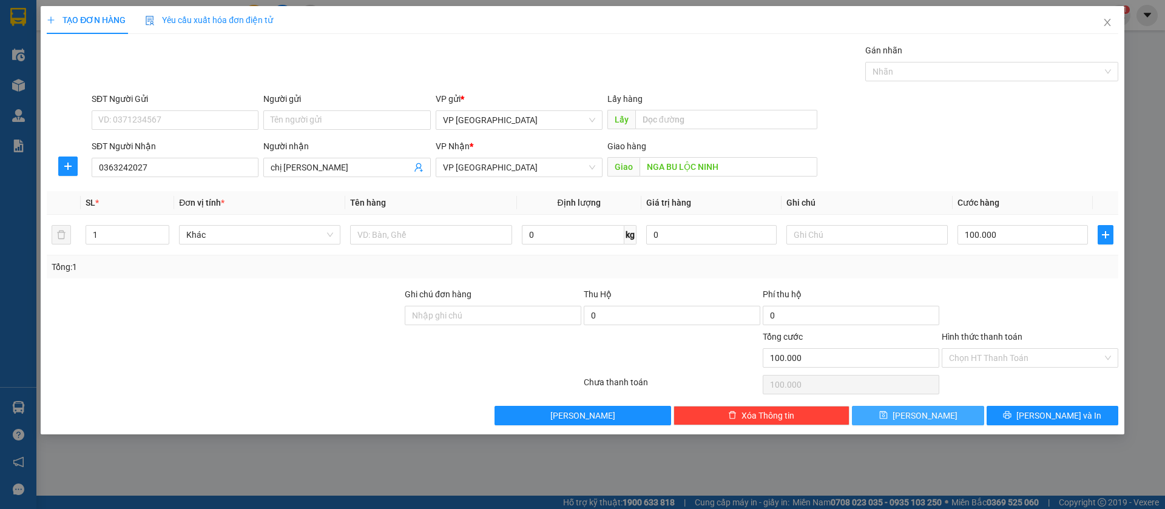
click at [944, 416] on button "[PERSON_NAME]" at bounding box center [918, 415] width 132 height 19
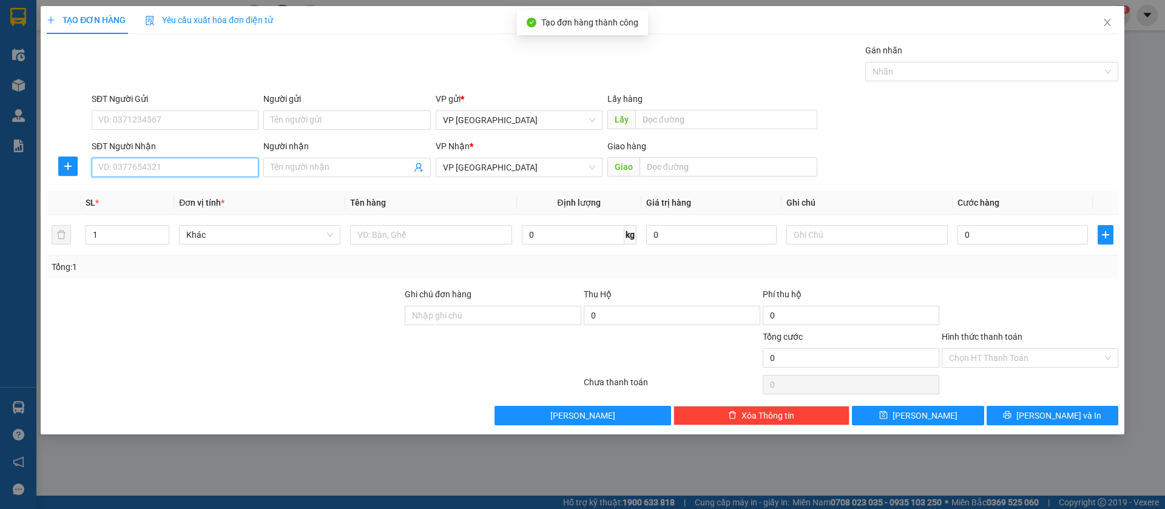
click at [237, 158] on input "SĐT Người Nhận" at bounding box center [175, 167] width 167 height 19
click at [220, 189] on div "0988345127" at bounding box center [175, 191] width 152 height 13
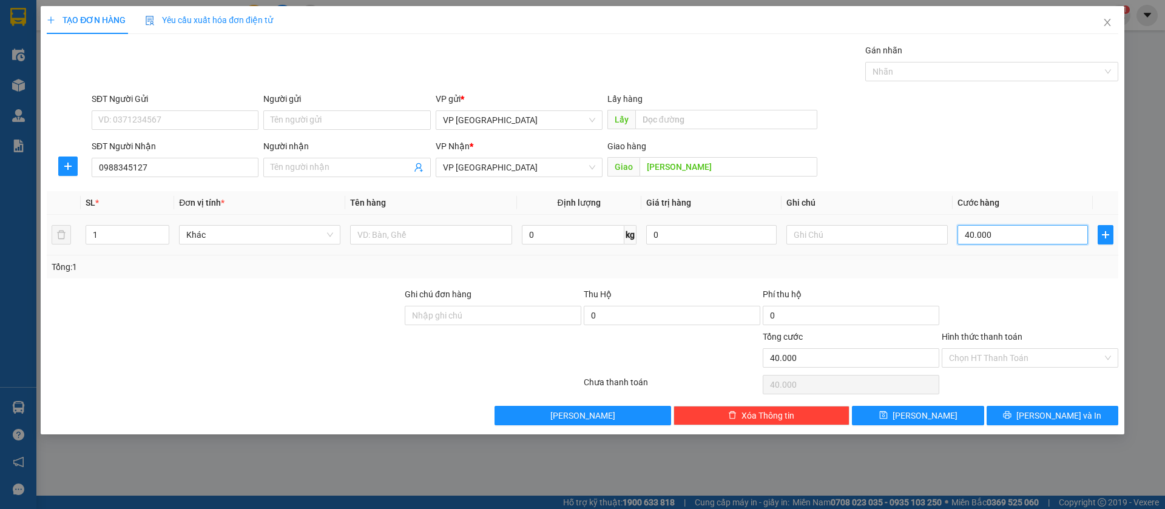
click at [1019, 231] on input "40.000" at bounding box center [1023, 234] width 130 height 19
click at [962, 421] on button "[PERSON_NAME]" at bounding box center [918, 415] width 132 height 19
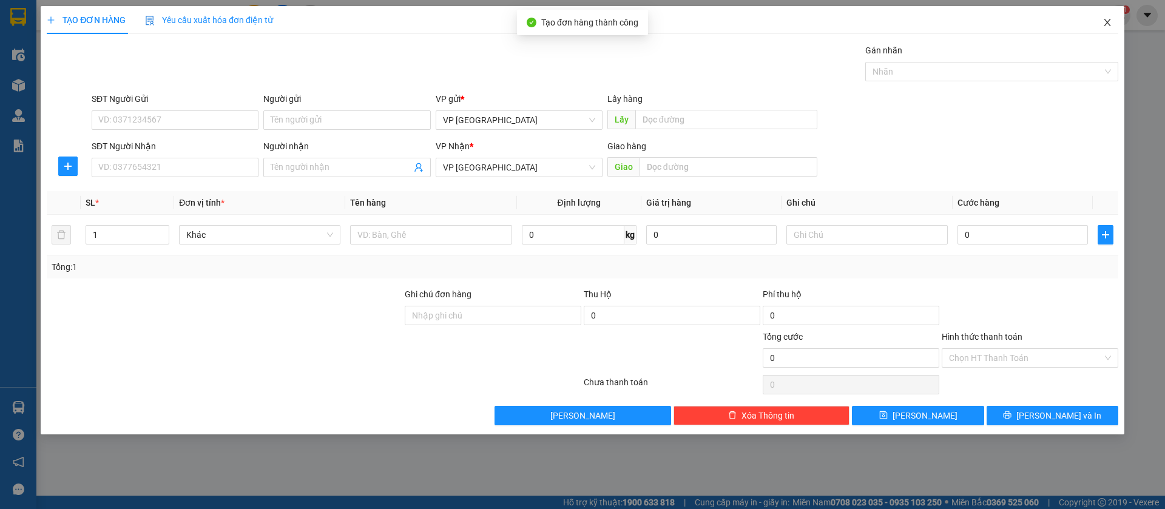
click at [1111, 21] on icon "close" at bounding box center [1108, 23] width 10 height 10
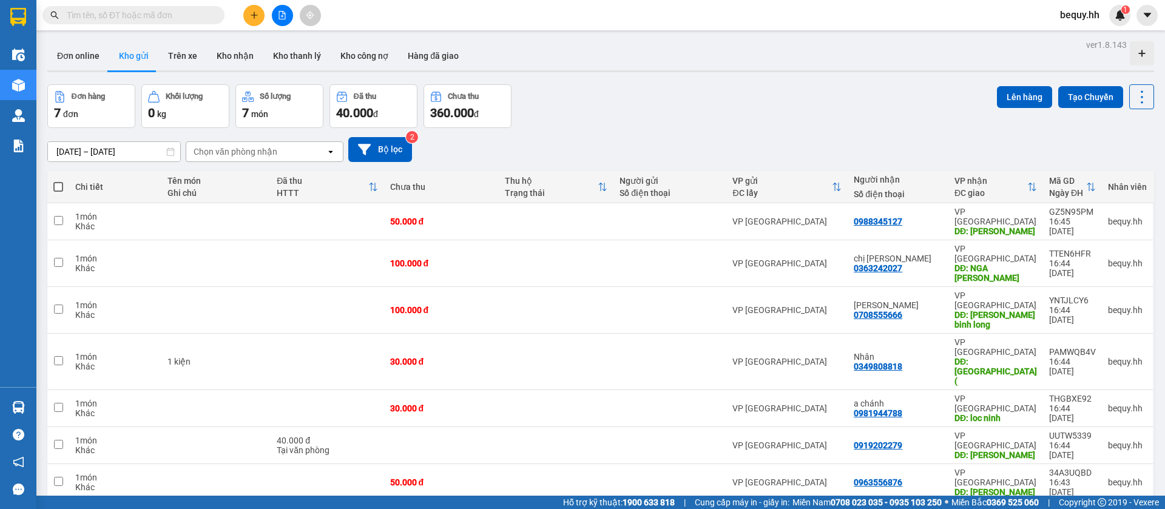
click at [56, 185] on span at bounding box center [58, 187] width 10 height 10
click at [58, 181] on input "checkbox" at bounding box center [58, 181] width 0 height 0
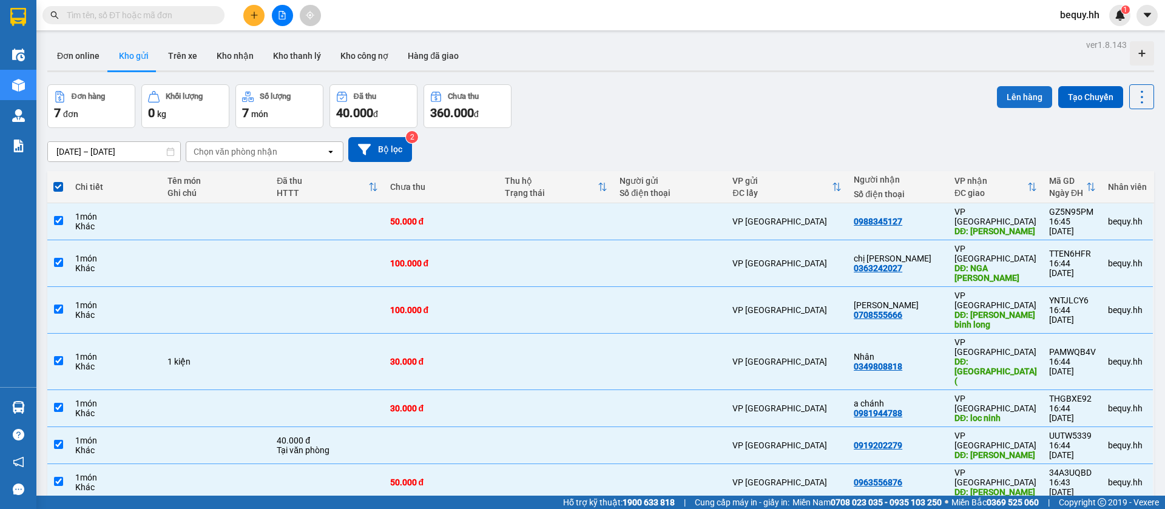
click at [997, 95] on button "Lên hàng" at bounding box center [1024, 97] width 55 height 22
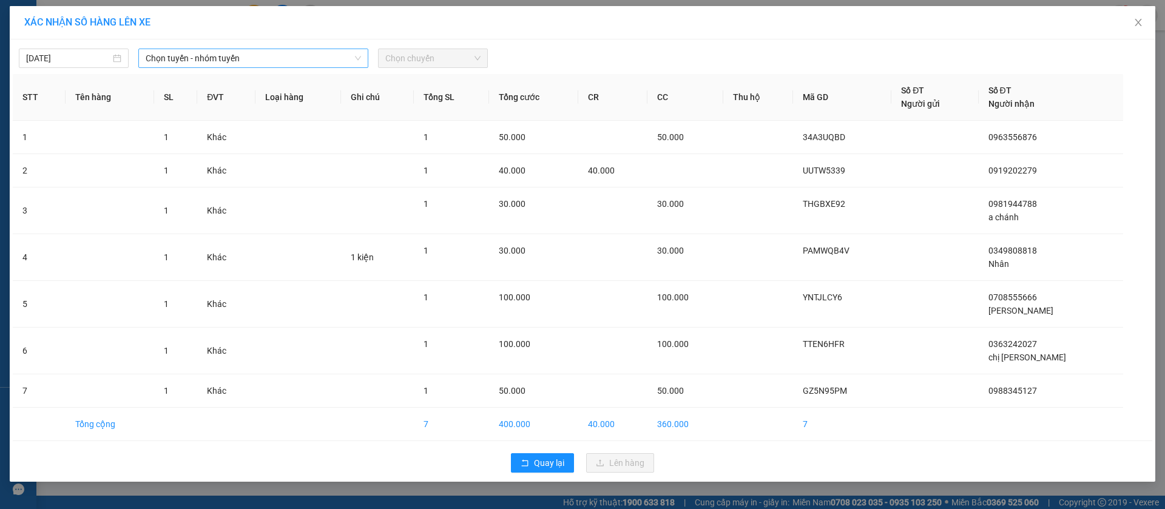
click at [269, 61] on span "Chọn tuyến - nhóm tuyến" at bounding box center [253, 58] width 215 height 18
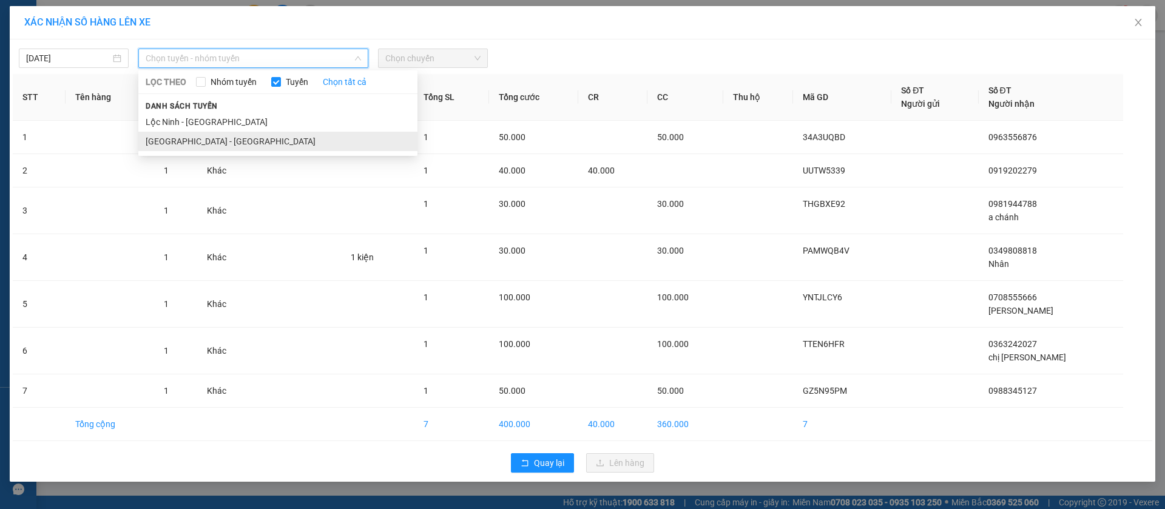
click at [229, 140] on li "[GEOGRAPHIC_DATA] - [GEOGRAPHIC_DATA]" at bounding box center [277, 141] width 279 height 19
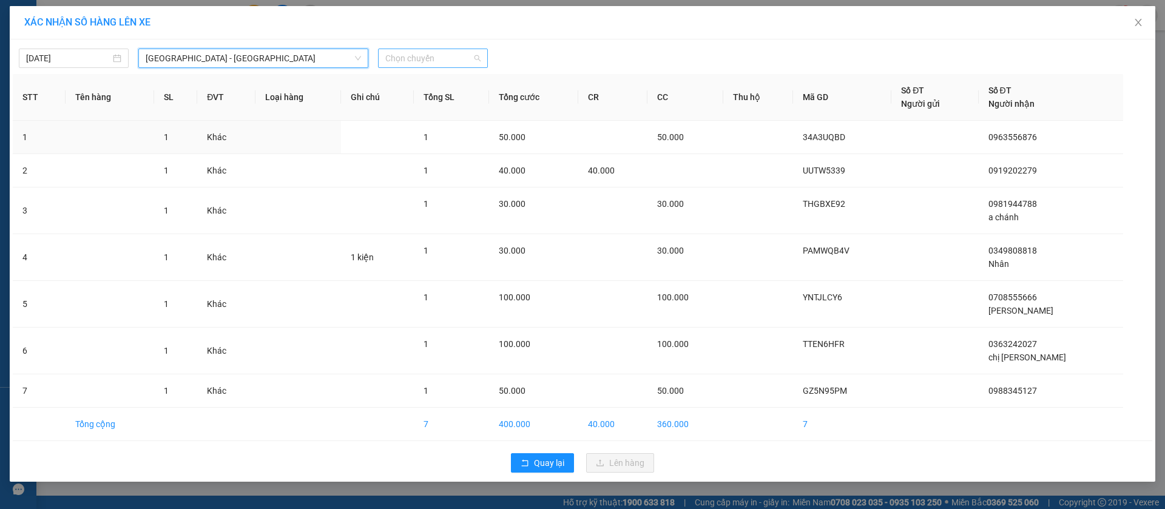
click at [439, 53] on span "Chọn chuyến" at bounding box center [432, 58] width 95 height 18
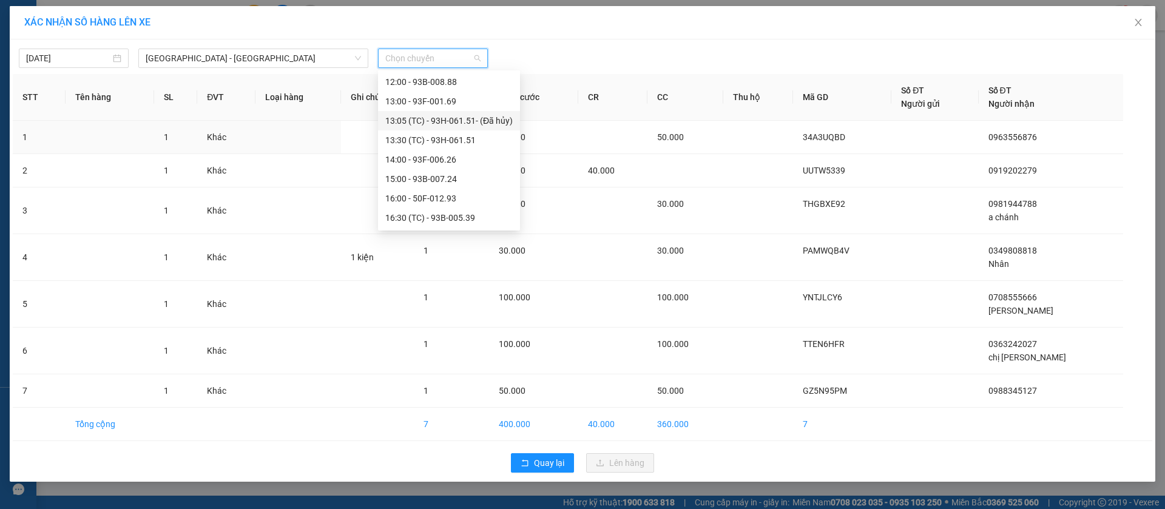
scroll to position [182, 0]
click at [439, 188] on div "16:30 (TC) - 93B-005.39" at bounding box center [448, 191] width 127 height 13
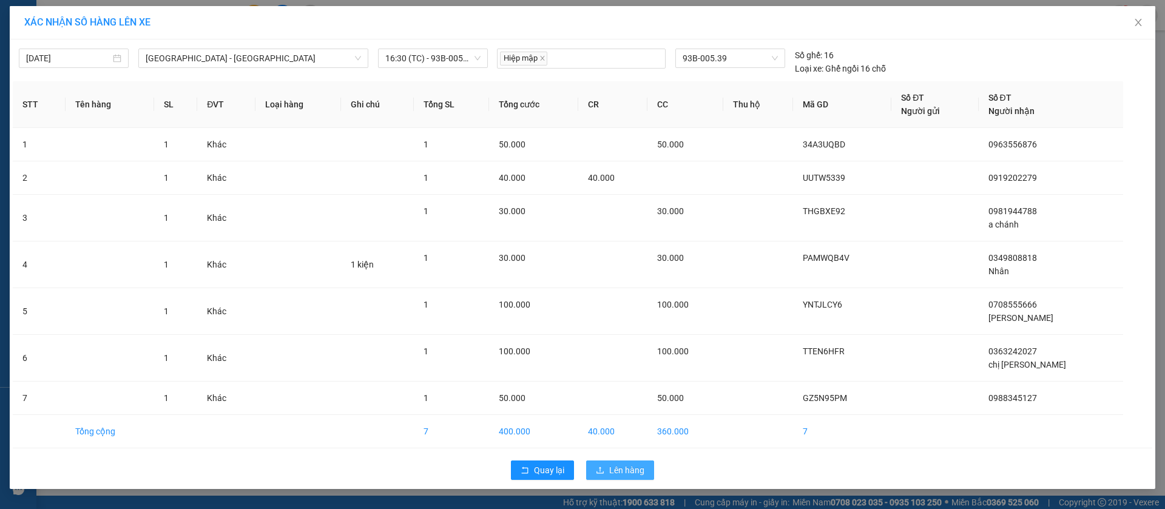
click at [632, 471] on span "Lên hàng" at bounding box center [626, 470] width 35 height 13
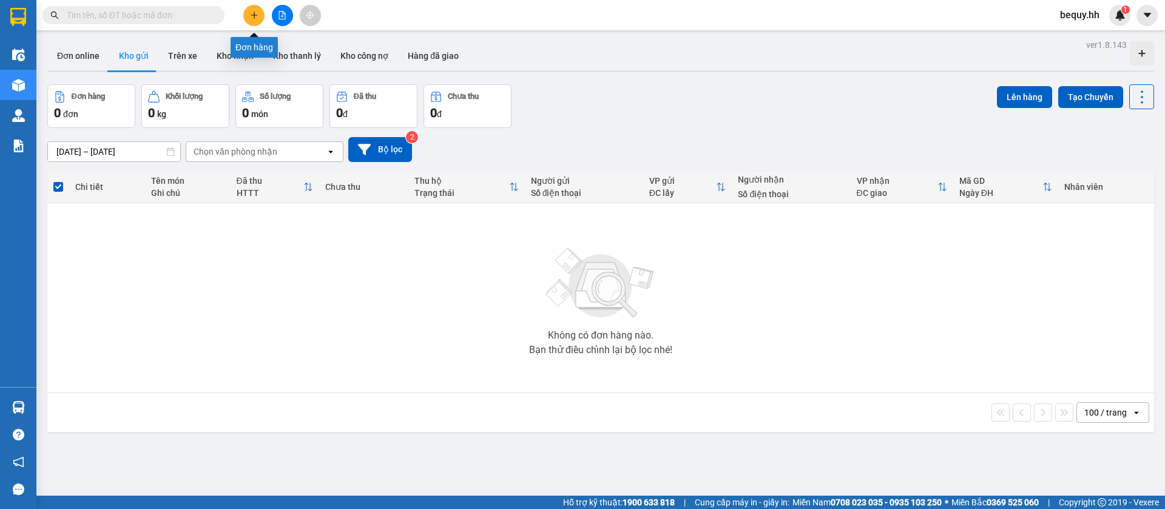
click at [254, 17] on icon "plus" at bounding box center [254, 15] width 1 height 7
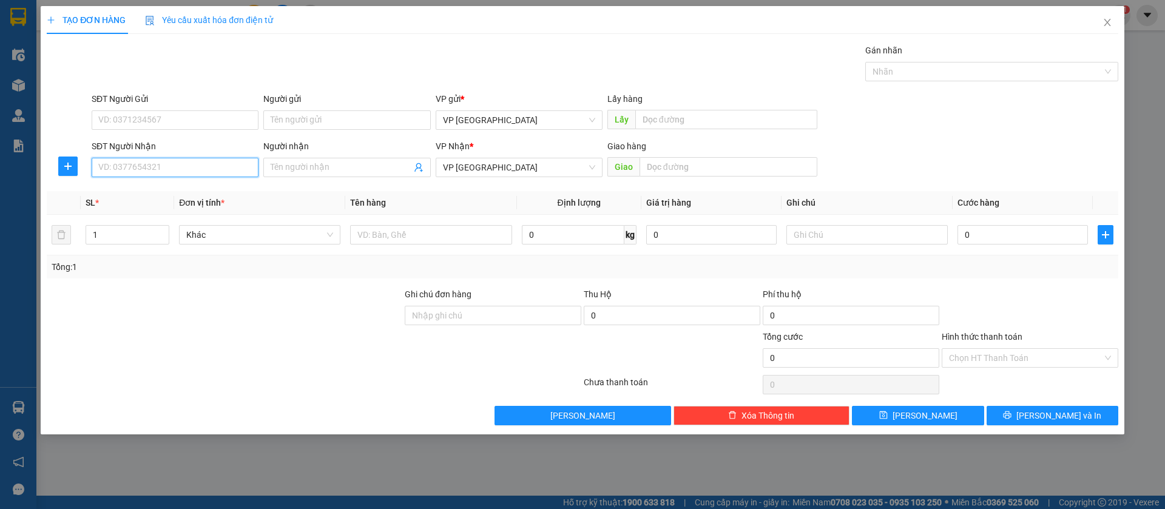
click at [217, 166] on input "SĐT Người Nhận" at bounding box center [175, 167] width 167 height 19
click at [217, 192] on div "0961617071 - [PERSON_NAME]" at bounding box center [175, 191] width 152 height 13
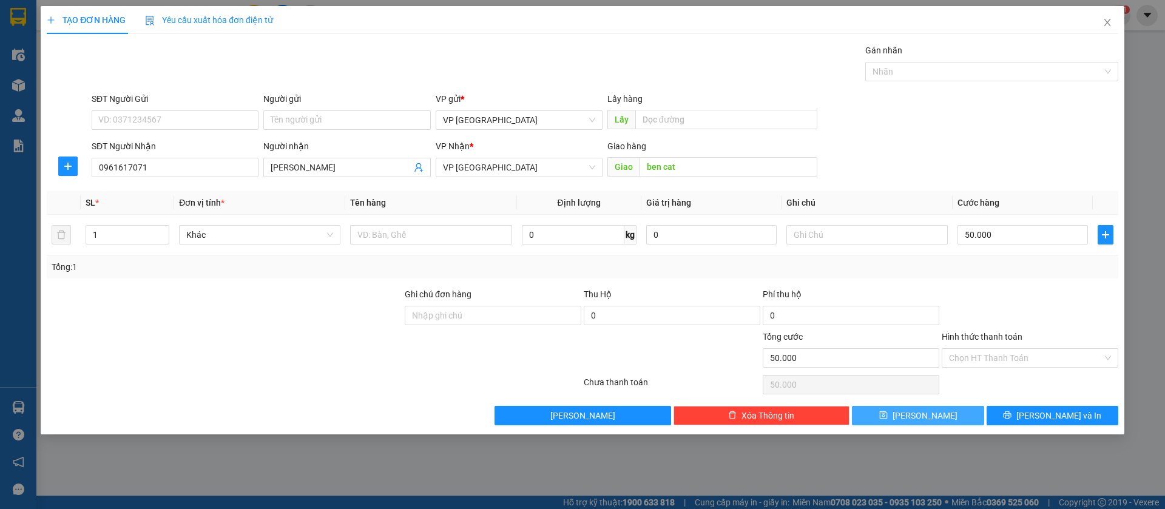
click at [932, 415] on button "[PERSON_NAME]" at bounding box center [918, 415] width 132 height 19
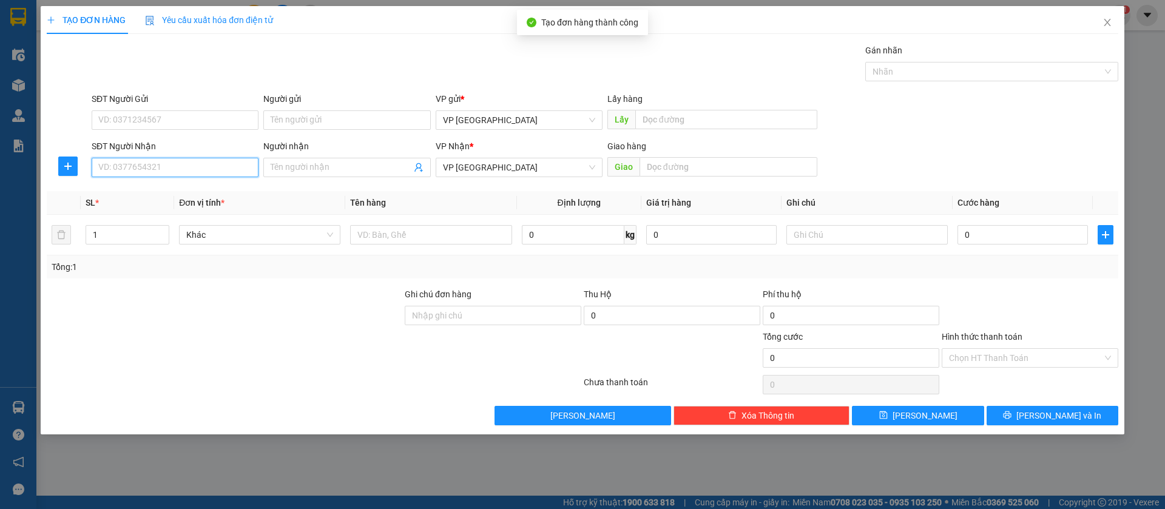
click at [231, 170] on input "SĐT Người Nhận" at bounding box center [175, 167] width 167 height 19
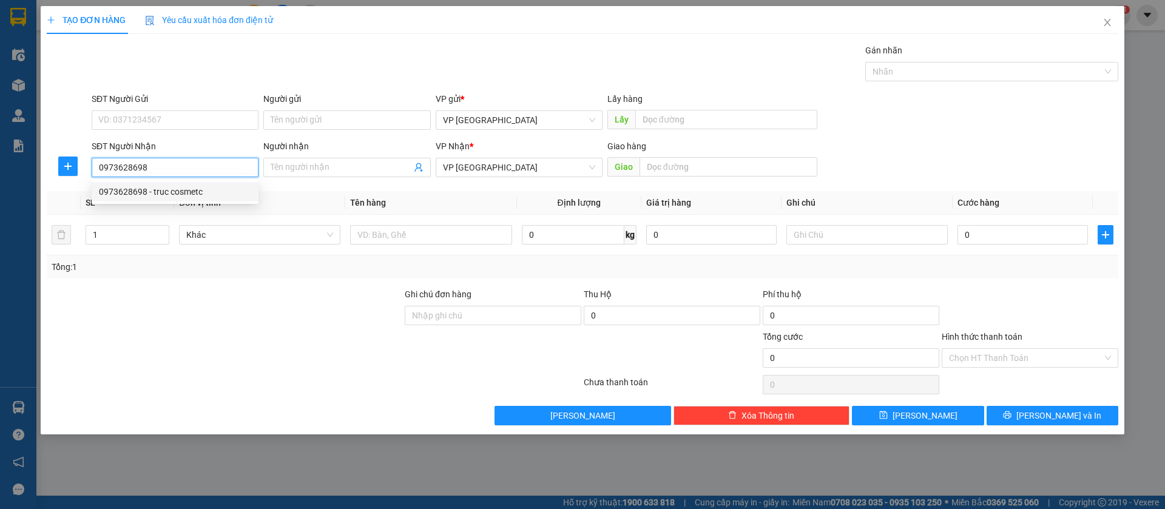
click at [219, 193] on div "0973628698 - truc cosmetc" at bounding box center [175, 191] width 152 height 13
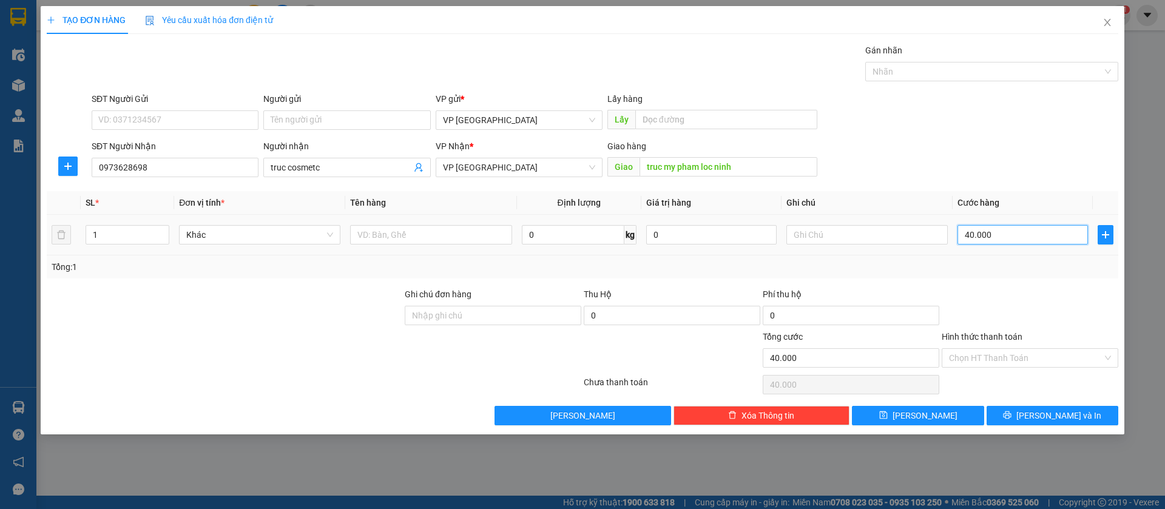
click at [992, 232] on input "40.000" at bounding box center [1023, 234] width 130 height 19
click at [936, 411] on button "[PERSON_NAME]" at bounding box center [918, 415] width 132 height 19
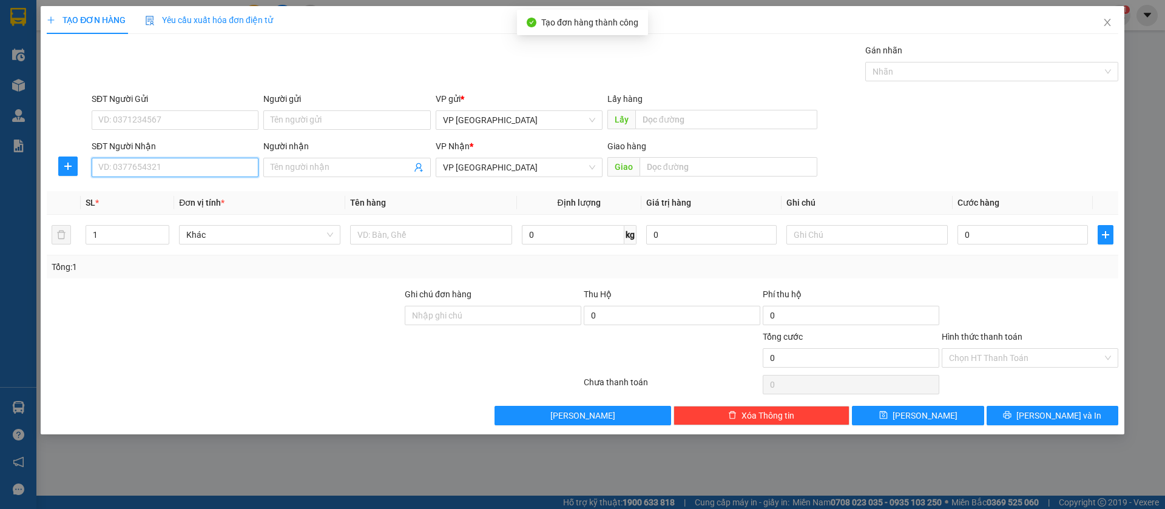
click at [220, 163] on input "SĐT Người Nhận" at bounding box center [175, 167] width 167 height 19
click at [178, 165] on input "SĐT Người Nhận" at bounding box center [175, 167] width 167 height 19
click at [214, 193] on div "0908168887" at bounding box center [175, 191] width 152 height 13
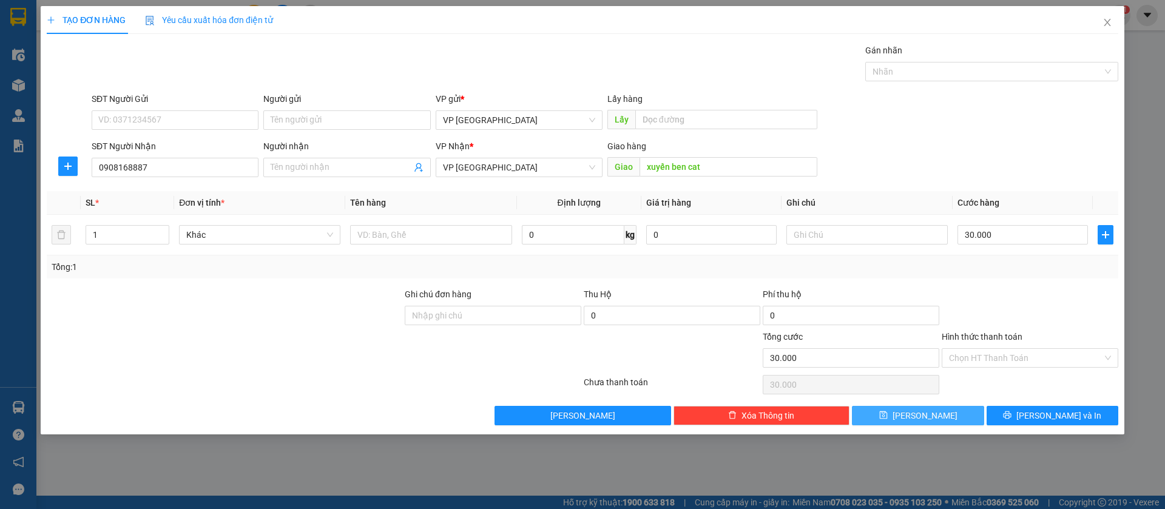
drag, startPoint x: 961, startPoint y: 415, endPoint x: 665, endPoint y: 331, distance: 308.5
click at [951, 415] on button "[PERSON_NAME]" at bounding box center [918, 415] width 132 height 19
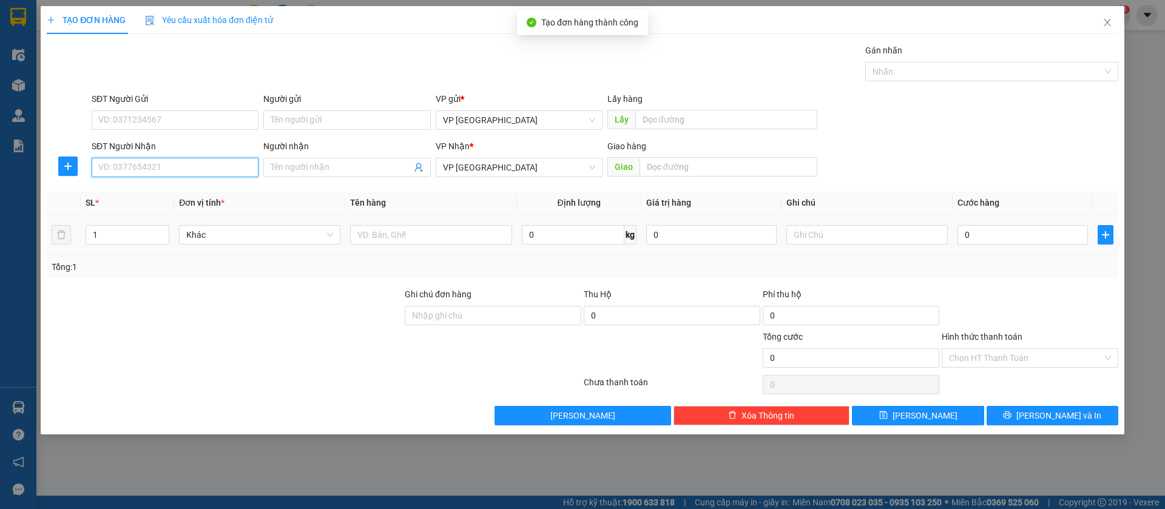
click at [184, 166] on input "SĐT Người Nhận" at bounding box center [175, 167] width 167 height 19
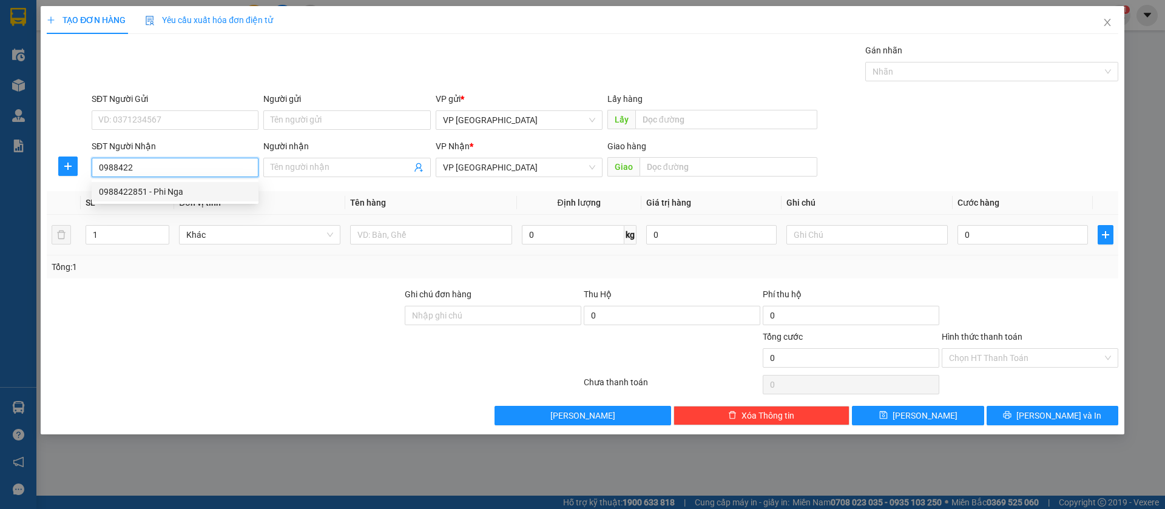
click at [180, 195] on div "0988422851 - Phi Nga" at bounding box center [175, 191] width 152 height 13
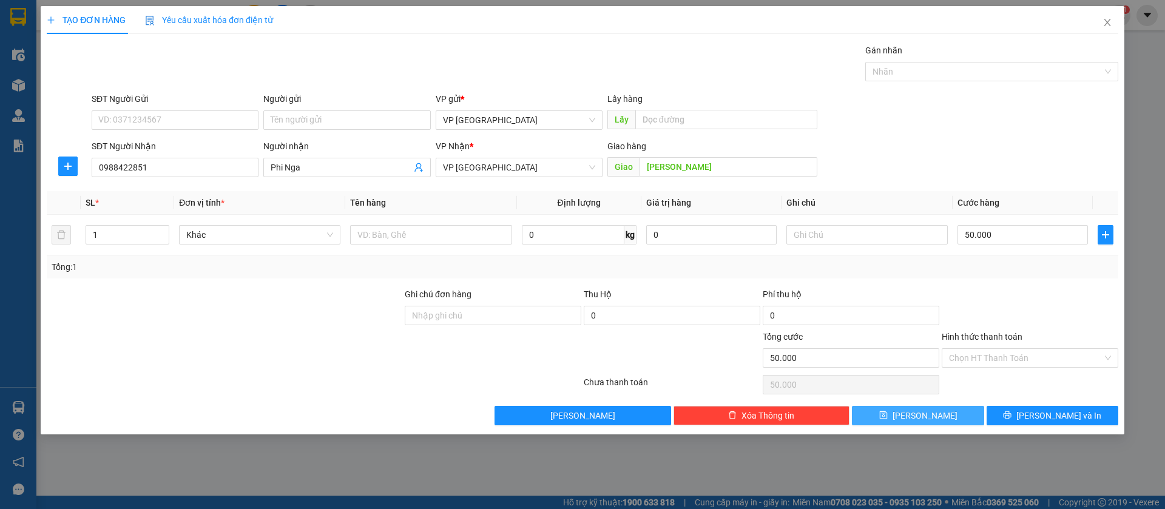
click at [929, 411] on span "[PERSON_NAME]" at bounding box center [925, 415] width 65 height 13
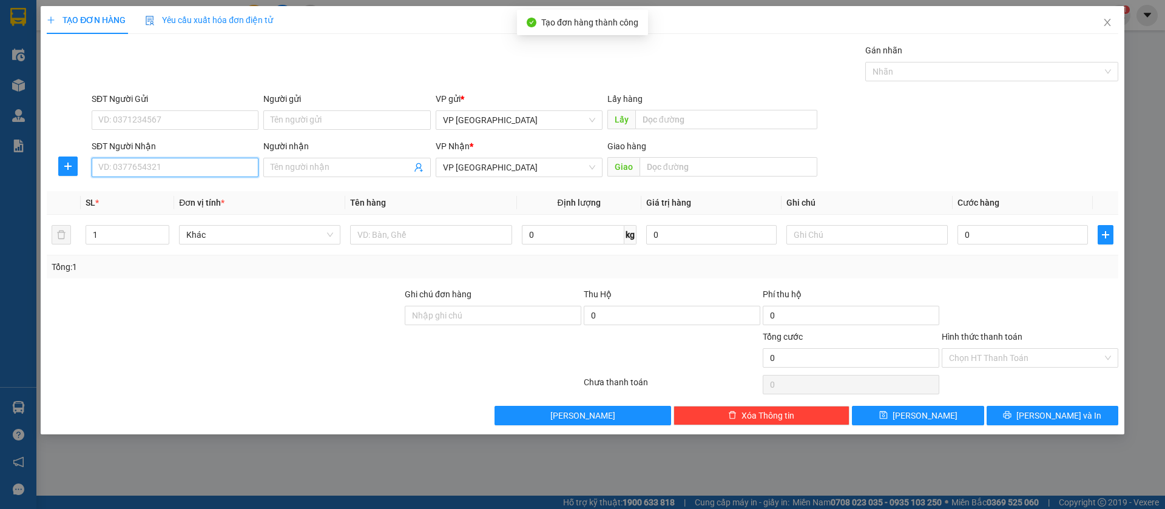
click at [223, 165] on input "SĐT Người Nhận" at bounding box center [175, 167] width 167 height 19
click at [206, 185] on div "0399778433 - [PERSON_NAME]" at bounding box center [175, 191] width 152 height 13
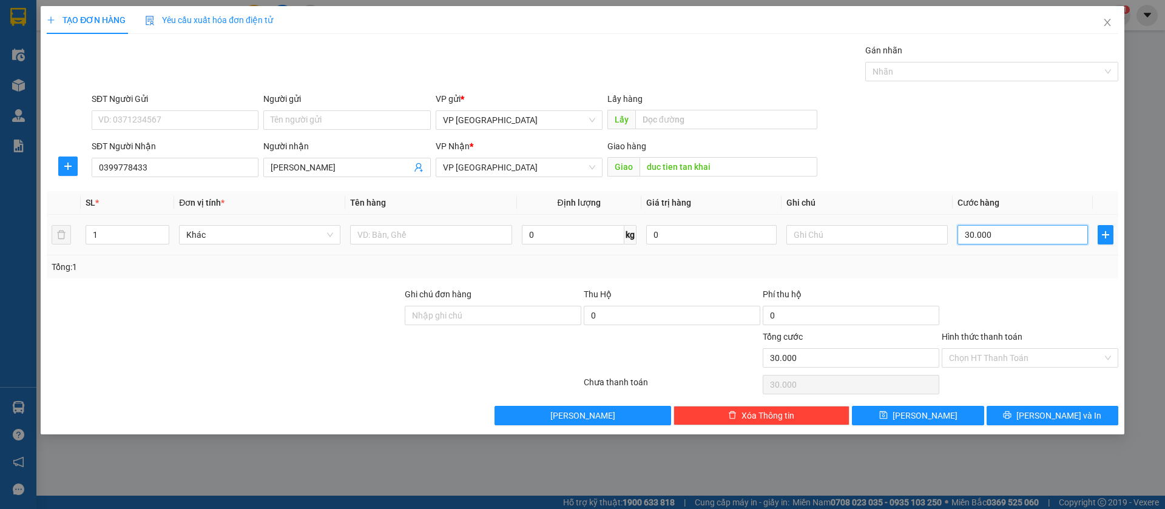
click at [988, 231] on input "30.000" at bounding box center [1023, 234] width 130 height 19
click at [916, 234] on input "text" at bounding box center [867, 234] width 161 height 19
drag, startPoint x: 932, startPoint y: 413, endPoint x: 870, endPoint y: 397, distance: 63.9
click at [929, 413] on span "[PERSON_NAME]" at bounding box center [925, 415] width 65 height 13
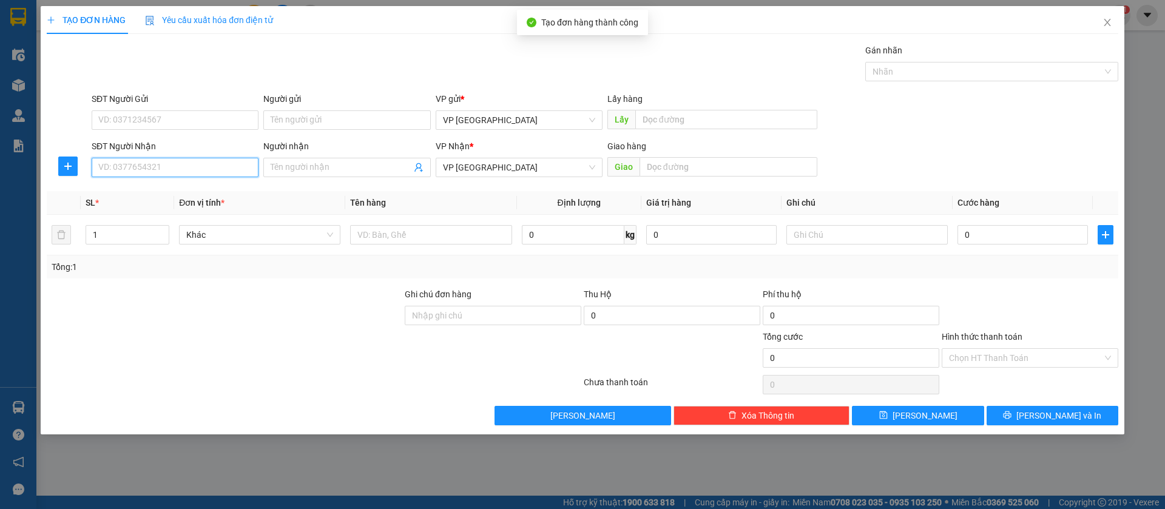
click at [225, 166] on input "SĐT Người Nhận" at bounding box center [175, 167] width 167 height 19
click at [207, 189] on div "0971407945 - 979" at bounding box center [175, 191] width 152 height 13
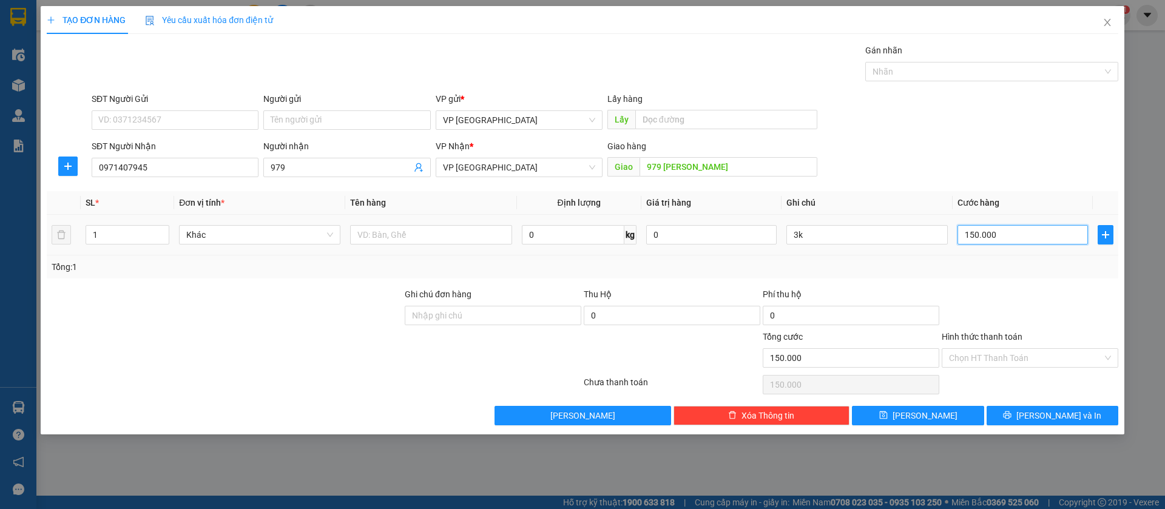
click at [1004, 234] on input "150.000" at bounding box center [1023, 234] width 130 height 19
click at [910, 232] on input "3k" at bounding box center [867, 234] width 161 height 19
click at [941, 413] on button "[PERSON_NAME]" at bounding box center [918, 415] width 132 height 19
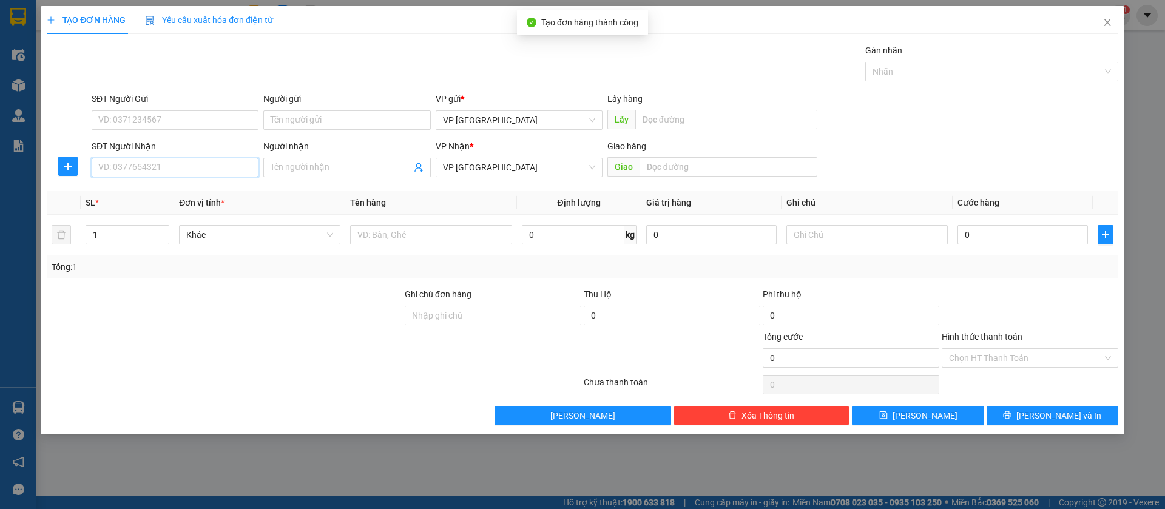
click at [217, 164] on input "SĐT Người Nhận" at bounding box center [175, 167] width 167 height 19
click at [235, 192] on div "0969770888" at bounding box center [175, 191] width 152 height 13
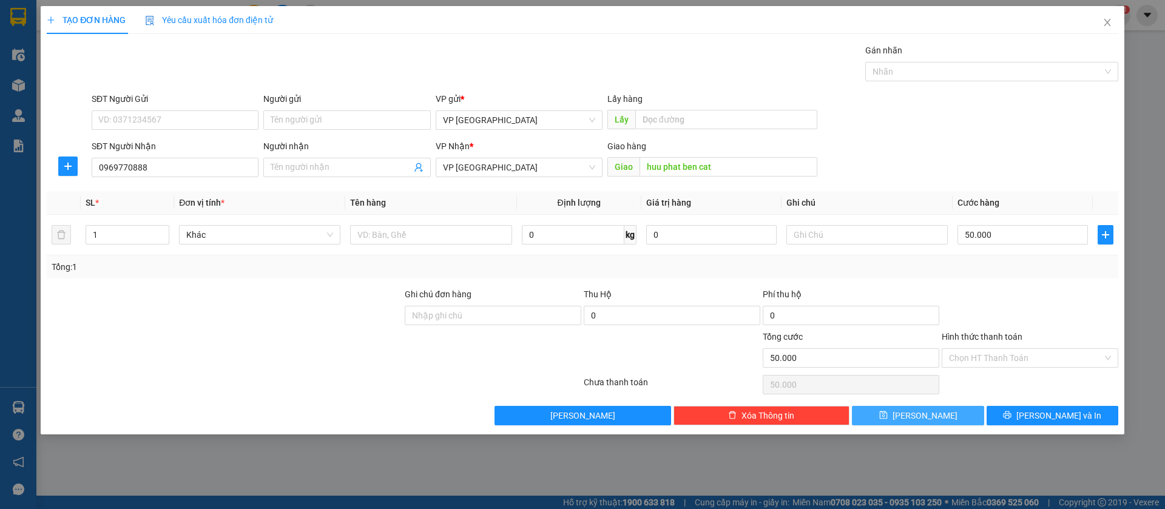
click at [972, 411] on button "[PERSON_NAME]" at bounding box center [918, 415] width 132 height 19
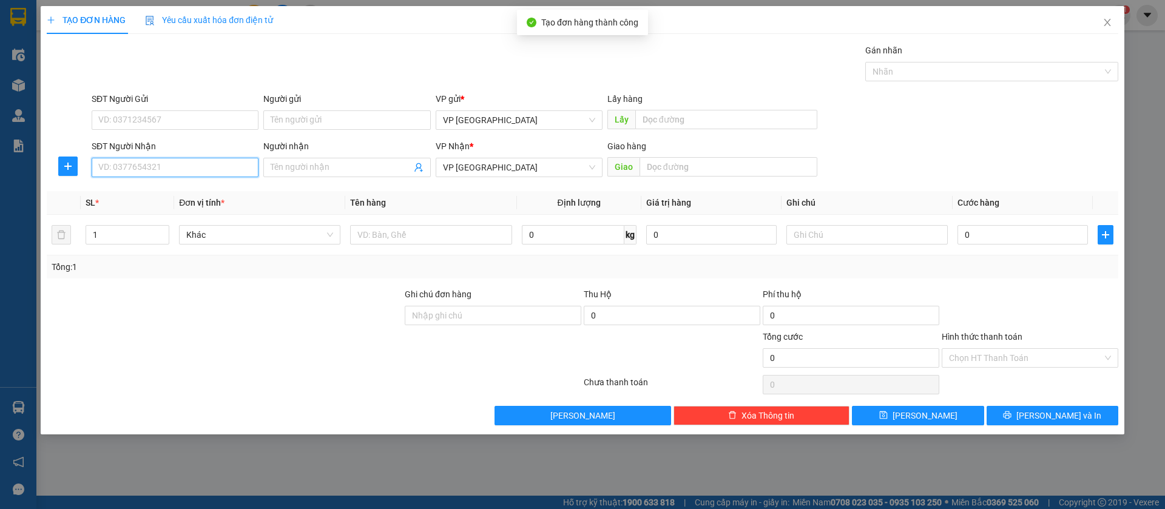
click at [172, 164] on input "SĐT Người Nhận" at bounding box center [175, 167] width 167 height 19
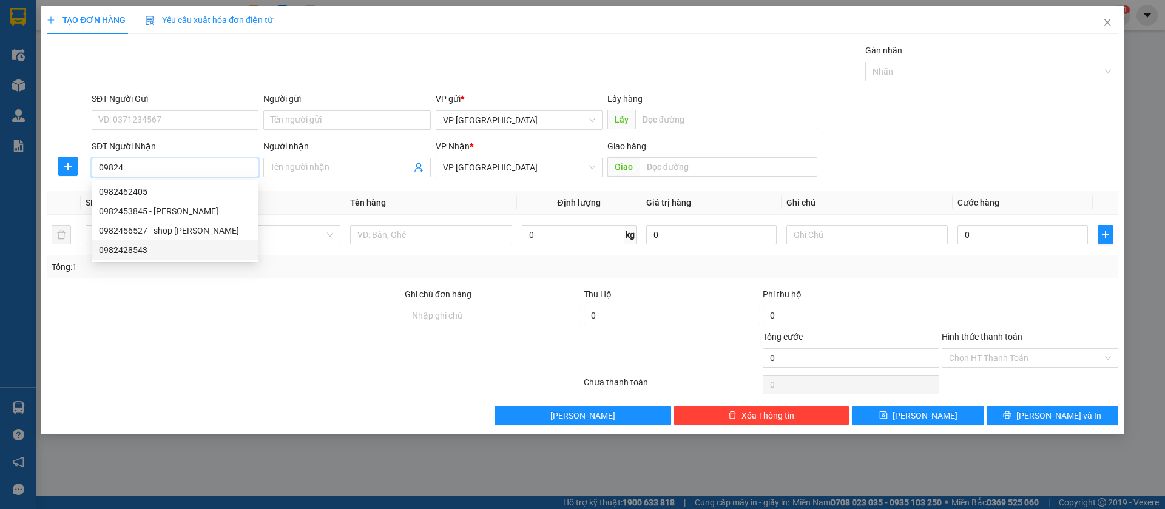
click at [144, 251] on div "0982428543" at bounding box center [175, 249] width 152 height 13
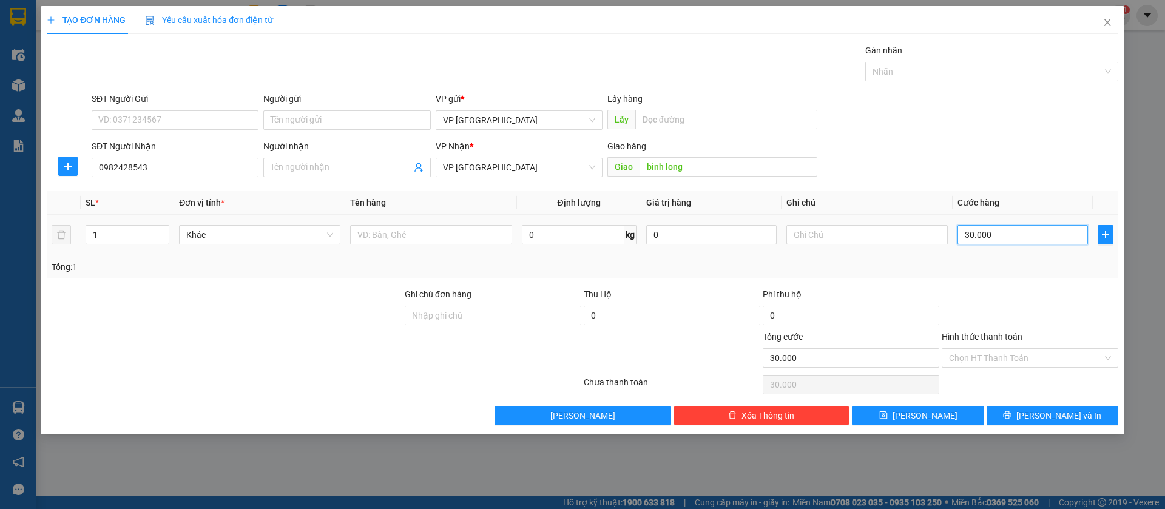
click at [1018, 241] on input "30.000" at bounding box center [1023, 234] width 130 height 19
click at [952, 411] on button "[PERSON_NAME]" at bounding box center [918, 415] width 132 height 19
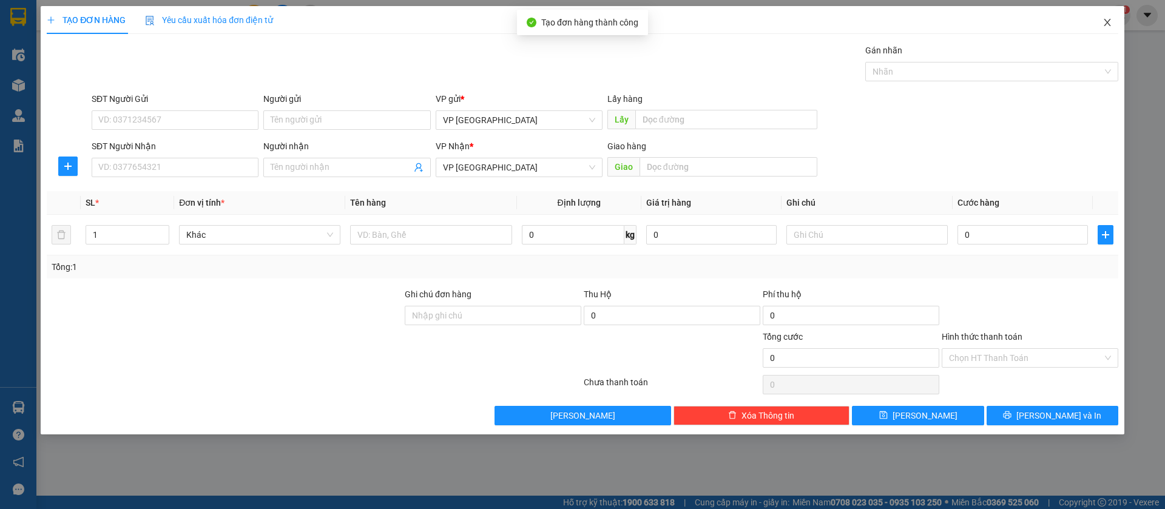
click at [1108, 21] on icon "close" at bounding box center [1107, 22] width 7 height 7
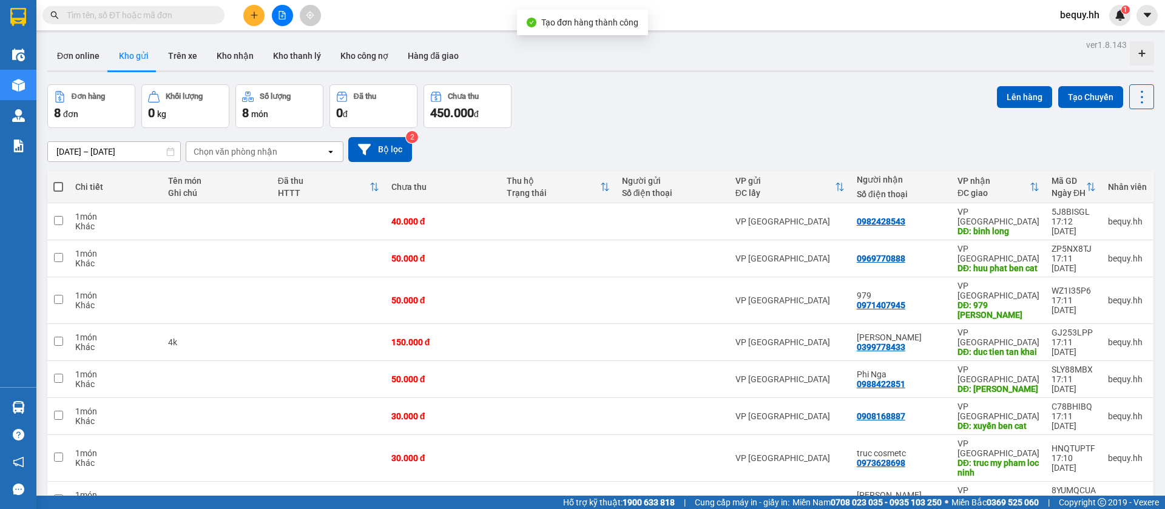
click at [63, 188] on span at bounding box center [58, 187] width 10 height 10
click at [58, 181] on input "checkbox" at bounding box center [58, 181] width 0 height 0
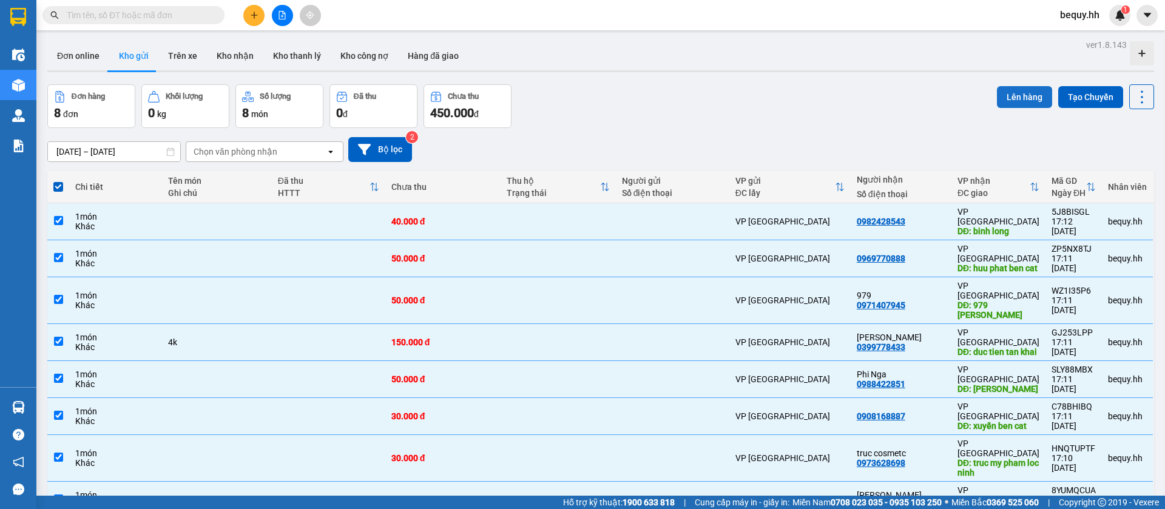
click at [1007, 92] on button "Lên hàng" at bounding box center [1024, 97] width 55 height 22
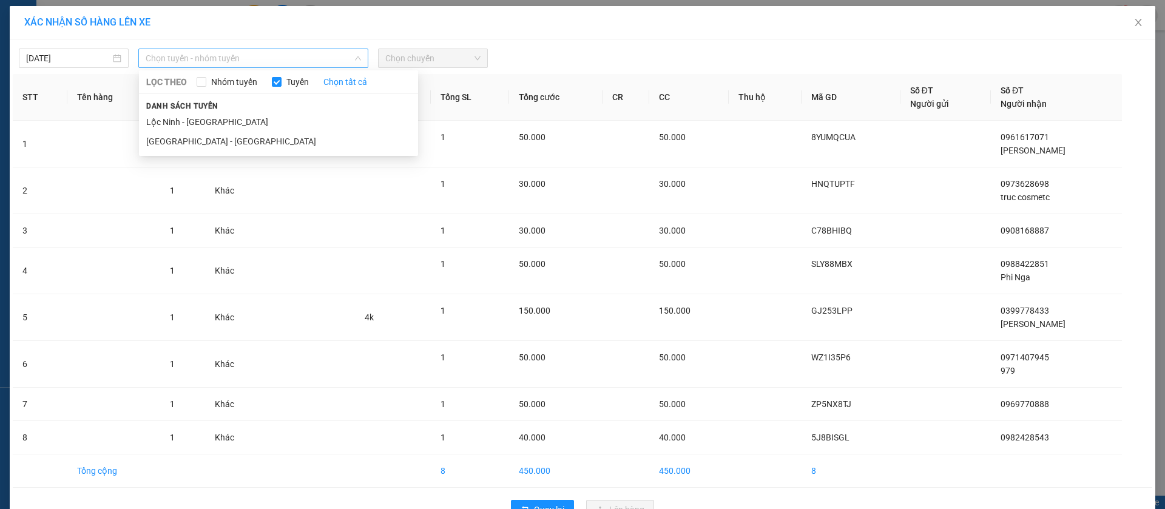
click at [231, 52] on span "Chọn tuyến - nhóm tuyến" at bounding box center [253, 58] width 215 height 18
click at [235, 137] on li "[GEOGRAPHIC_DATA] - [GEOGRAPHIC_DATA]" at bounding box center [278, 141] width 279 height 19
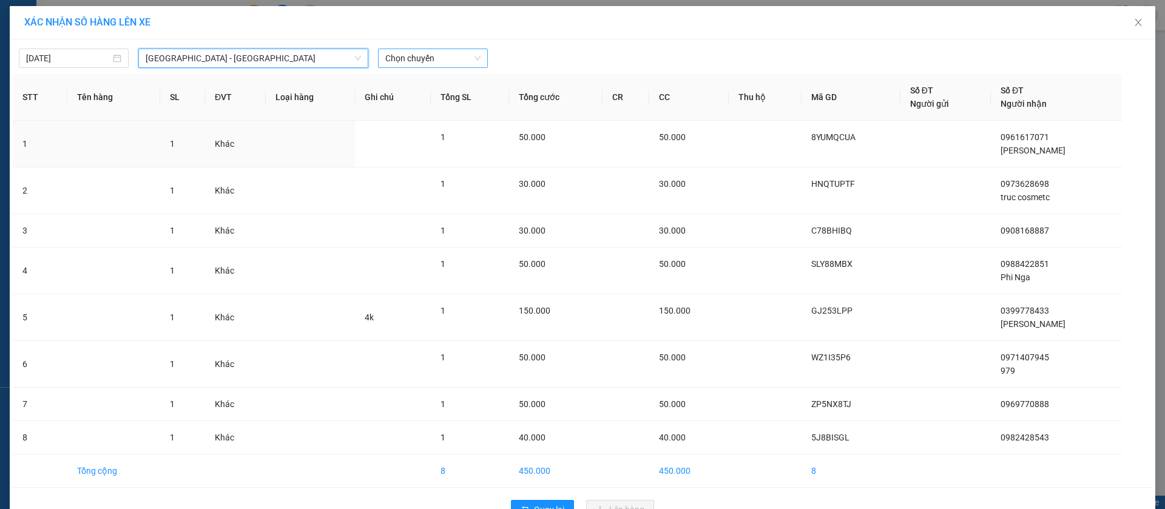
click at [456, 59] on span "Chọn chuyến" at bounding box center [432, 58] width 95 height 18
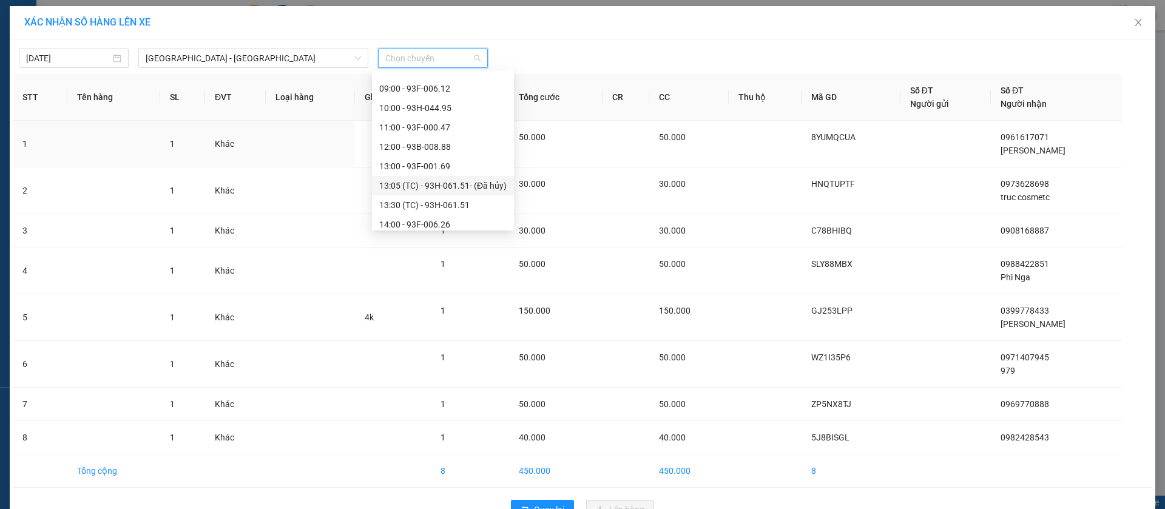
scroll to position [182, 0]
click at [420, 209] on div "17:00 - 93H-038.46" at bounding box center [442, 211] width 127 height 13
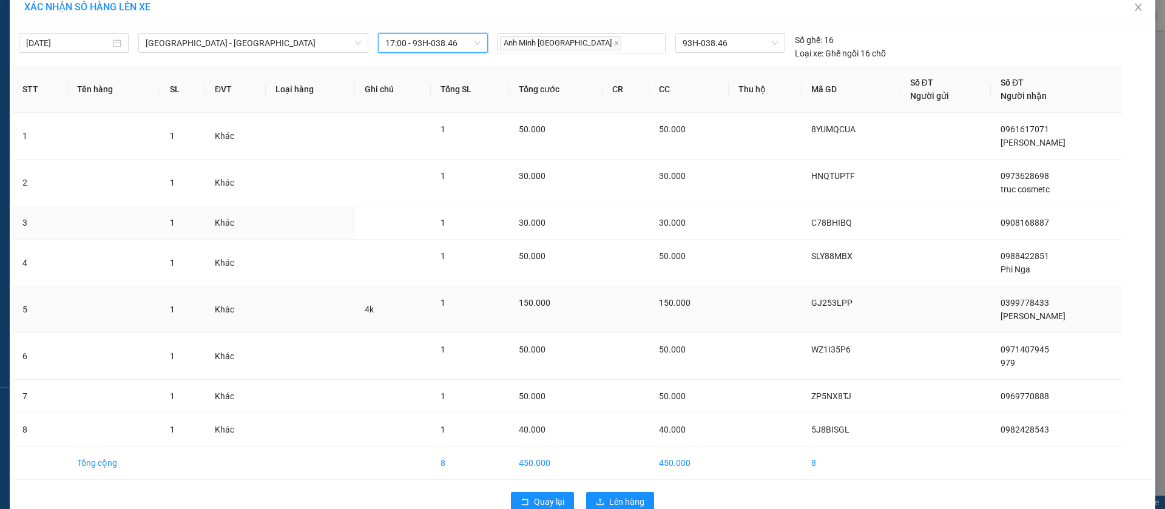
scroll to position [41, 0]
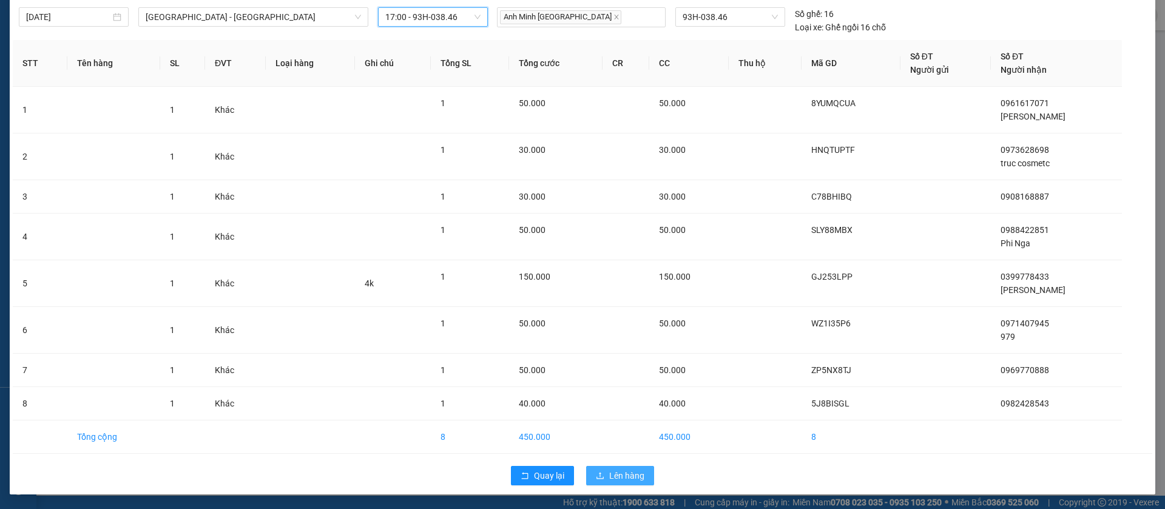
click at [620, 476] on span "Lên hàng" at bounding box center [626, 475] width 35 height 13
